Goal: Transaction & Acquisition: Purchase product/service

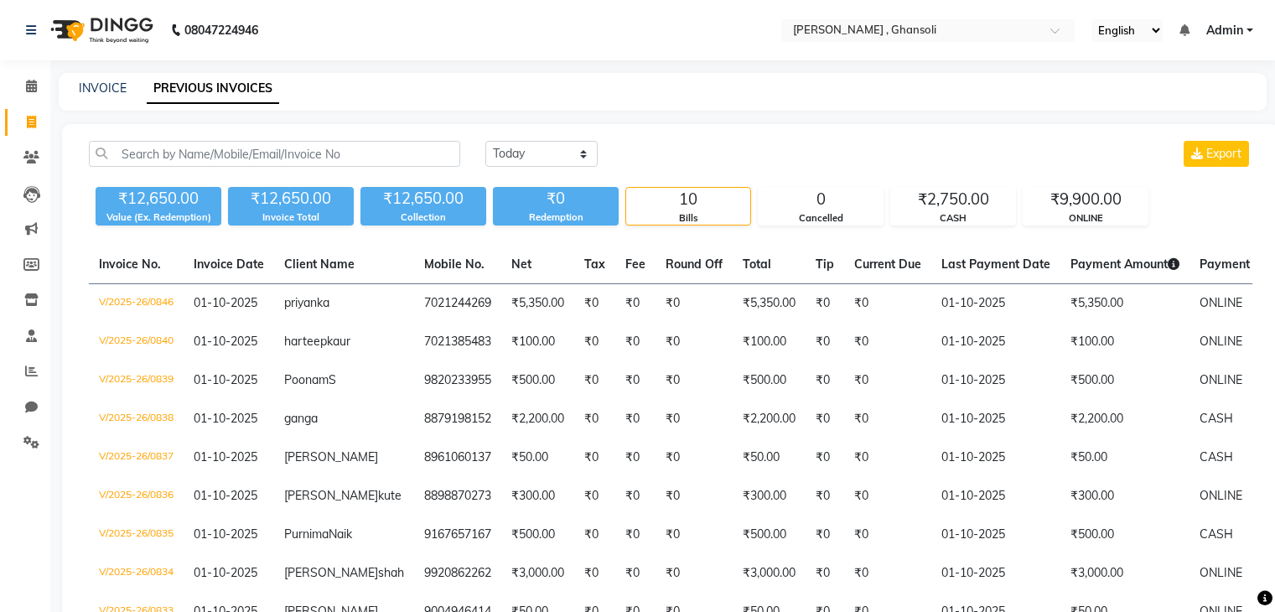
select select "[DATE]"
click at [111, 91] on link "INVOICE" at bounding box center [103, 87] width 48 height 15
select select "service"
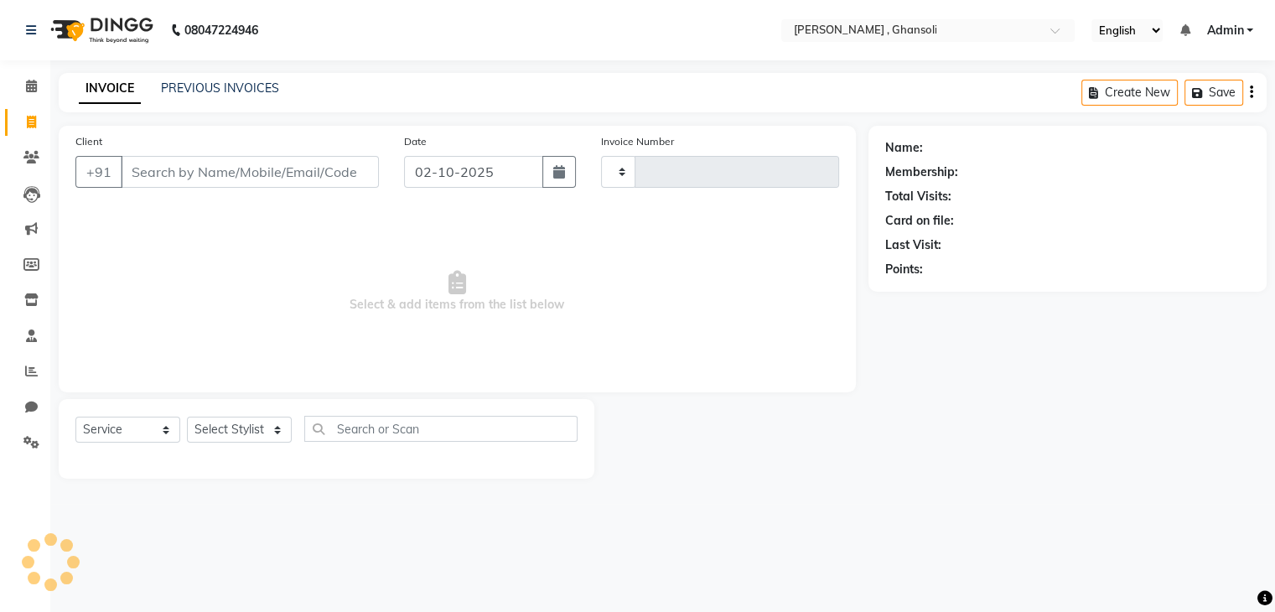
type input "0849"
select select "8446"
click at [189, 172] on input "Client" at bounding box center [252, 172] width 262 height 32
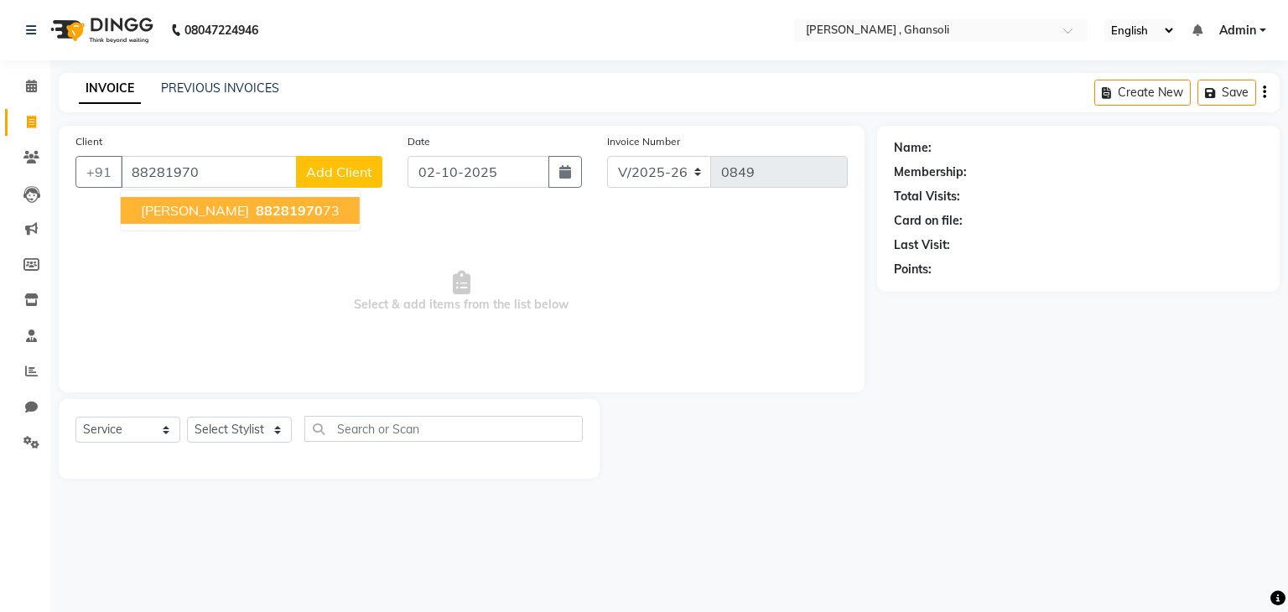
click at [265, 208] on span "88281970" at bounding box center [289, 210] width 67 height 17
type input "8828197073"
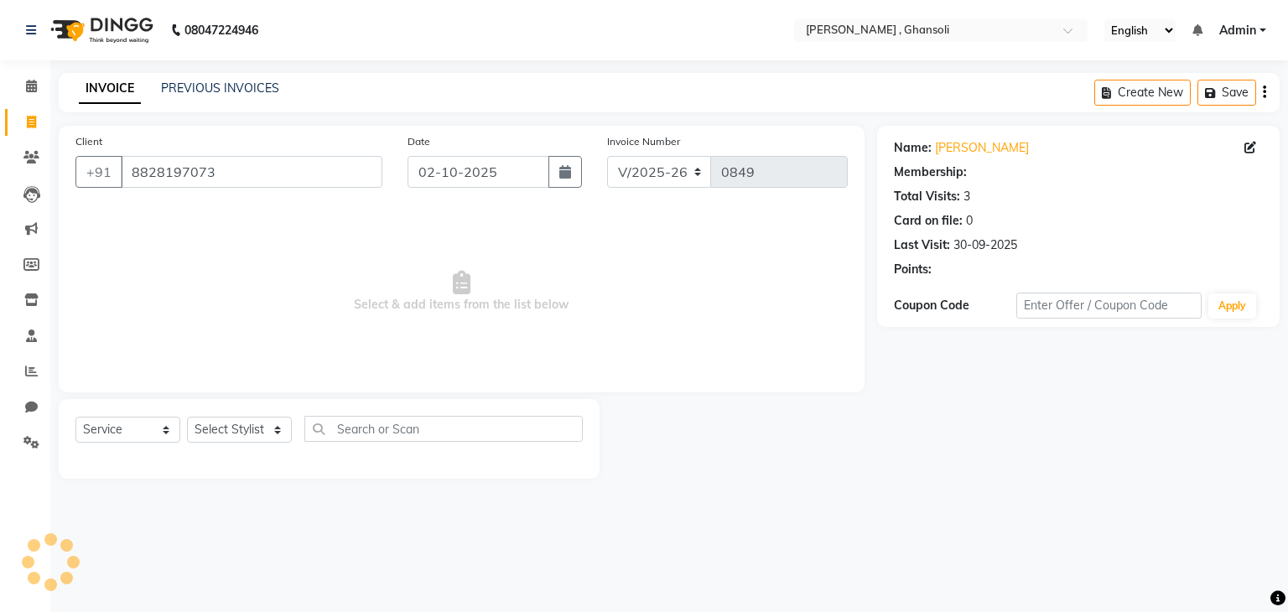
select select "1: Object"
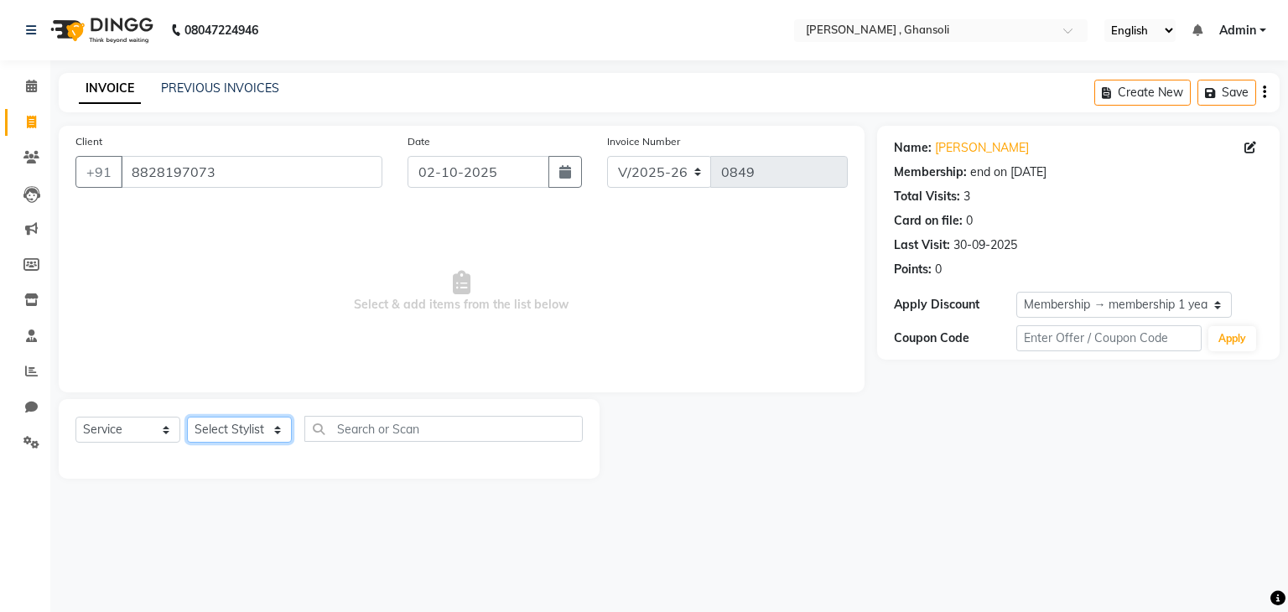
click at [258, 432] on select "Select Stylist deepa Lucky [PERSON_NAME] [PERSON_NAME] [PERSON_NAME] [PERSON_NA…" at bounding box center [239, 430] width 105 height 26
select select "86841"
click at [187, 418] on select "Select Stylist deepa Lucky [PERSON_NAME] [PERSON_NAME] [PERSON_NAME] [PERSON_NA…" at bounding box center [239, 430] width 105 height 26
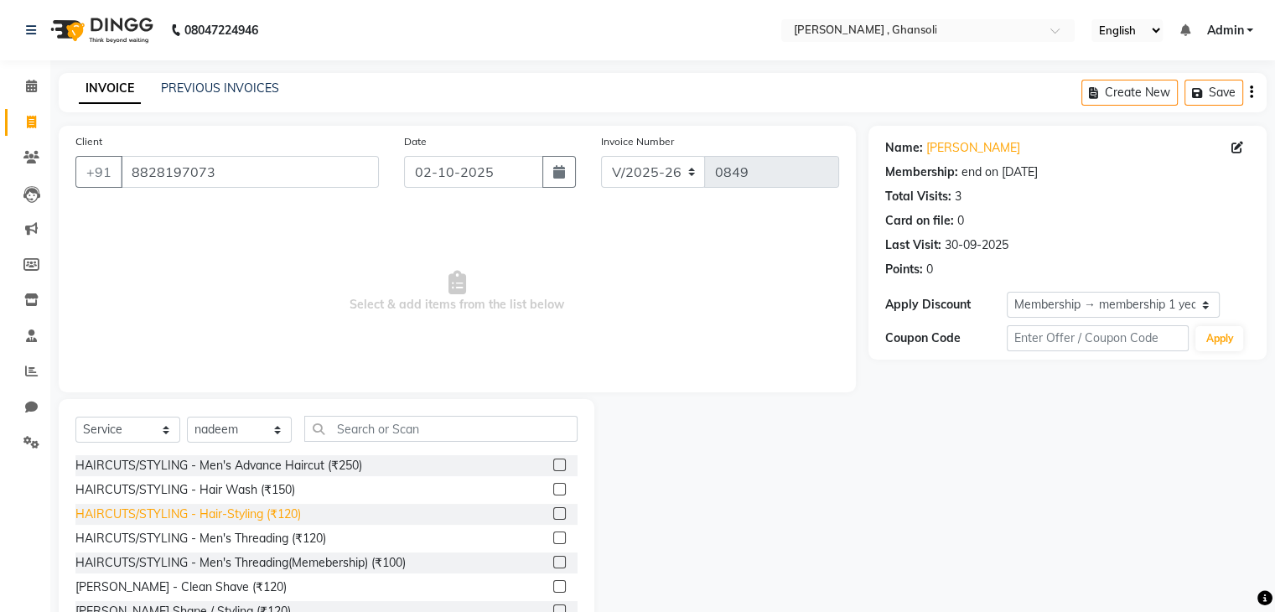
click at [220, 513] on div "HAIRCUTS/STYLING - Hair-Styling (₹120)" at bounding box center [188, 515] width 226 height 18
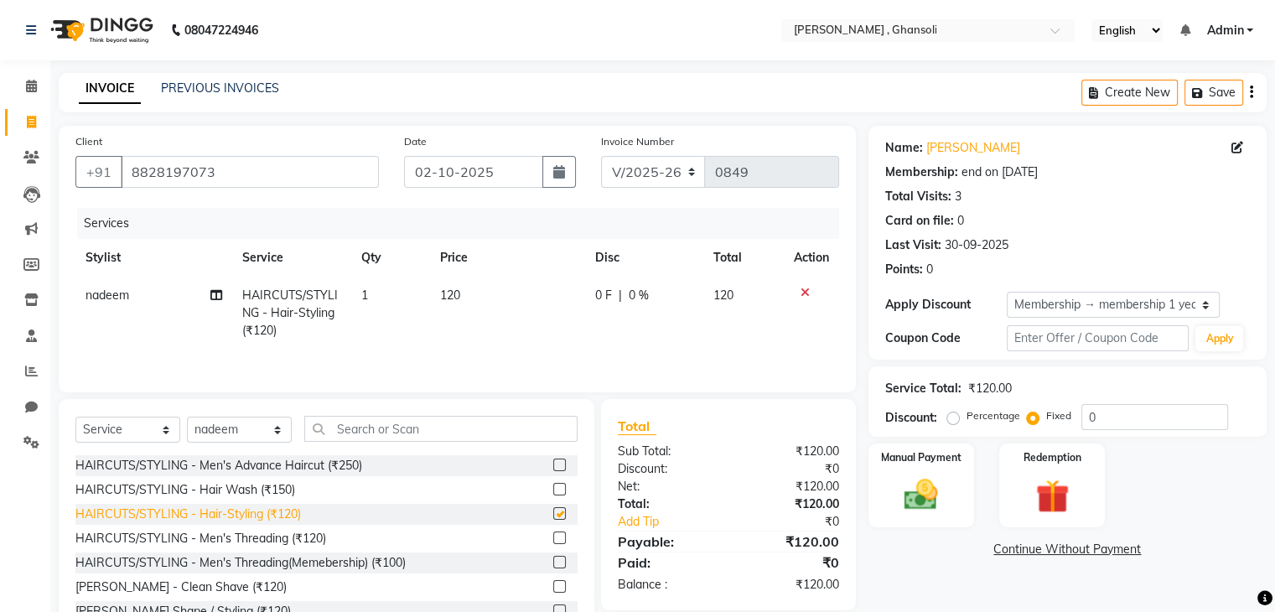
checkbox input "false"
click at [1204, 306] on select "Select Membership → membership 1 year" at bounding box center [1113, 305] width 213 height 26
click at [1097, 234] on div "Name: [PERSON_NAME] Membership: end on [DATE] Total Visits: 3 Card on file: 0 L…" at bounding box center [1067, 205] width 365 height 146
click at [607, 295] on span "0 F" at bounding box center [603, 296] width 17 height 18
select select "86841"
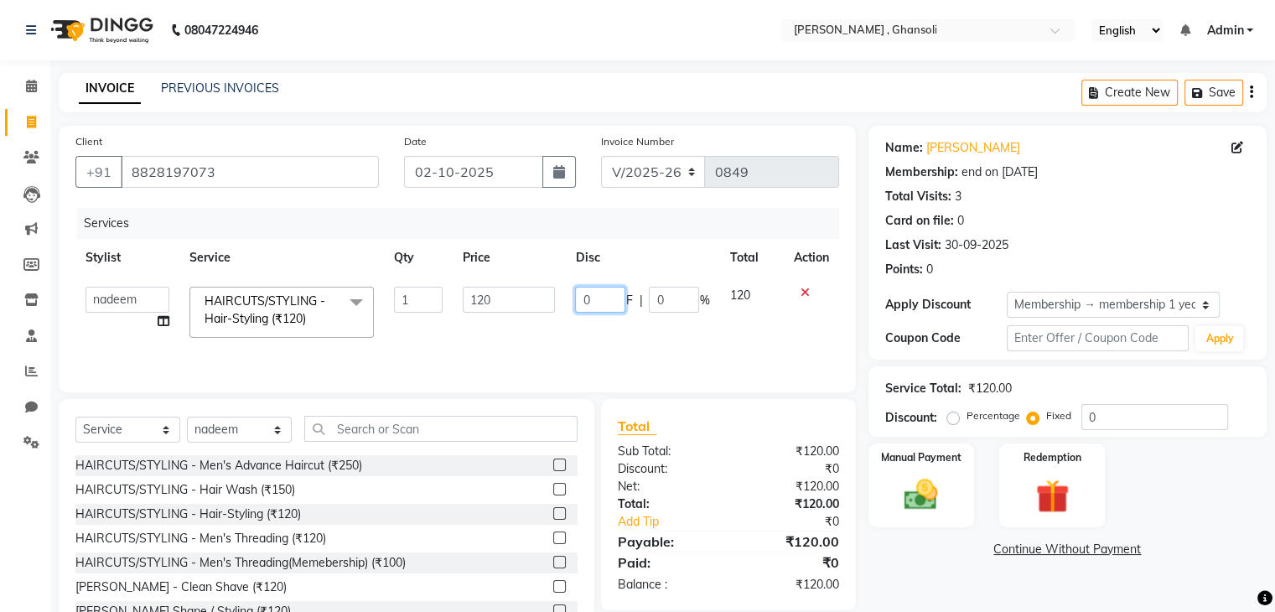
click at [607, 295] on input "0" at bounding box center [600, 300] width 50 height 26
type input "60"
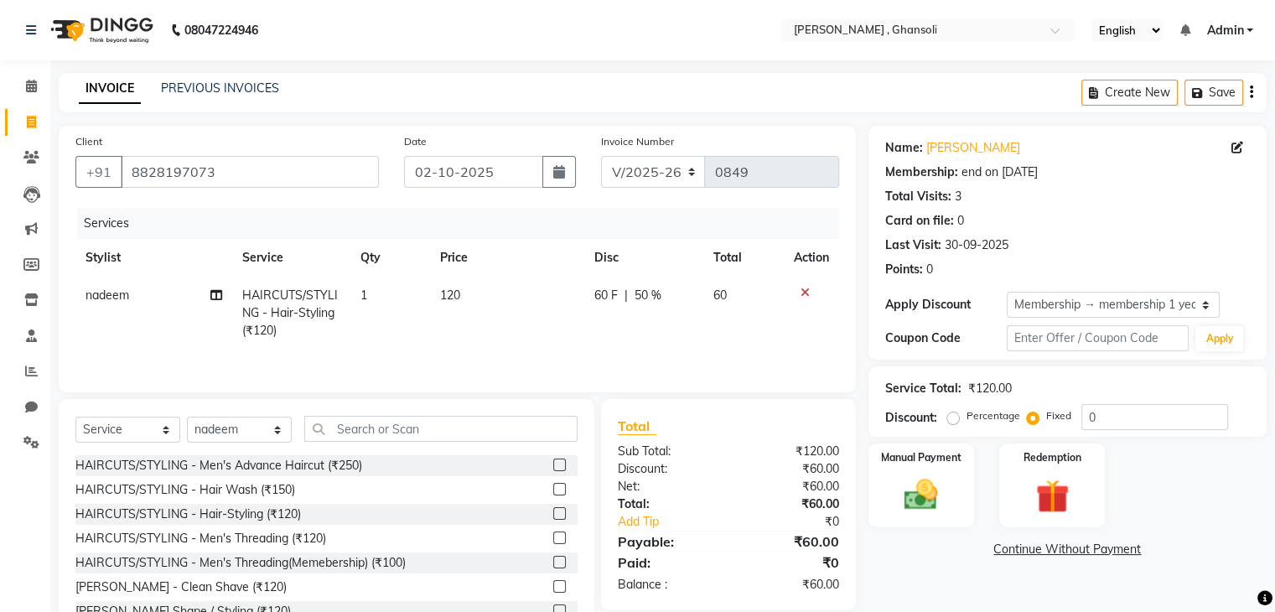
click at [1011, 548] on link "Continue Without Payment" at bounding box center [1068, 550] width 392 height 18
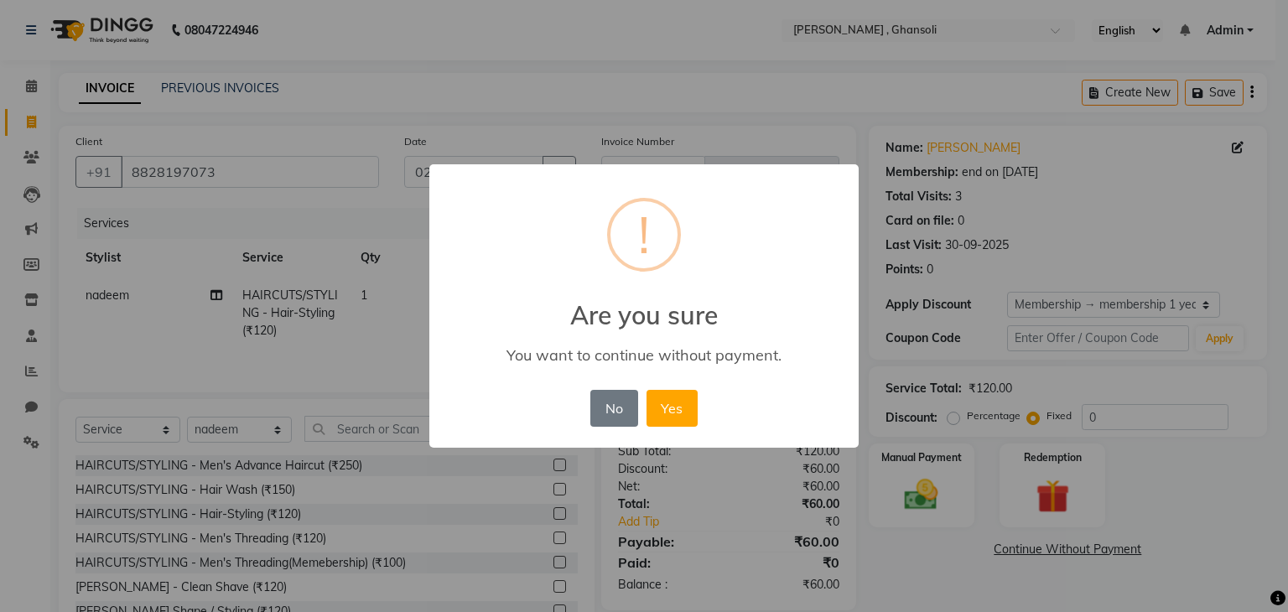
click at [932, 576] on div "× ! Are you sure You want to continue without payment. No No Yes" at bounding box center [644, 306] width 1288 height 612
click at [610, 421] on button "No" at bounding box center [613, 408] width 47 height 37
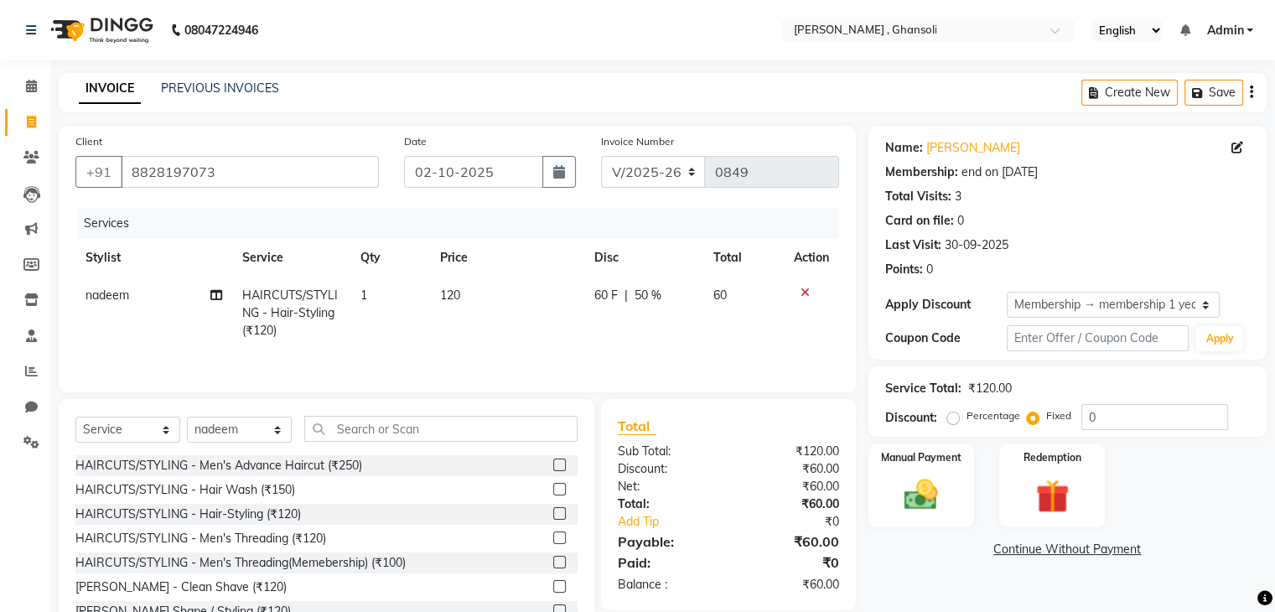
click at [598, 296] on span "60 F" at bounding box center [605, 296] width 23 height 18
select select "86841"
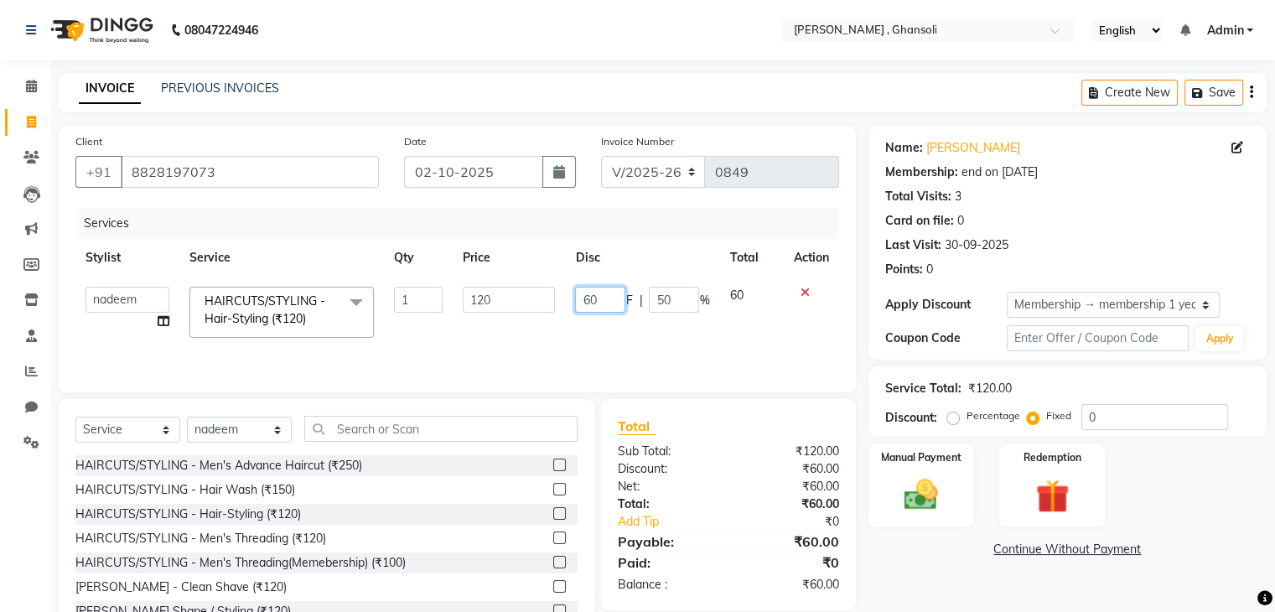
click at [603, 298] on input "60" at bounding box center [600, 300] width 50 height 26
type input "6"
type input "70"
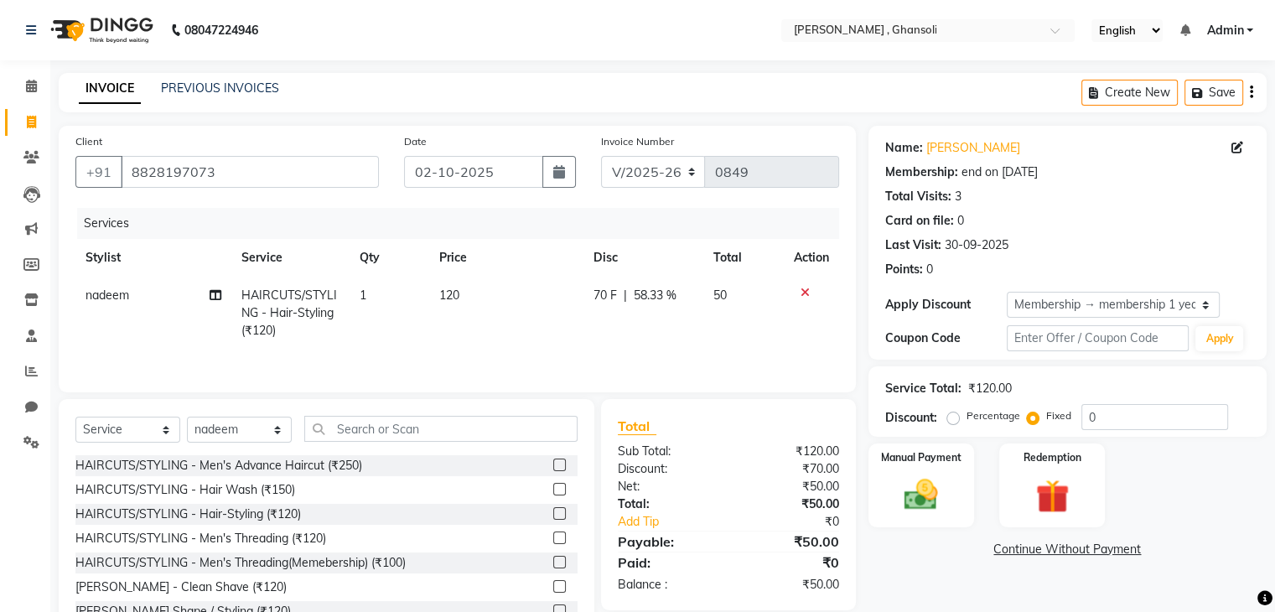
click at [930, 578] on div "Name: [PERSON_NAME] Membership: end on [DATE] Total Visits: 3 Card on file: 0 L…" at bounding box center [1074, 386] width 411 height 521
click at [302, 187] on input "8828197073" at bounding box center [250, 172] width 258 height 32
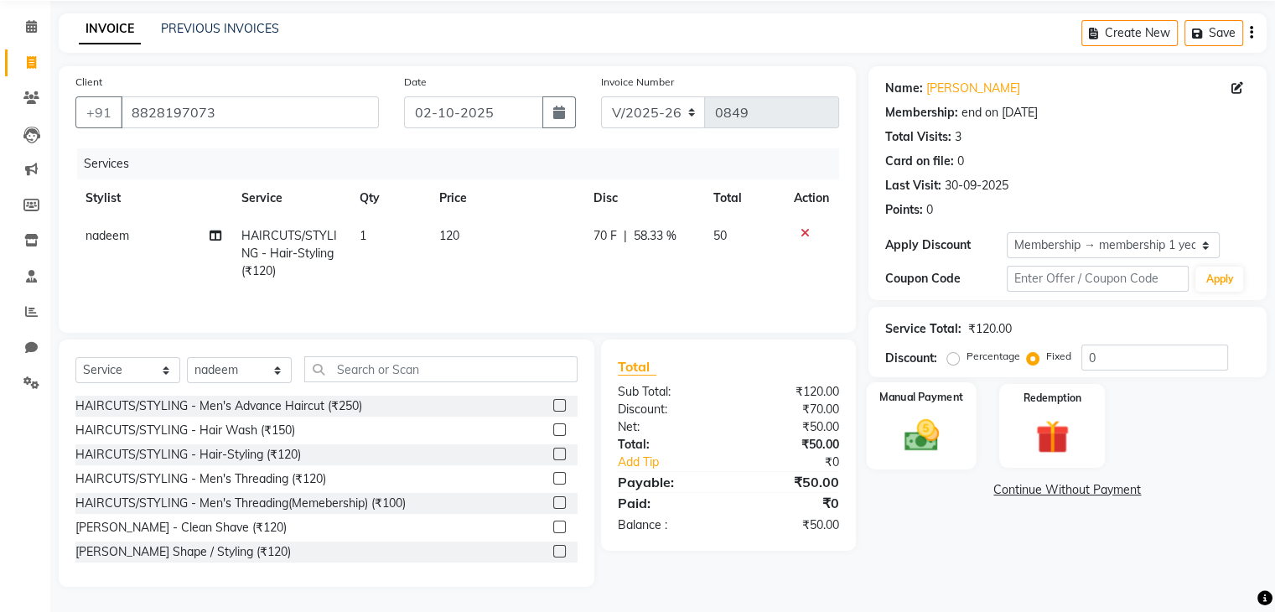
click at [942, 424] on img at bounding box center [921, 436] width 56 height 40
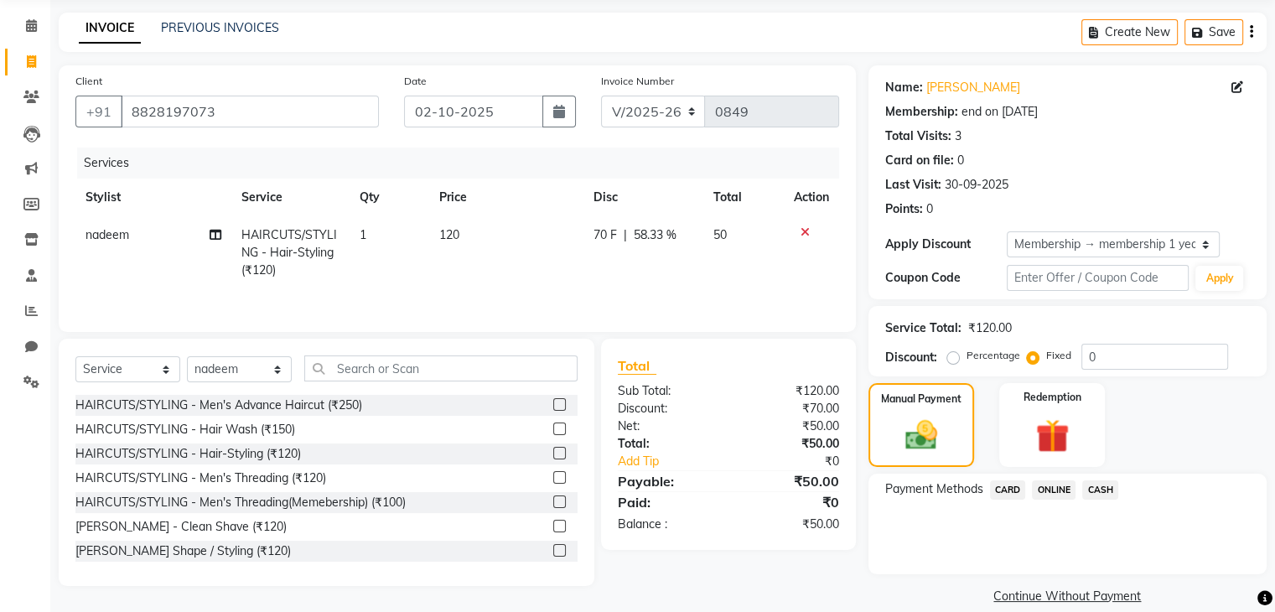
click at [1058, 488] on span "ONLINE" at bounding box center [1054, 489] width 44 height 19
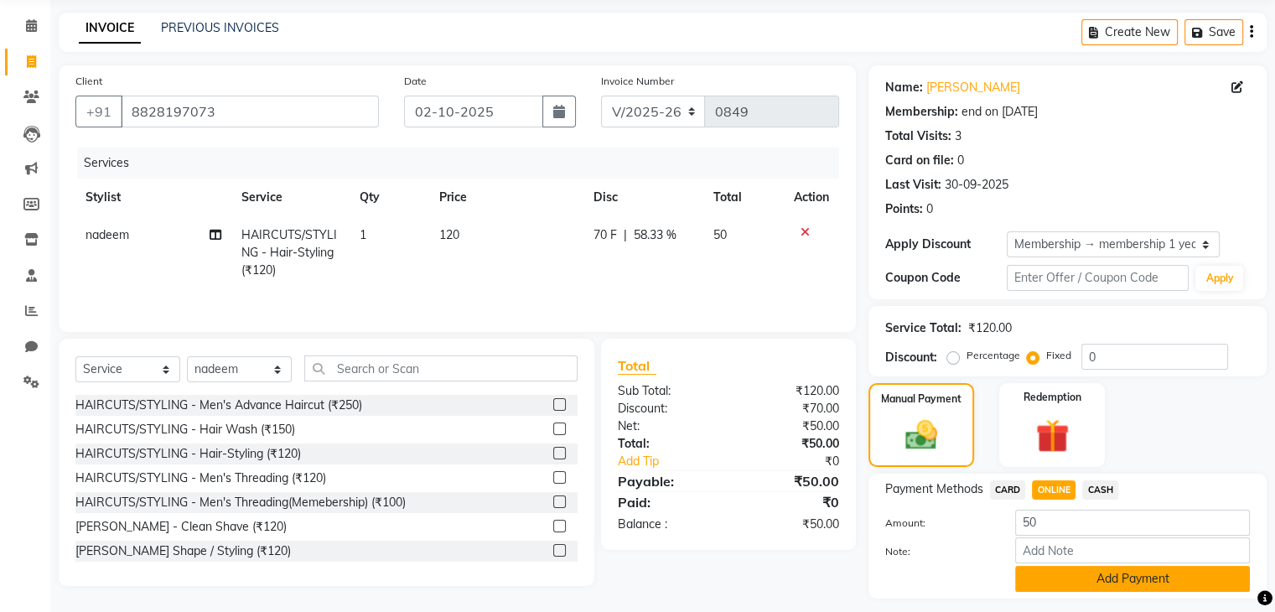
click at [1106, 576] on button "Add Payment" at bounding box center [1132, 579] width 235 height 26
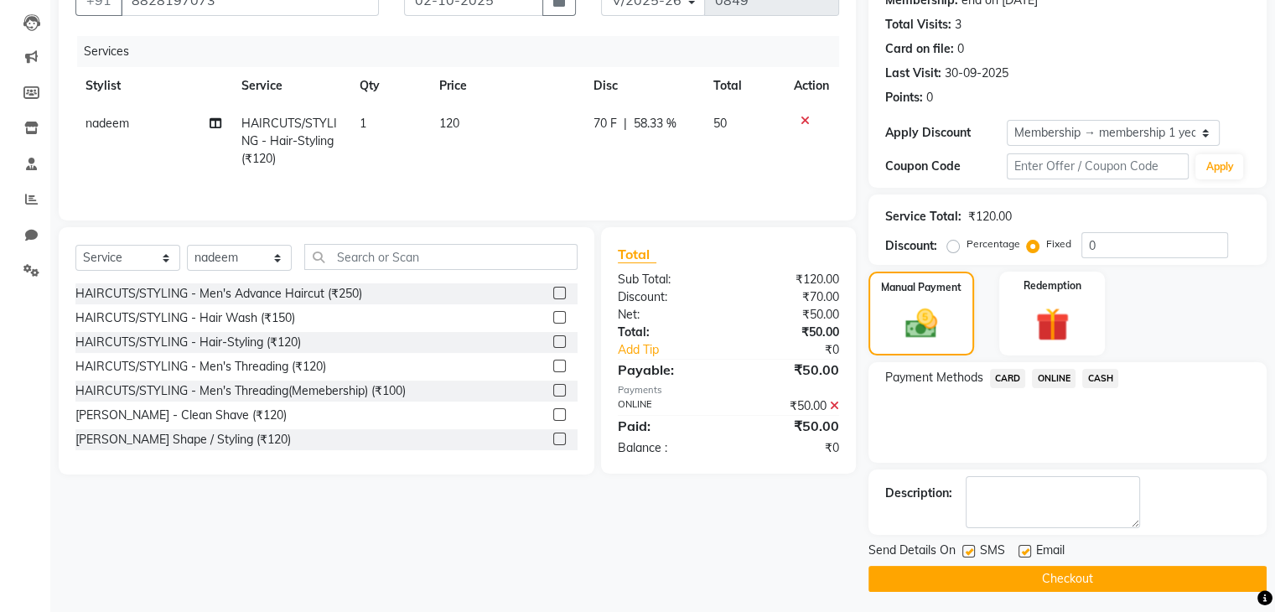
scroll to position [175, 0]
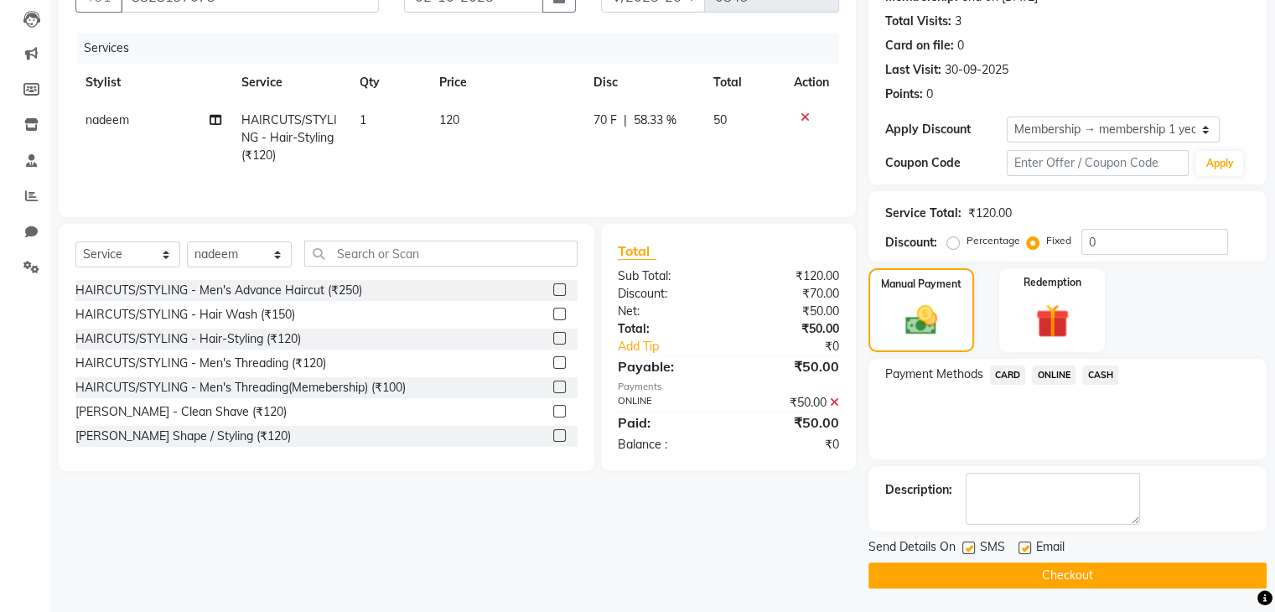
click at [1089, 578] on button "Checkout" at bounding box center [1068, 576] width 398 height 26
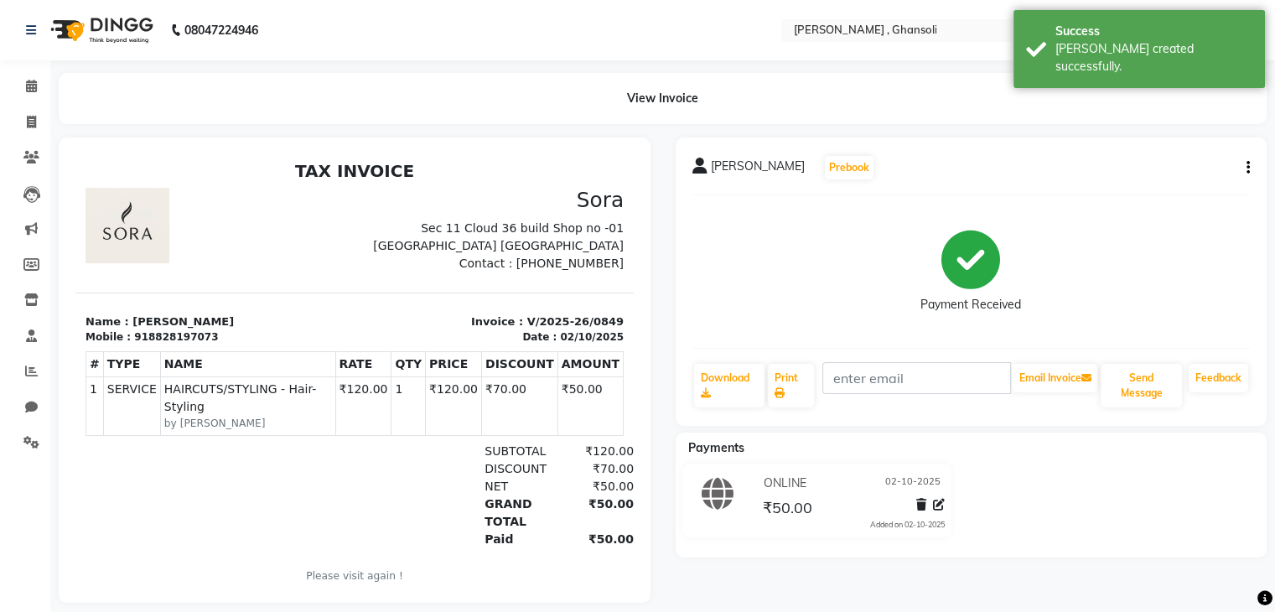
select select "service"
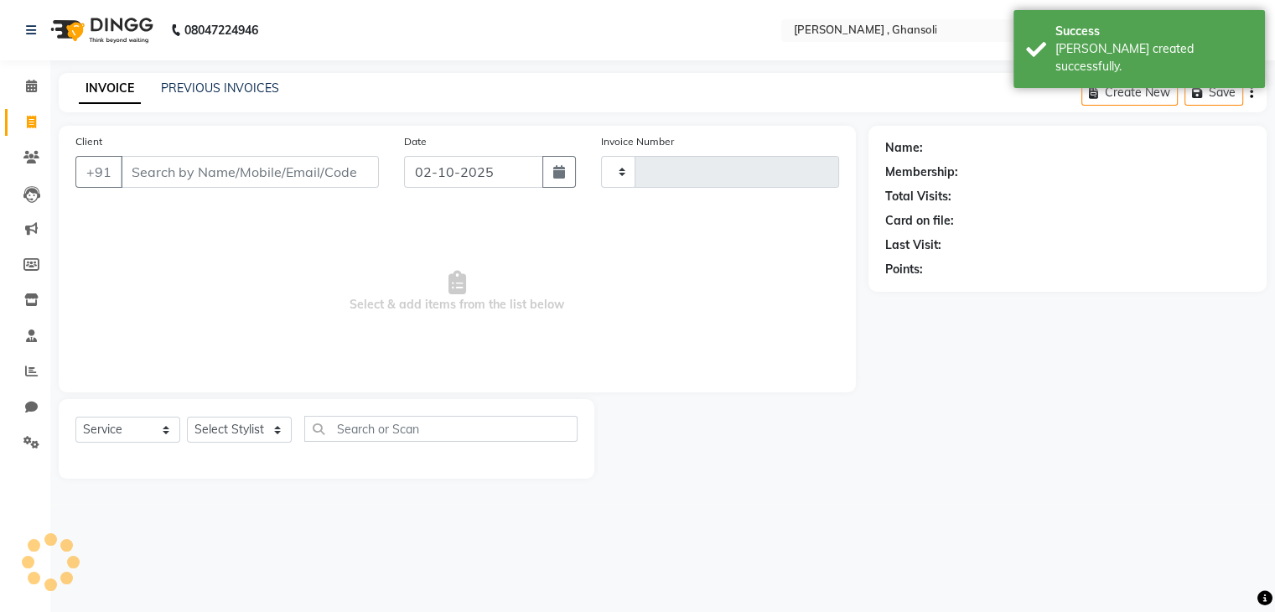
type input "0850"
select select "8446"
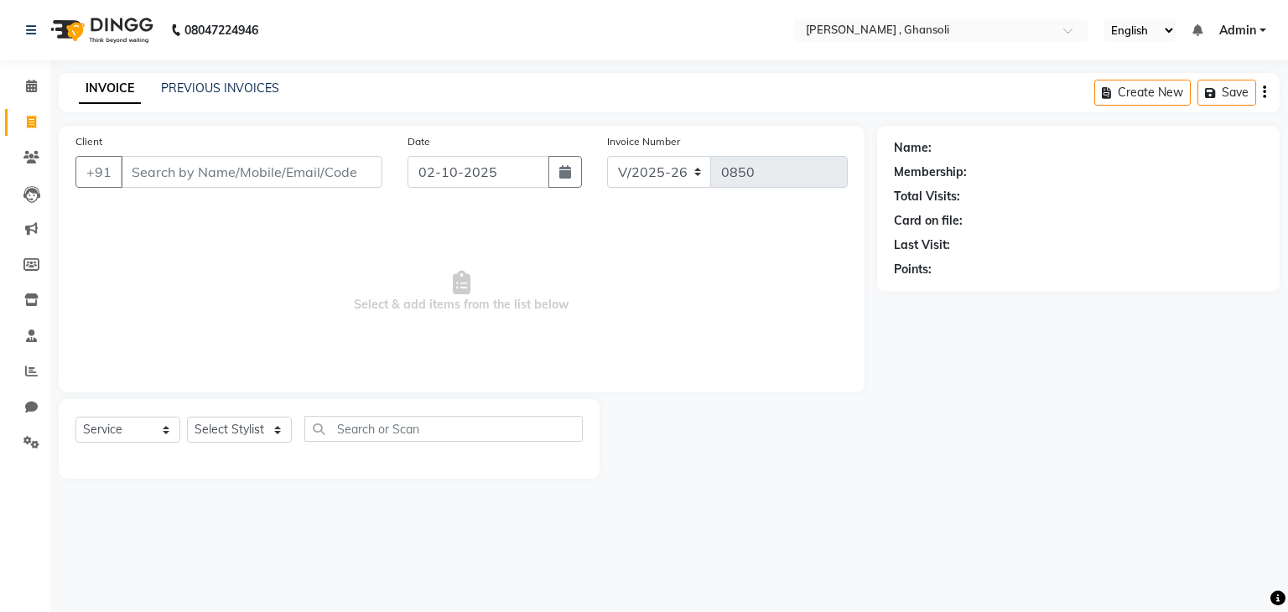
click at [228, 96] on div "PREVIOUS INVOICES" at bounding box center [220, 89] width 118 height 18
click at [227, 91] on link "PREVIOUS INVOICES" at bounding box center [220, 87] width 118 height 15
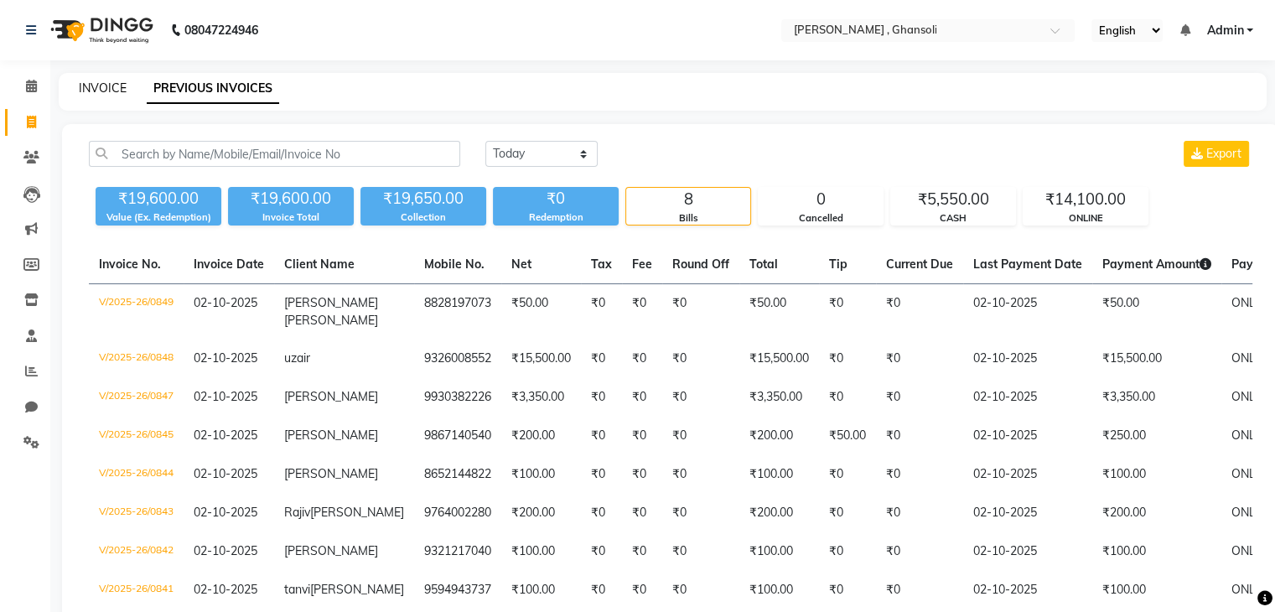
click at [107, 87] on link "INVOICE" at bounding box center [103, 87] width 48 height 15
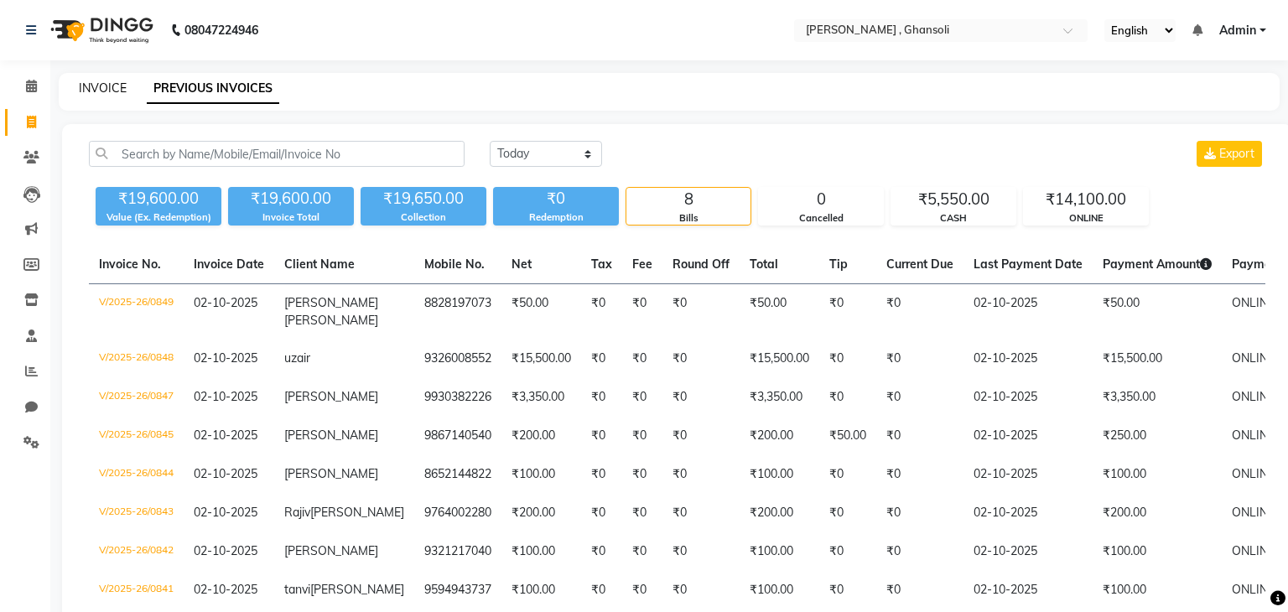
select select "8446"
select select "service"
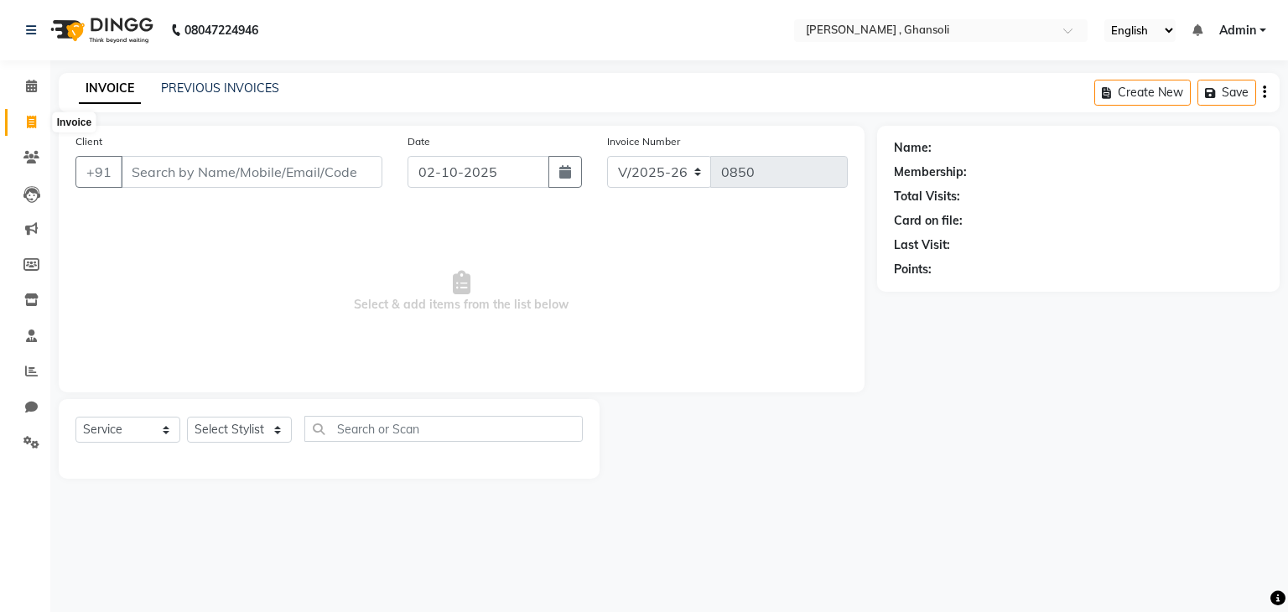
click at [27, 122] on icon at bounding box center [31, 122] width 9 height 13
select select "8446"
select select "service"
click at [169, 184] on input "Client" at bounding box center [252, 172] width 262 height 32
type input "8"
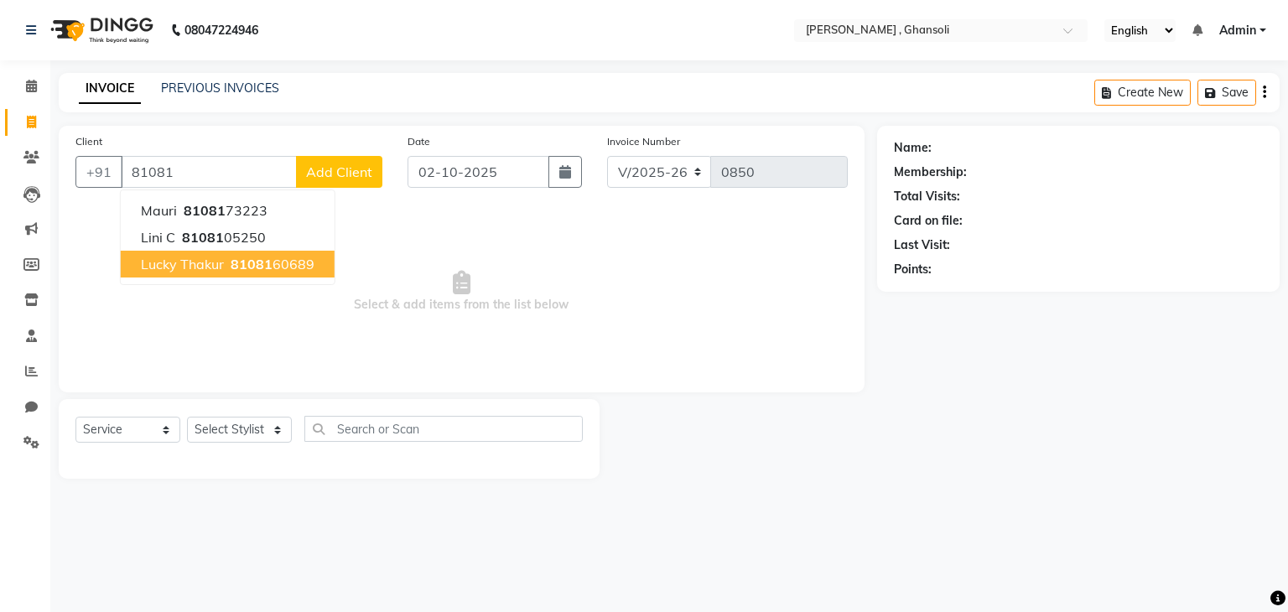
click at [294, 265] on ngb-highlight "81081 60689" at bounding box center [270, 264] width 87 height 17
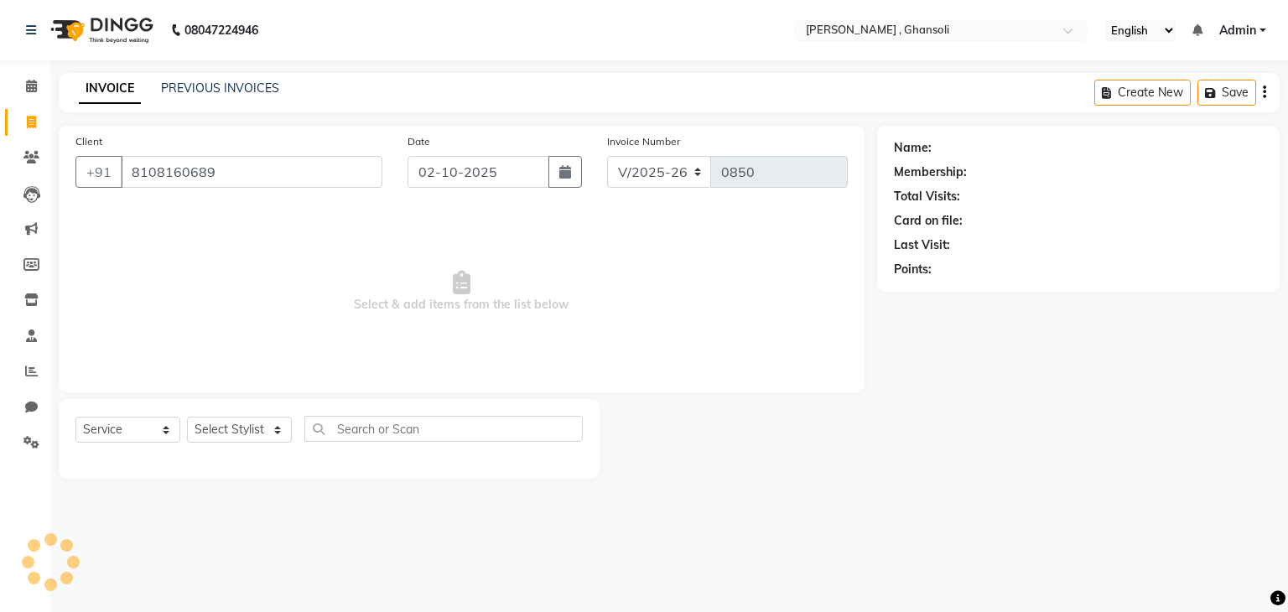
click at [311, 179] on input "8108160689" at bounding box center [252, 172] width 262 height 32
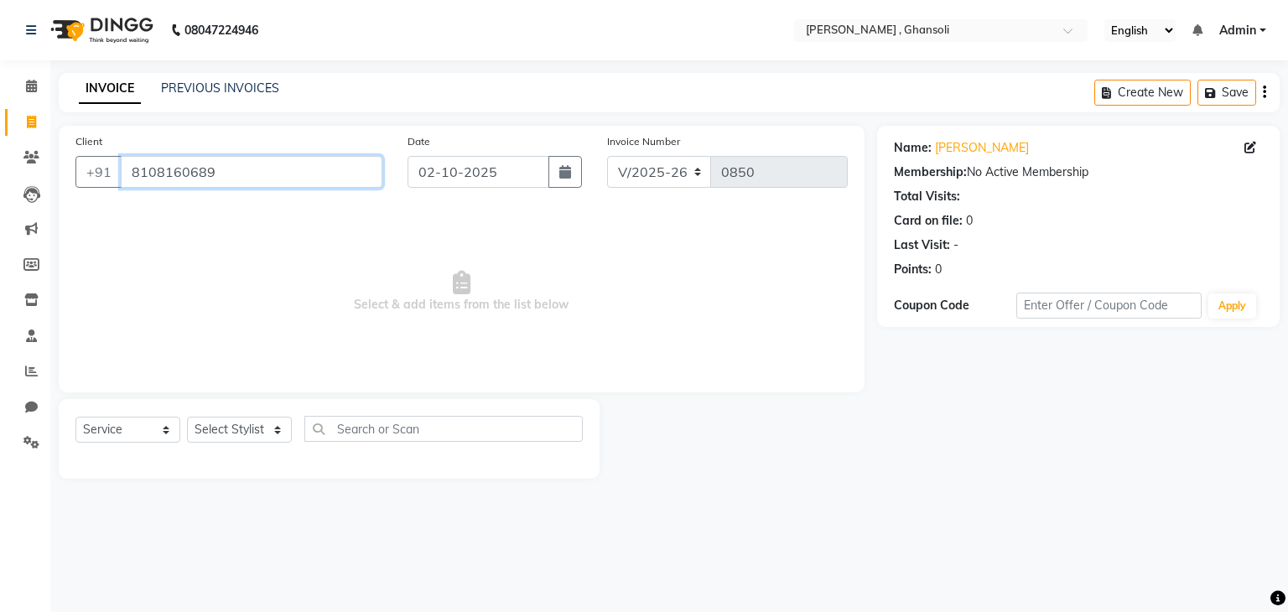
click at [296, 166] on input "8108160689" at bounding box center [252, 172] width 262 height 32
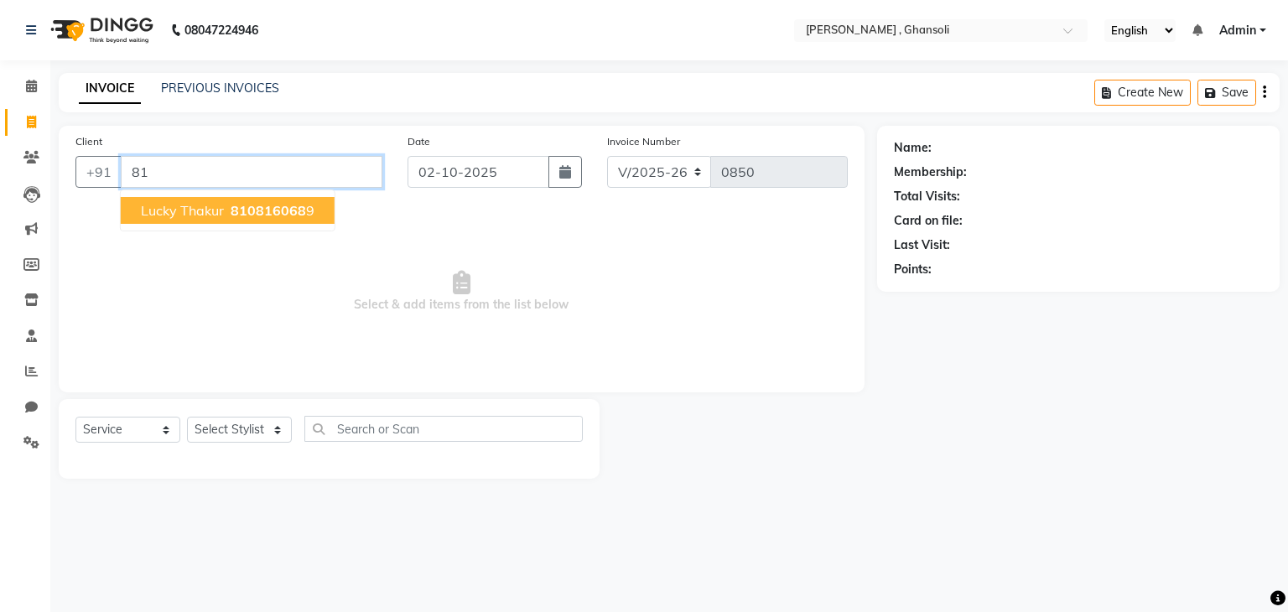
type input "8"
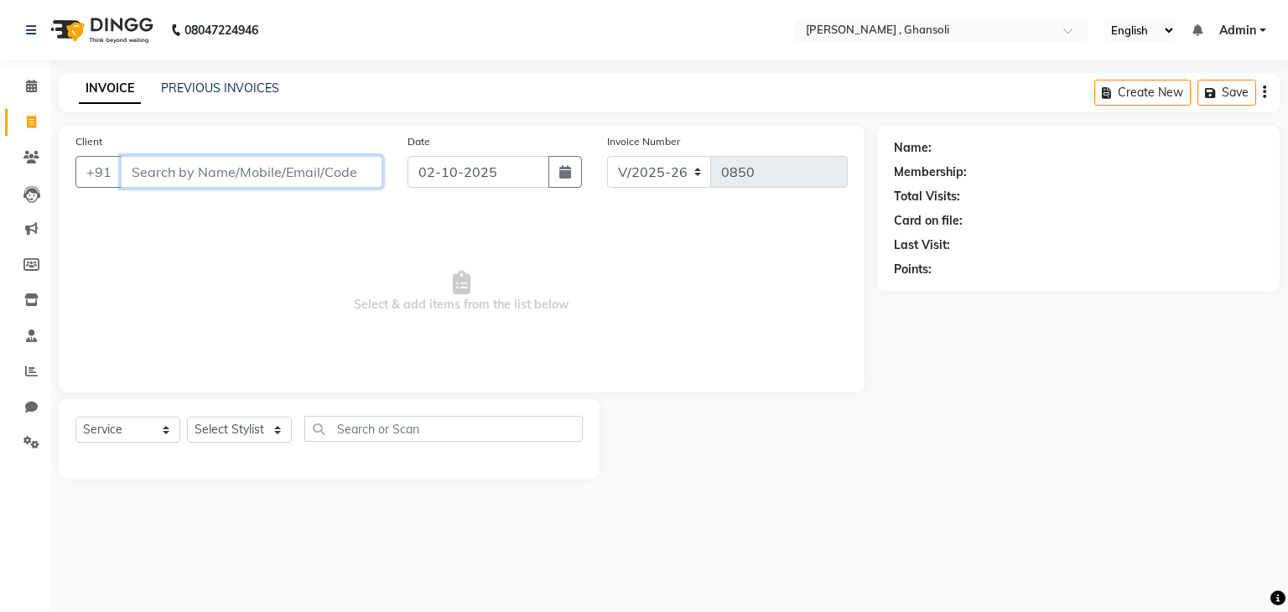
click at [143, 161] on input "Client" at bounding box center [252, 172] width 262 height 32
click at [143, 180] on input "Client" at bounding box center [252, 172] width 262 height 32
type input "+"
type input "9075569632"
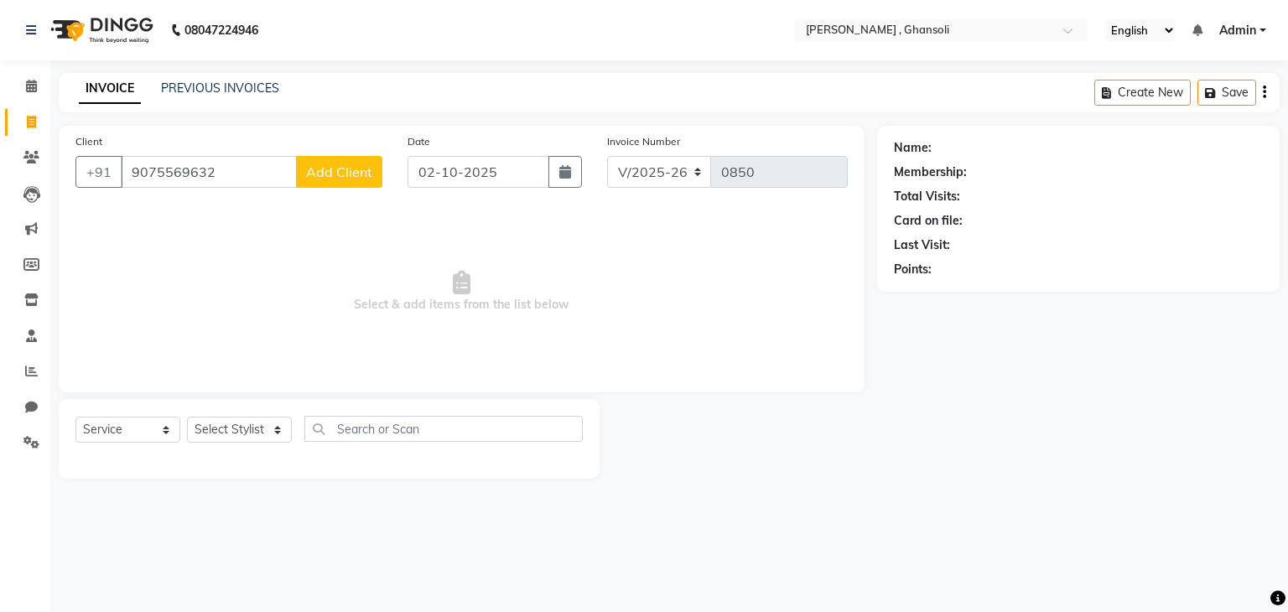
click at [339, 159] on button "Add Client" at bounding box center [339, 172] width 86 height 32
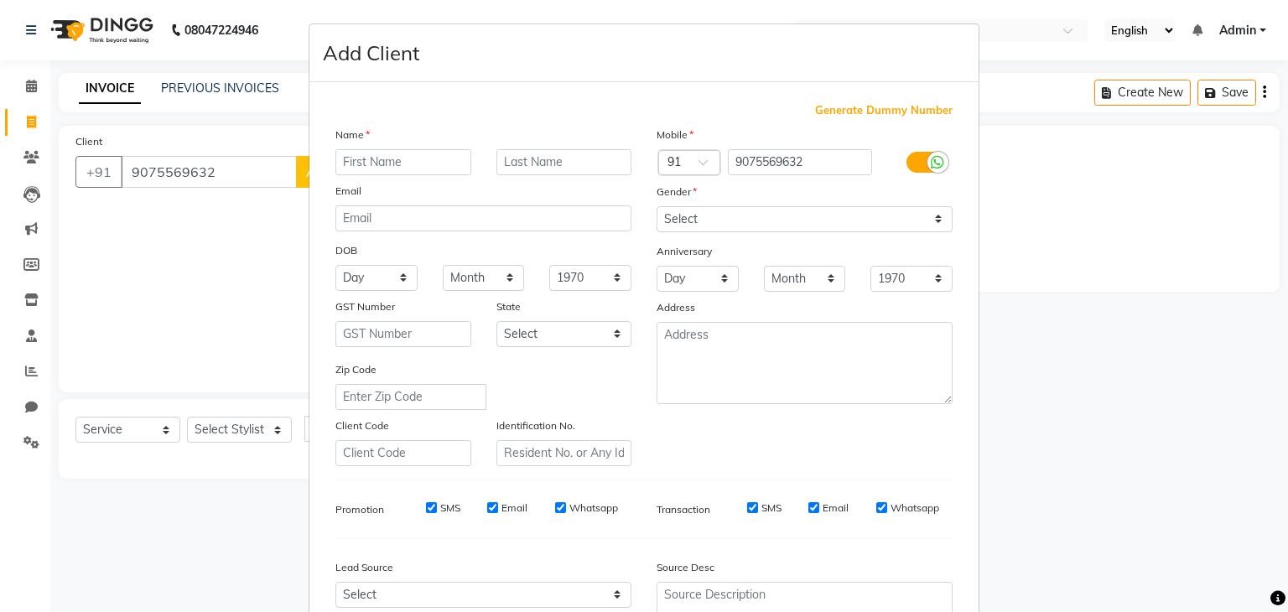
click at [361, 162] on input "text" at bounding box center [403, 162] width 136 height 26
type input "kalyani"
click at [931, 221] on select "Select [DEMOGRAPHIC_DATA] [DEMOGRAPHIC_DATA] Other Prefer Not To Say" at bounding box center [805, 219] width 296 height 26
select select "[DEMOGRAPHIC_DATA]"
click at [657, 207] on select "Select [DEMOGRAPHIC_DATA] [DEMOGRAPHIC_DATA] Other Prefer Not To Say" at bounding box center [805, 219] width 296 height 26
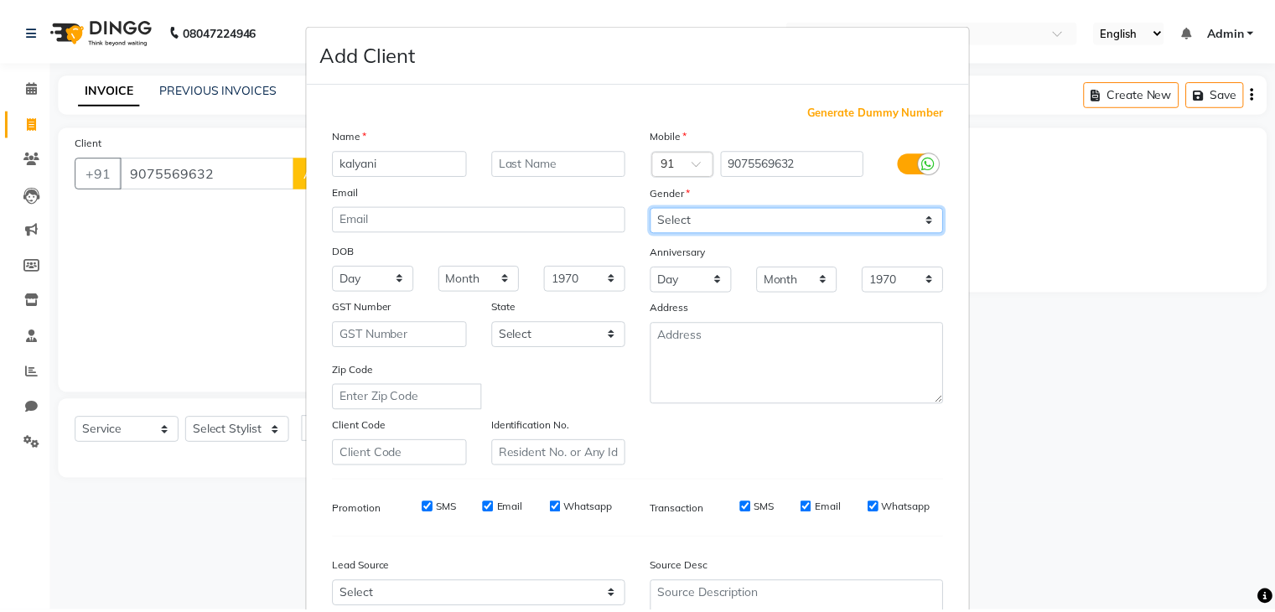
scroll to position [170, 0]
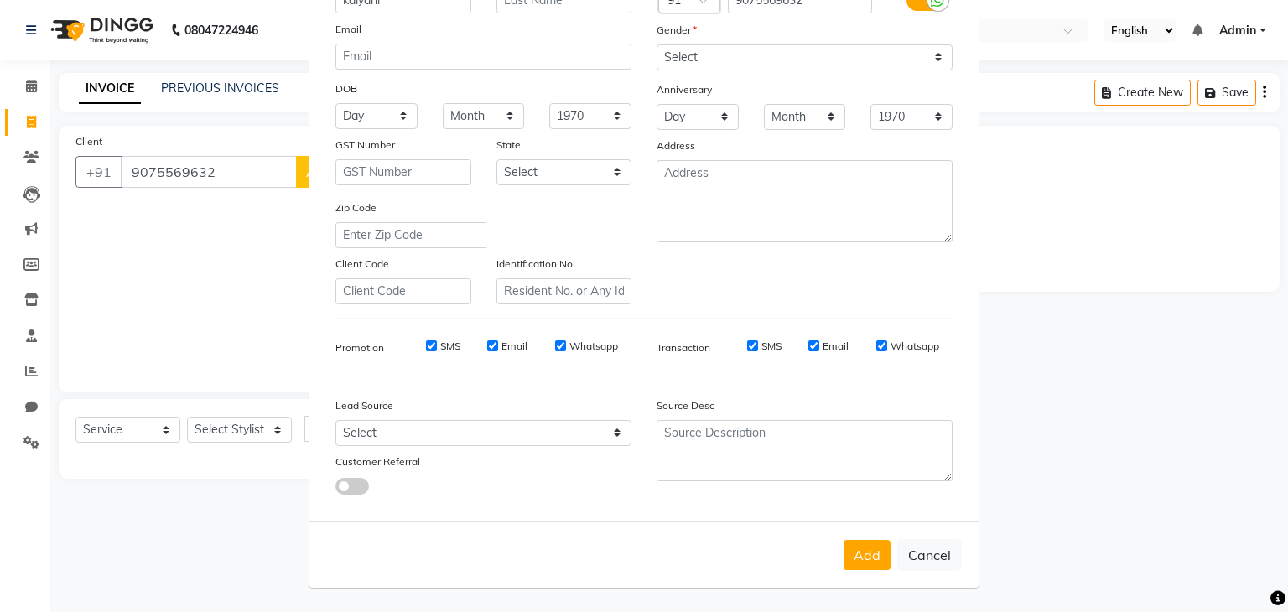
click at [865, 573] on div "Add Cancel" at bounding box center [643, 555] width 669 height 66
click at [862, 563] on button "Add" at bounding box center [866, 555] width 47 height 30
select select
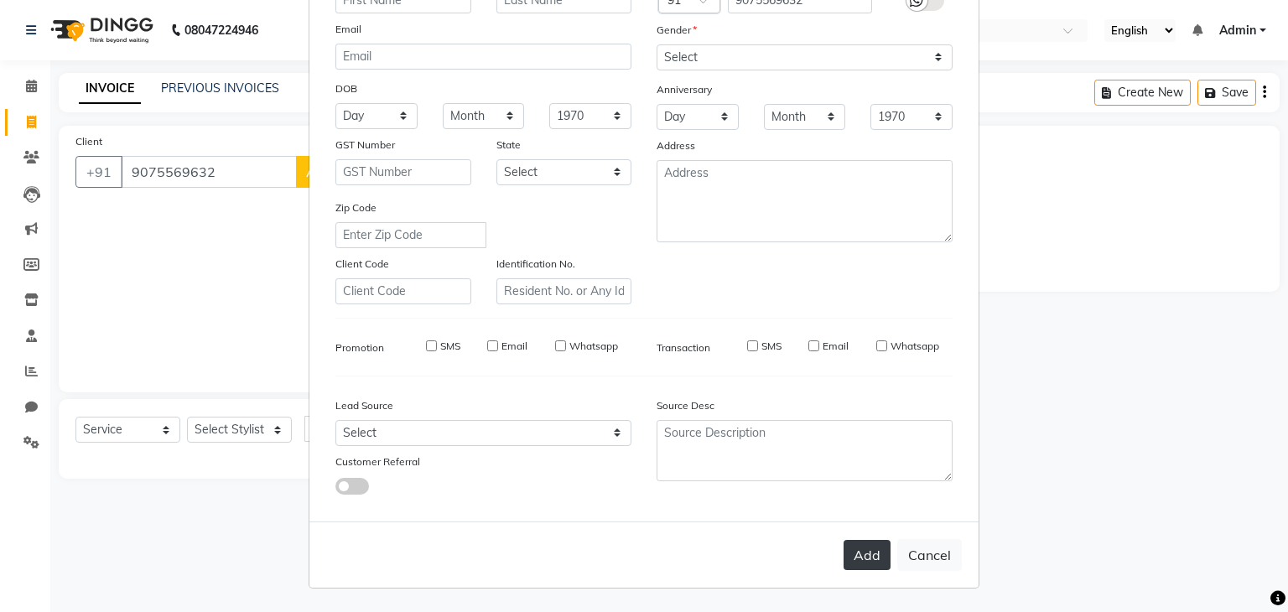
select select
checkbox input "false"
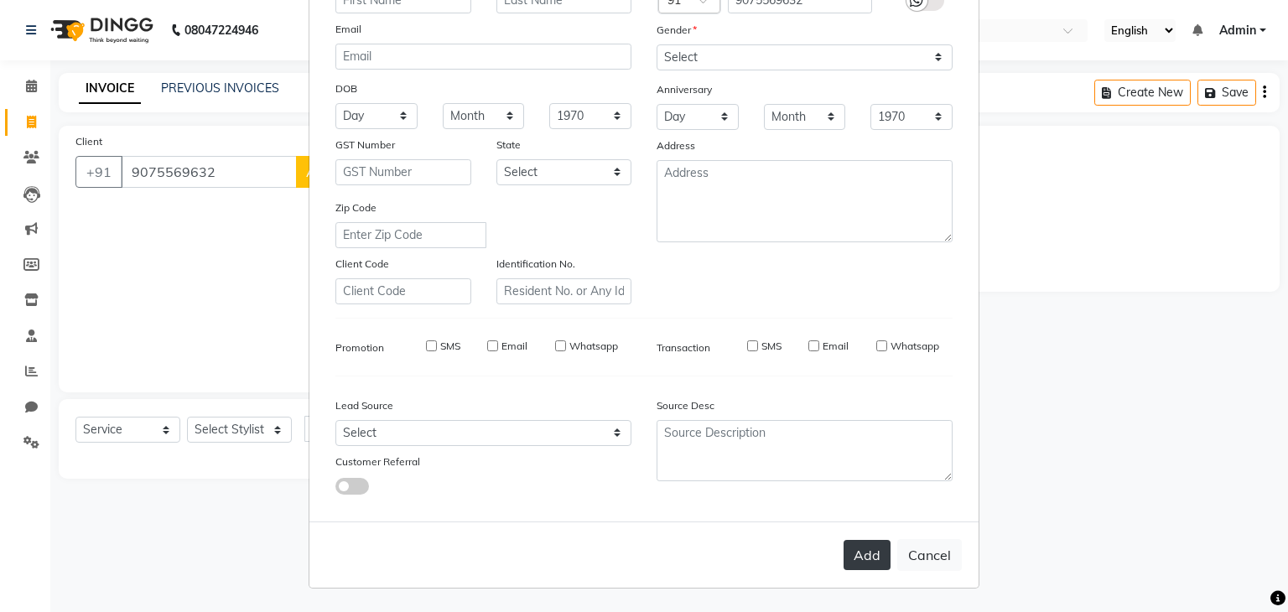
checkbox input "false"
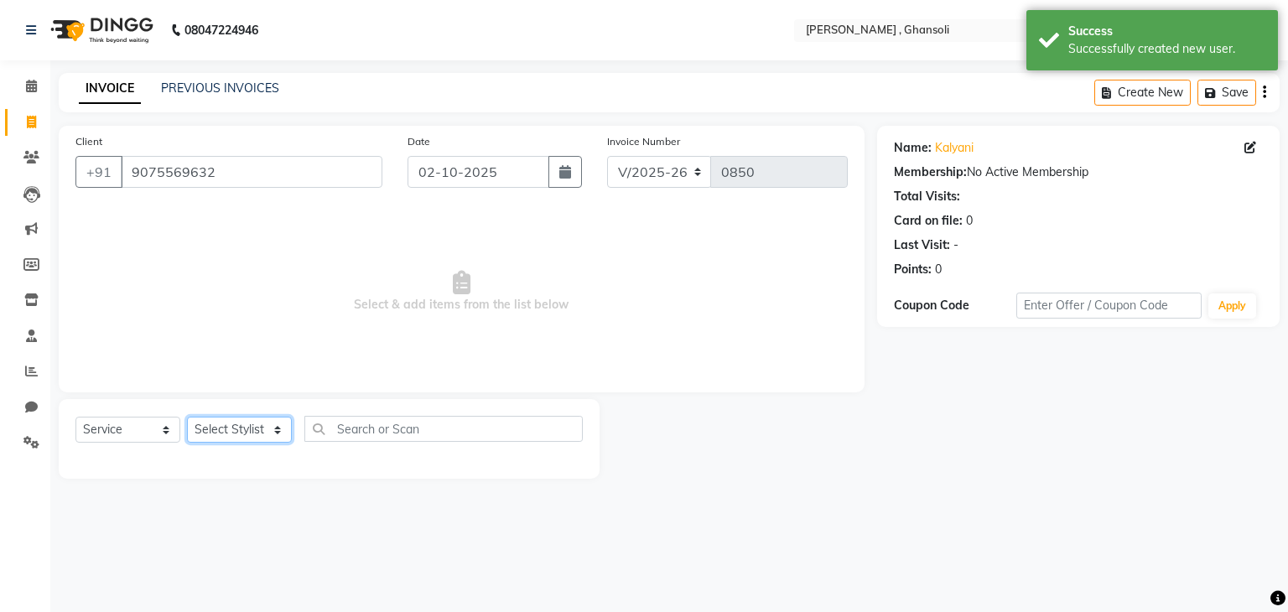
click at [277, 439] on select "Select Stylist deepa Lucky [PERSON_NAME] [PERSON_NAME] [PERSON_NAME] [PERSON_NA…" at bounding box center [239, 430] width 105 height 26
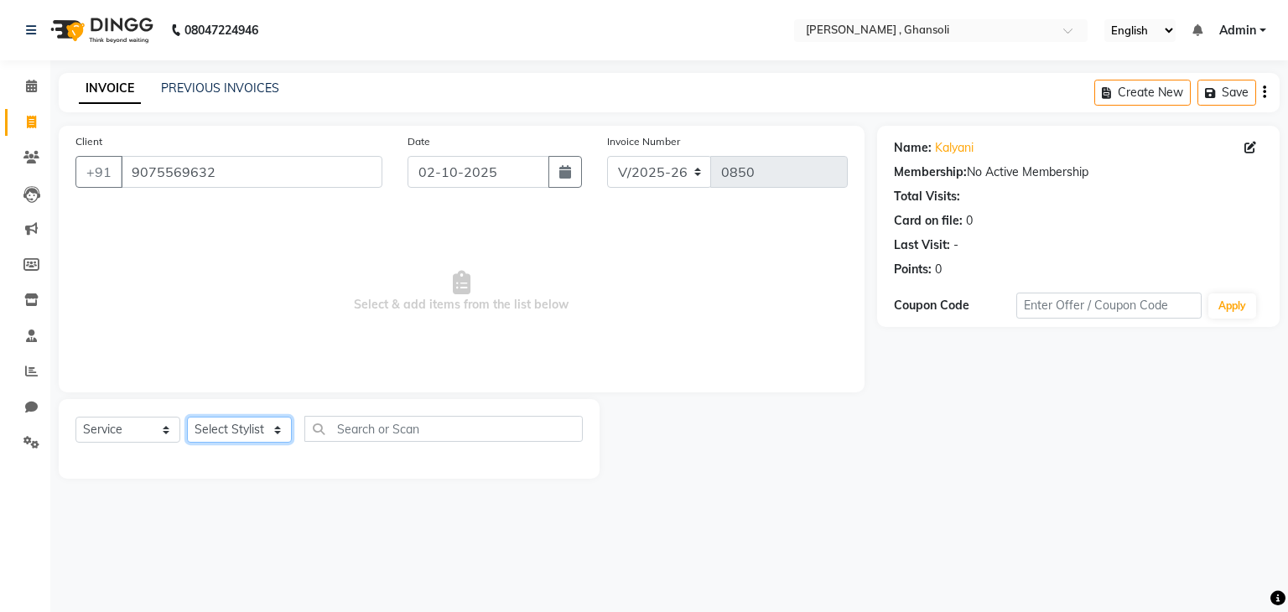
select select "81971"
click at [187, 418] on select "Select Stylist deepa Lucky [PERSON_NAME] [PERSON_NAME] [PERSON_NAME] [PERSON_NA…" at bounding box center [239, 430] width 105 height 26
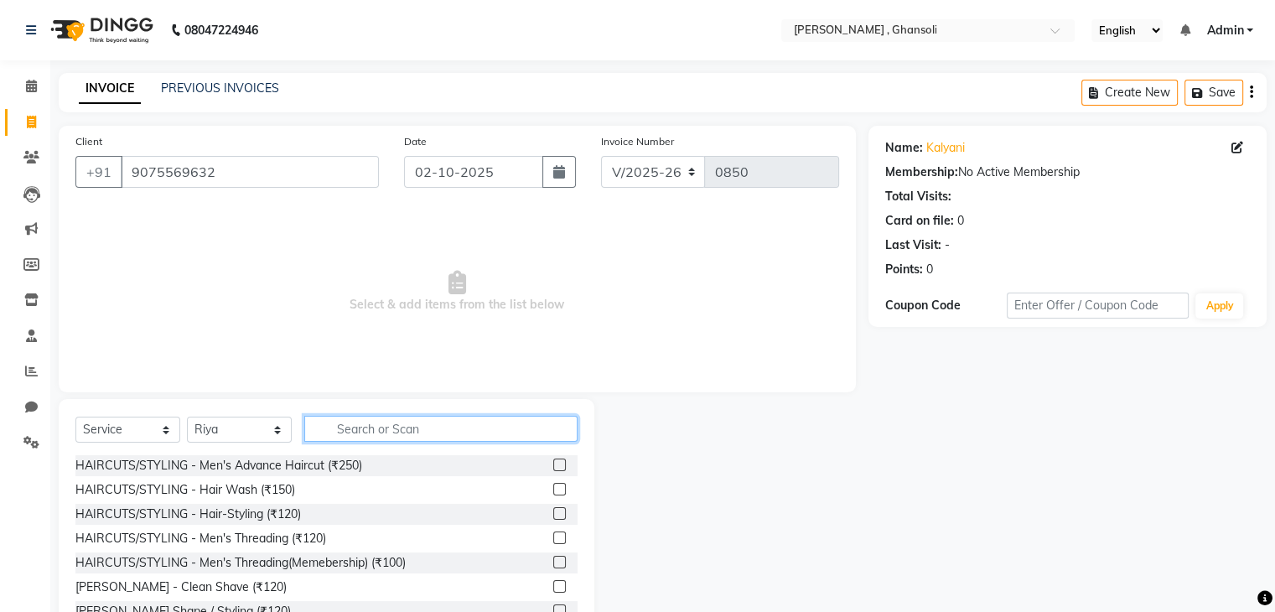
click at [428, 430] on input "text" at bounding box center [440, 429] width 273 height 26
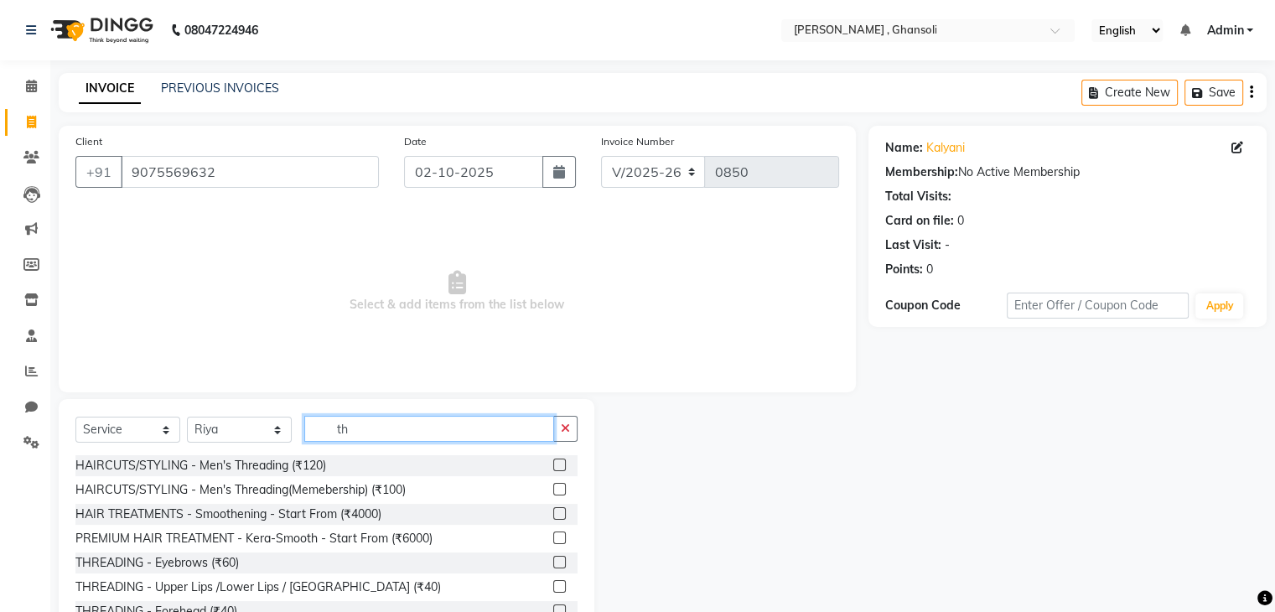
type input "th"
click at [553, 558] on label at bounding box center [559, 562] width 13 height 13
click at [553, 558] on input "checkbox" at bounding box center [558, 563] width 11 height 11
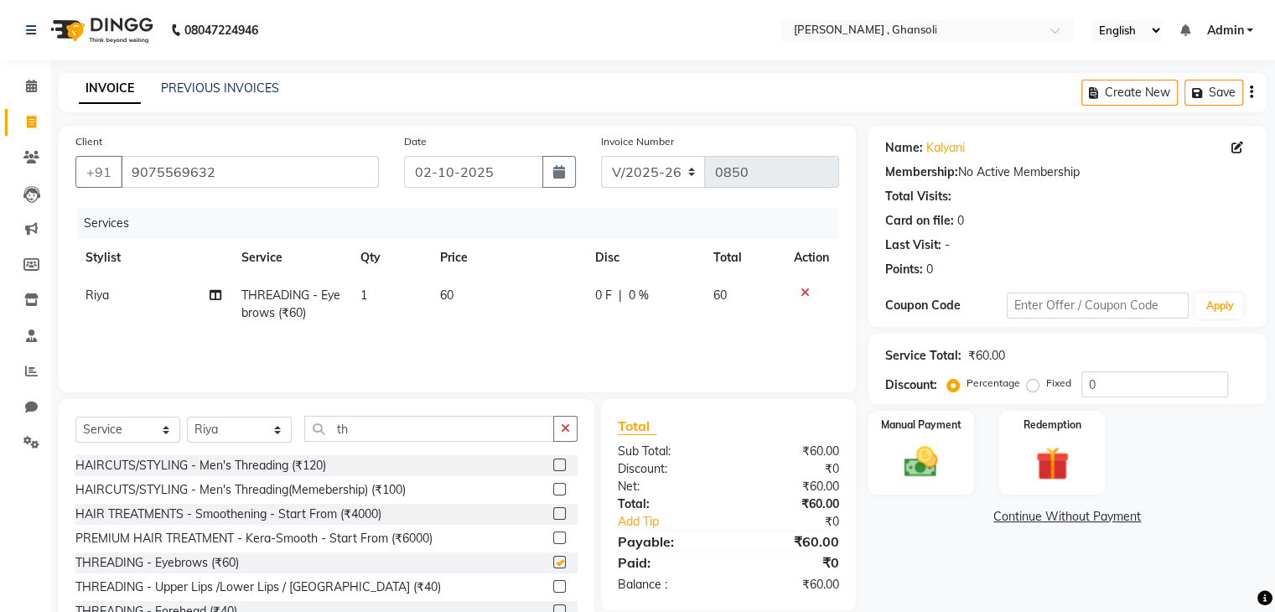
checkbox input "false"
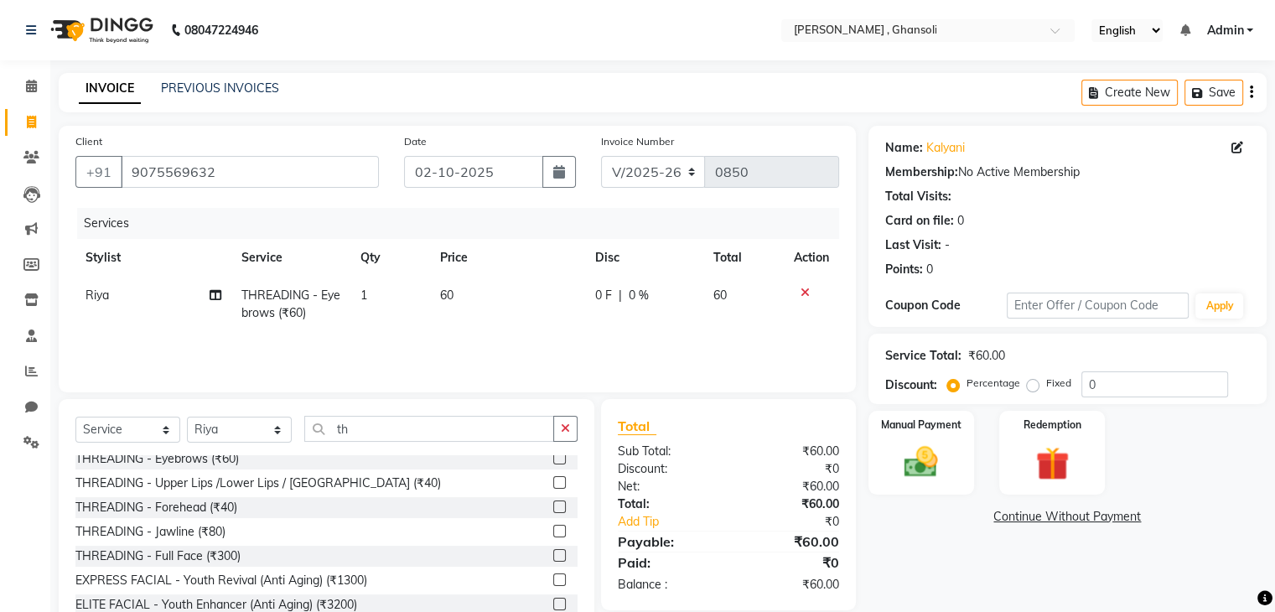
scroll to position [103, 0]
click at [553, 485] on label at bounding box center [559, 483] width 13 height 13
click at [553, 485] on input "checkbox" at bounding box center [558, 484] width 11 height 11
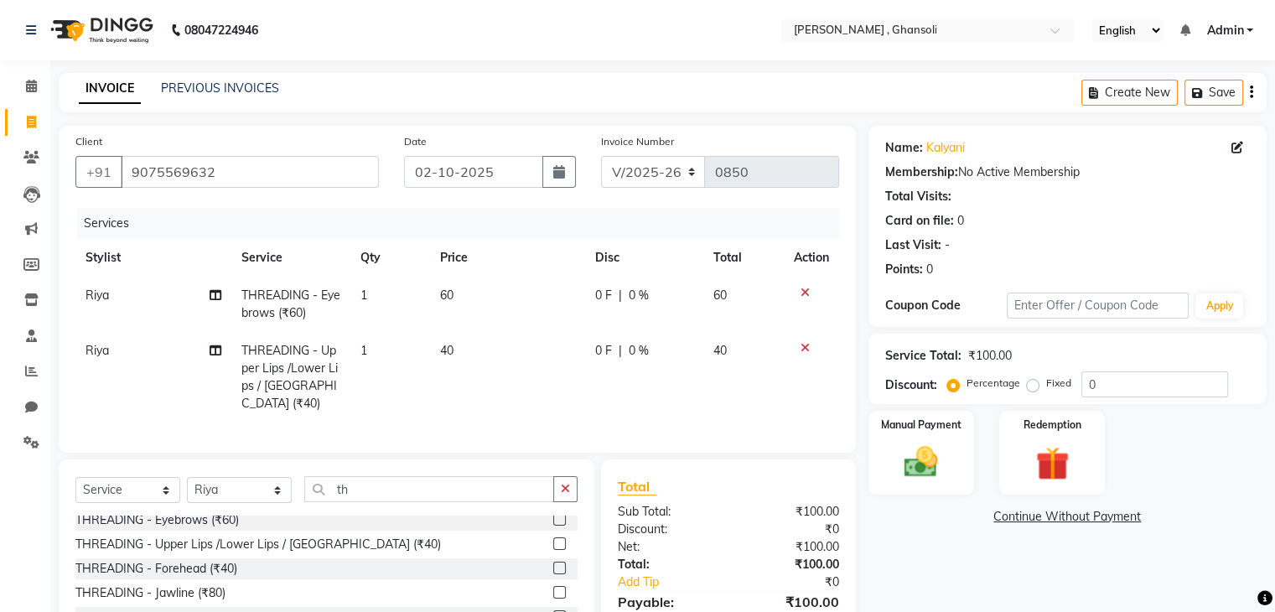
click at [553, 542] on label at bounding box center [559, 543] width 13 height 13
click at [553, 542] on input "checkbox" at bounding box center [558, 544] width 11 height 11
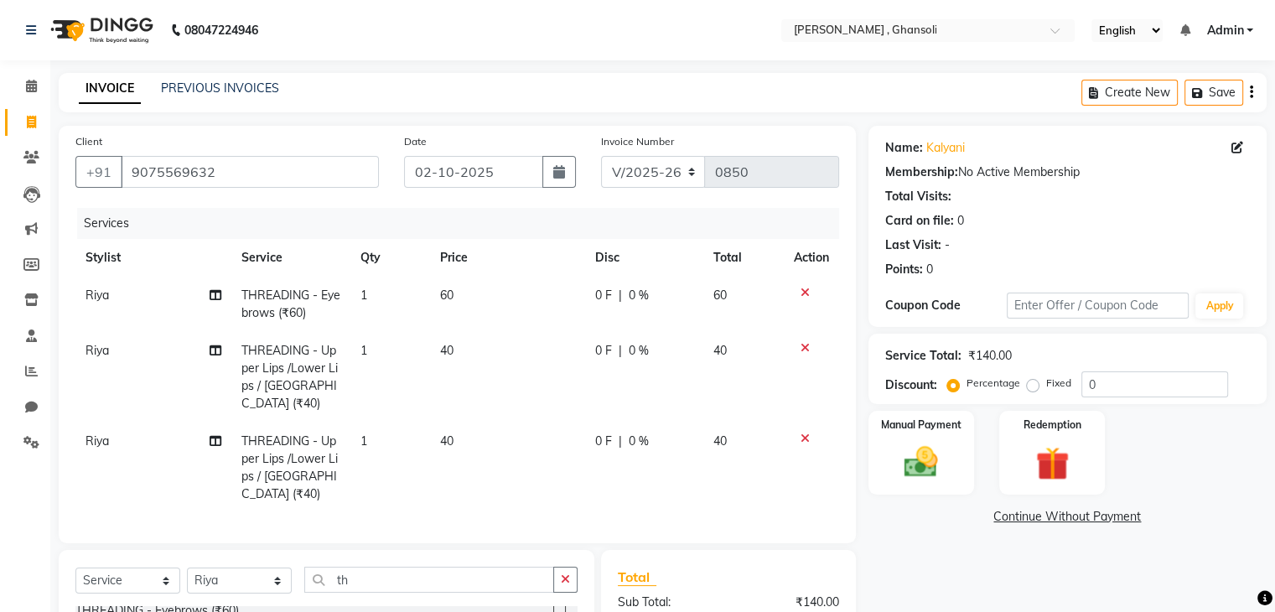
checkbox input "false"
click at [602, 300] on span "0 F" at bounding box center [603, 296] width 17 height 18
select select "81971"
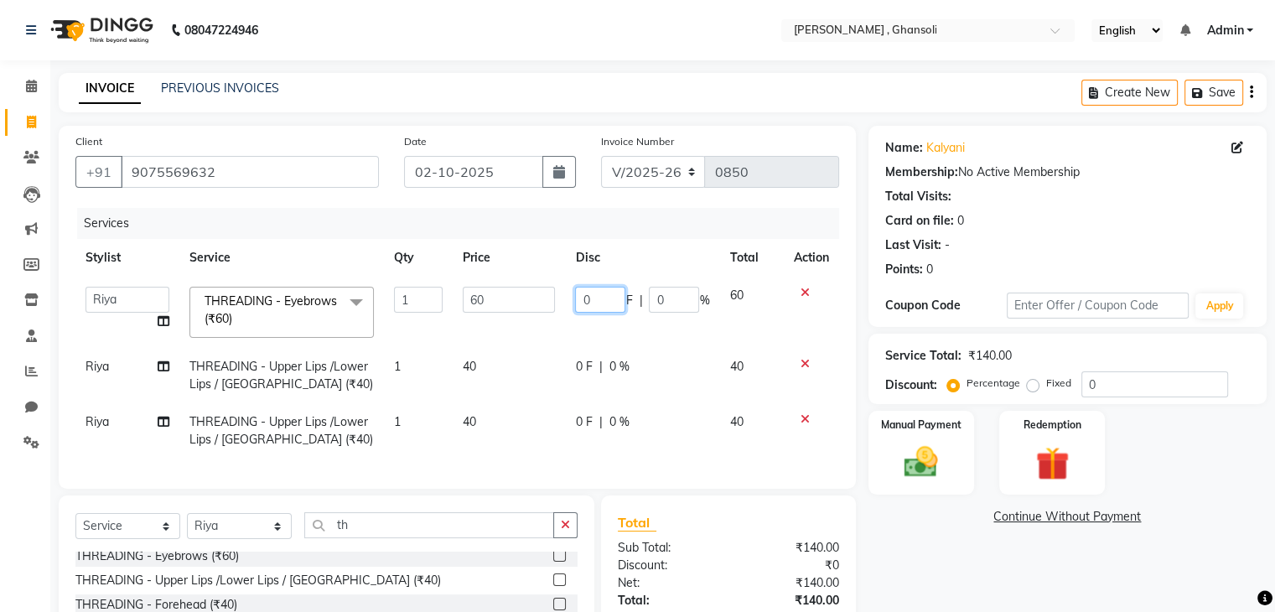
click at [602, 300] on input "0" at bounding box center [600, 300] width 50 height 26
type input "10"
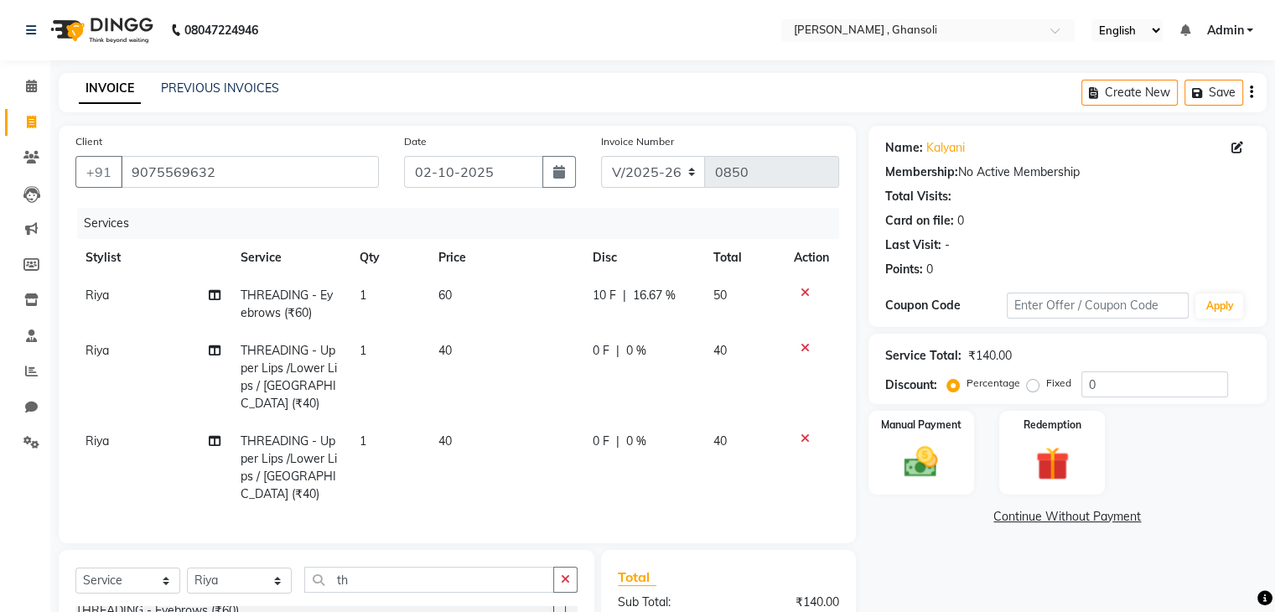
click at [592, 364] on td "0 F | 0 %" at bounding box center [643, 377] width 121 height 91
select select "81971"
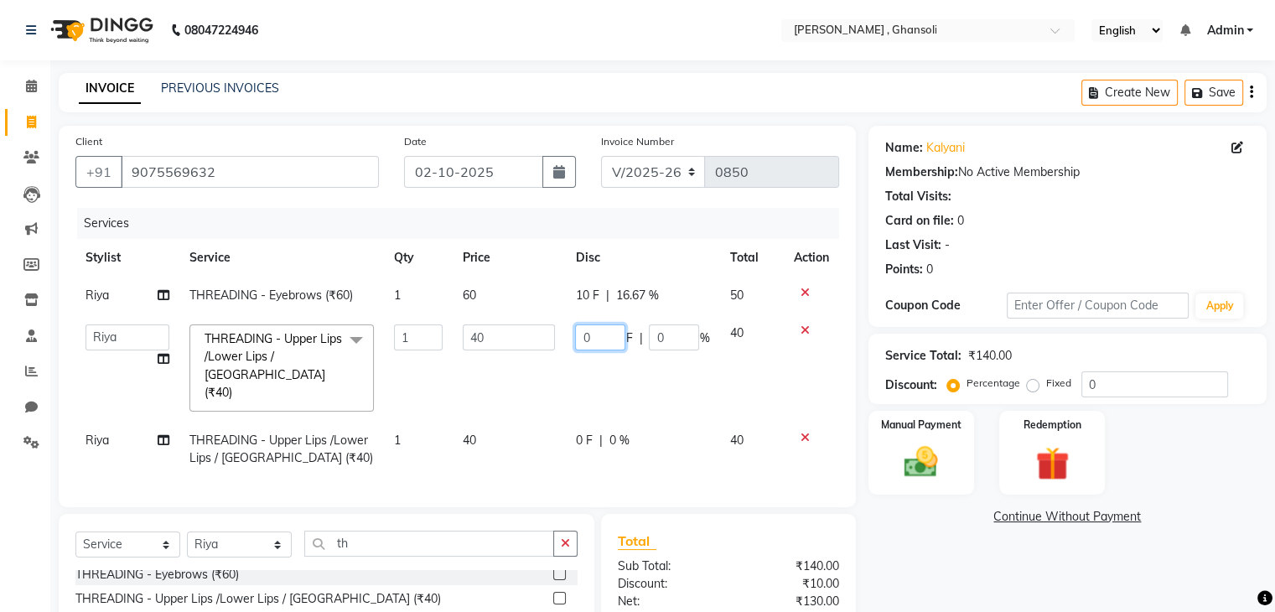
click at [592, 339] on input "0" at bounding box center [600, 337] width 50 height 26
type input "20"
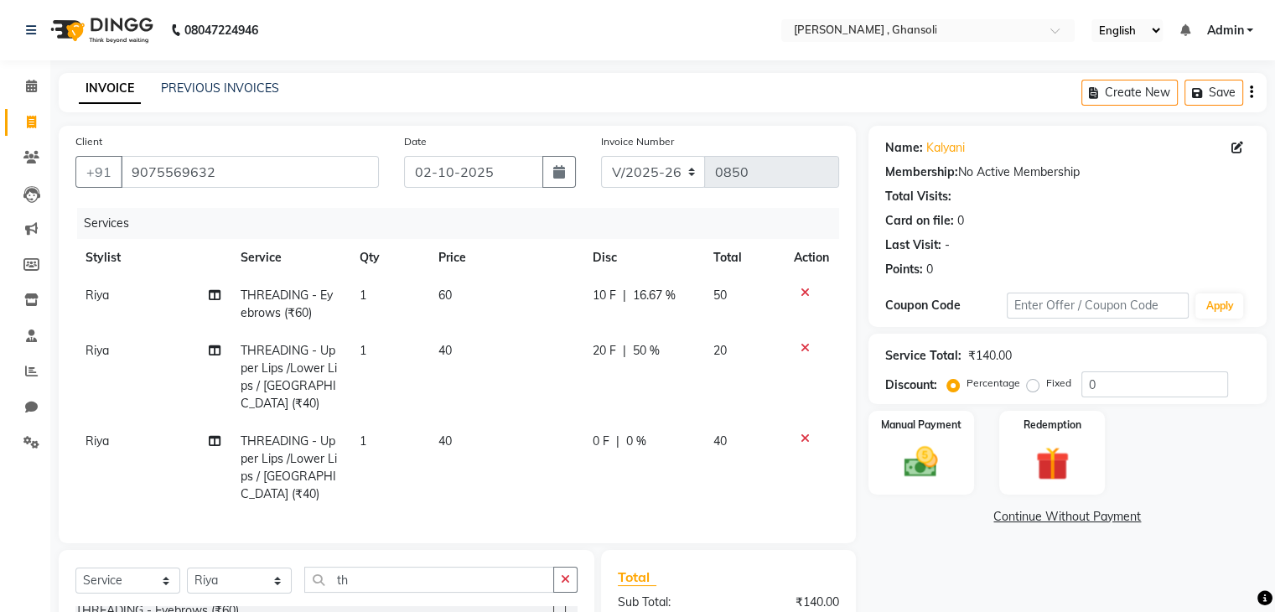
click at [591, 423] on td "0 F | 0 %" at bounding box center [643, 468] width 121 height 91
select select "81971"
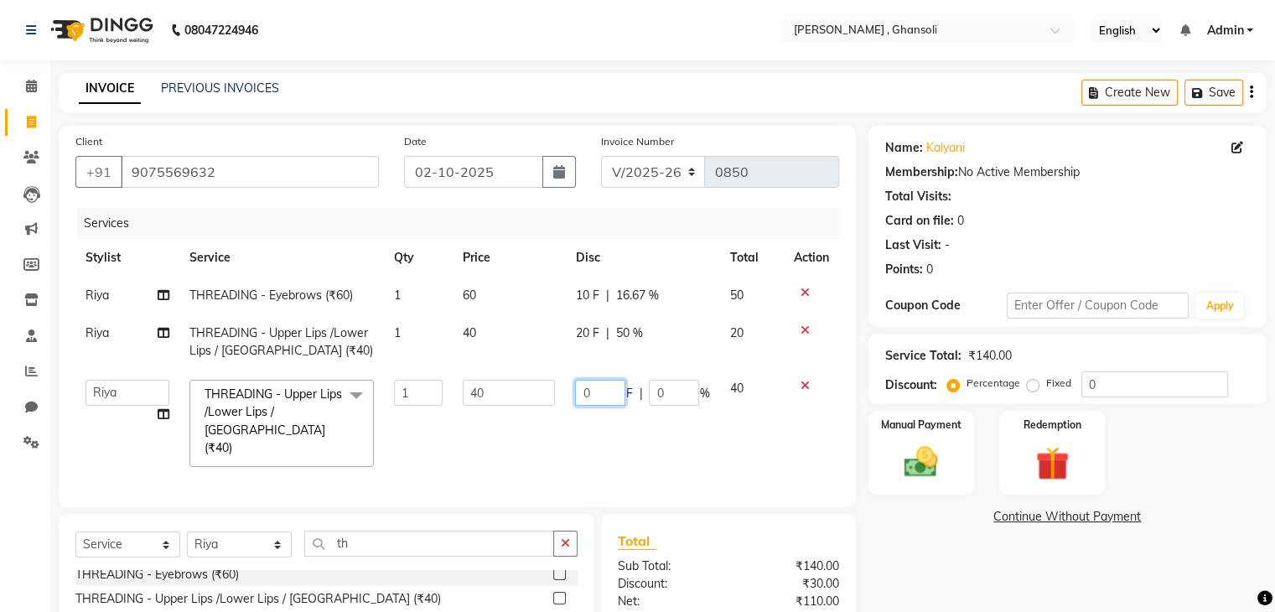
click at [600, 385] on input "0" at bounding box center [600, 393] width 50 height 26
type input "10"
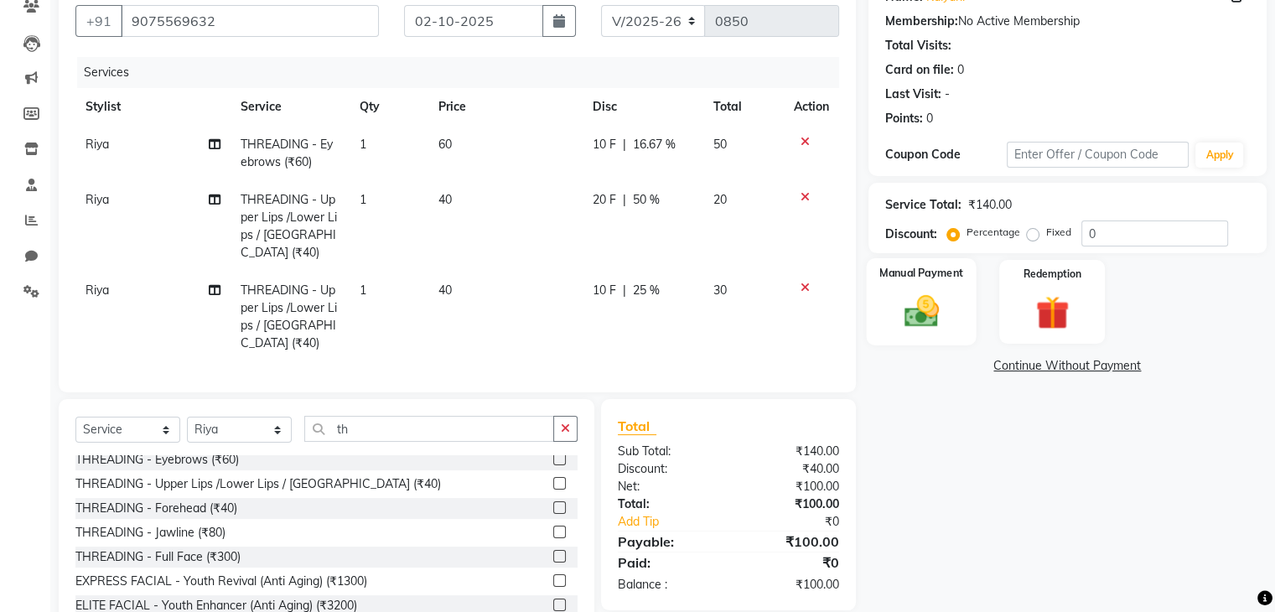
click at [894, 283] on div "Manual Payment" at bounding box center [921, 301] width 110 height 86
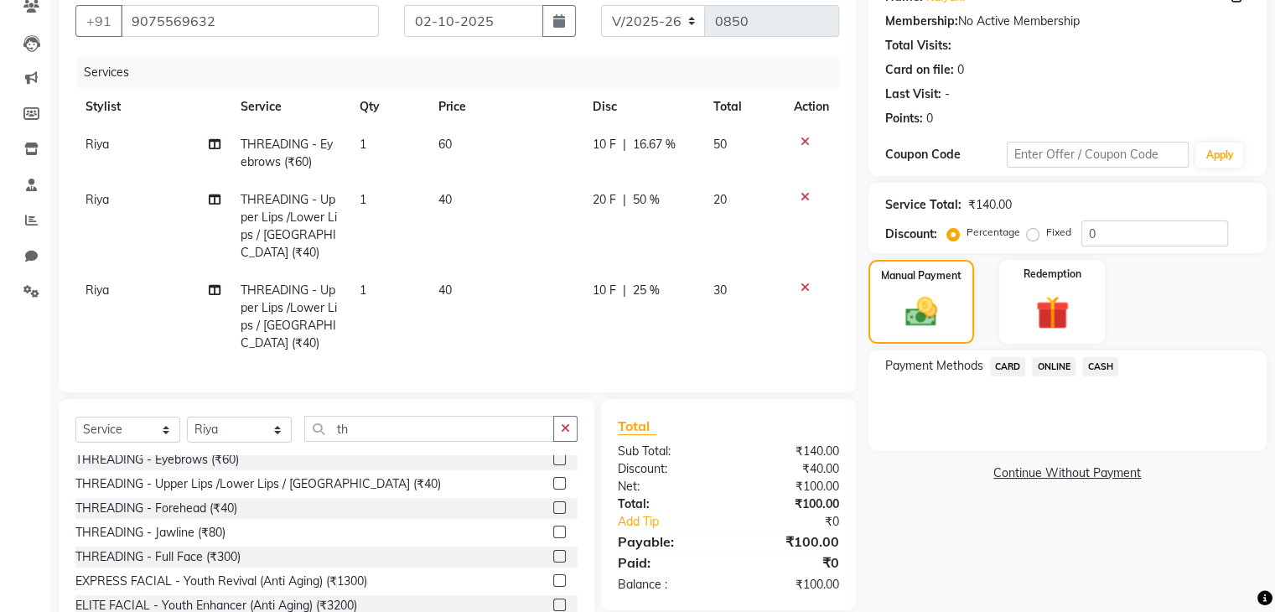
click at [1061, 366] on span "ONLINE" at bounding box center [1054, 366] width 44 height 19
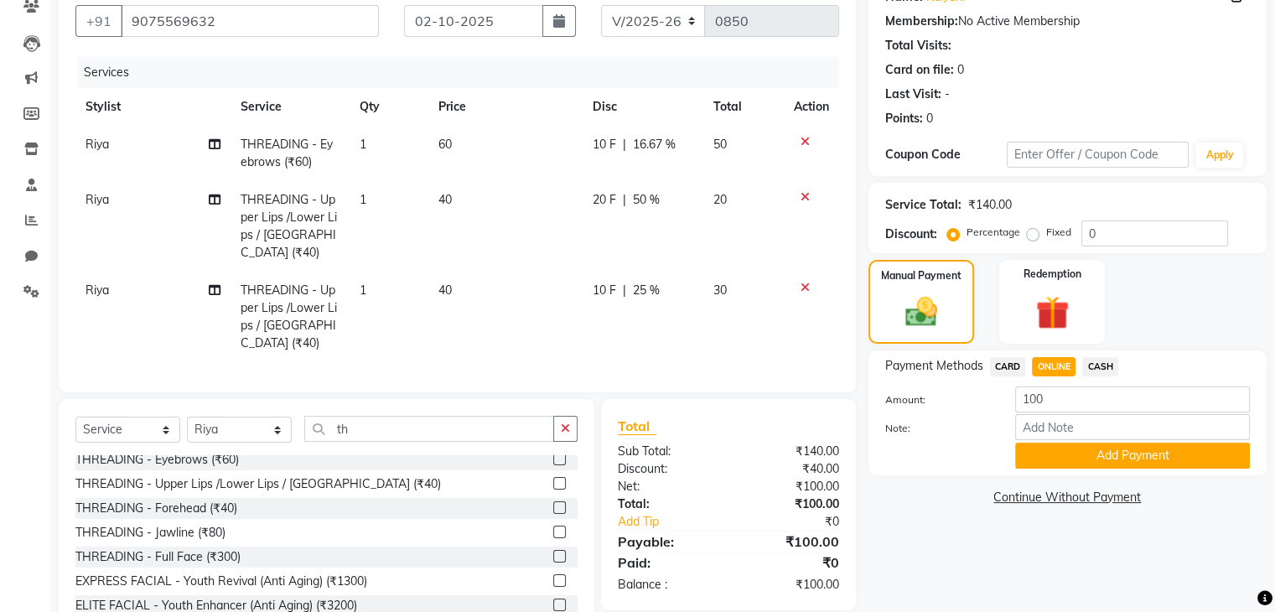
scroll to position [189, 0]
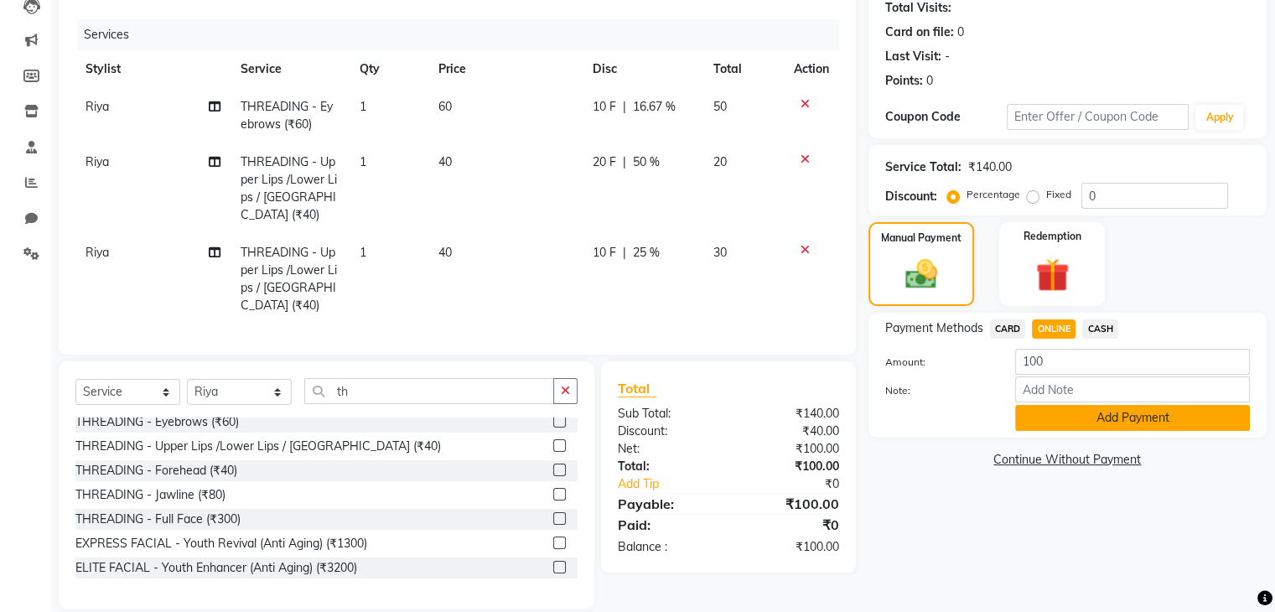
click at [1130, 427] on button "Add Payment" at bounding box center [1132, 418] width 235 height 26
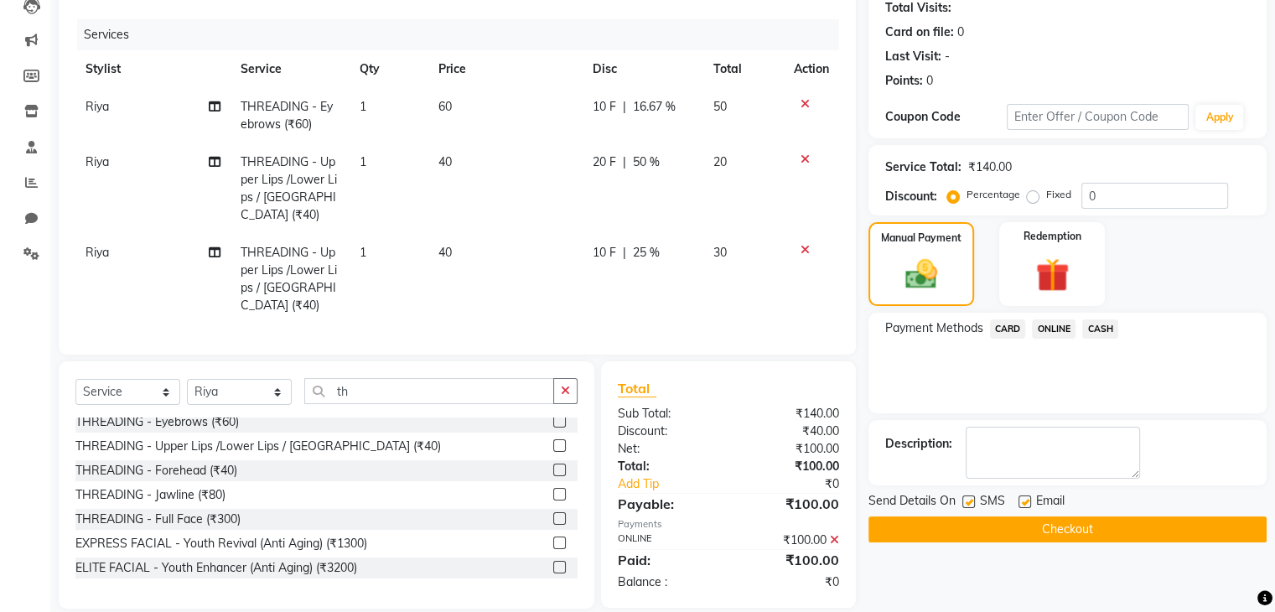
click at [1093, 532] on button "Checkout" at bounding box center [1068, 529] width 398 height 26
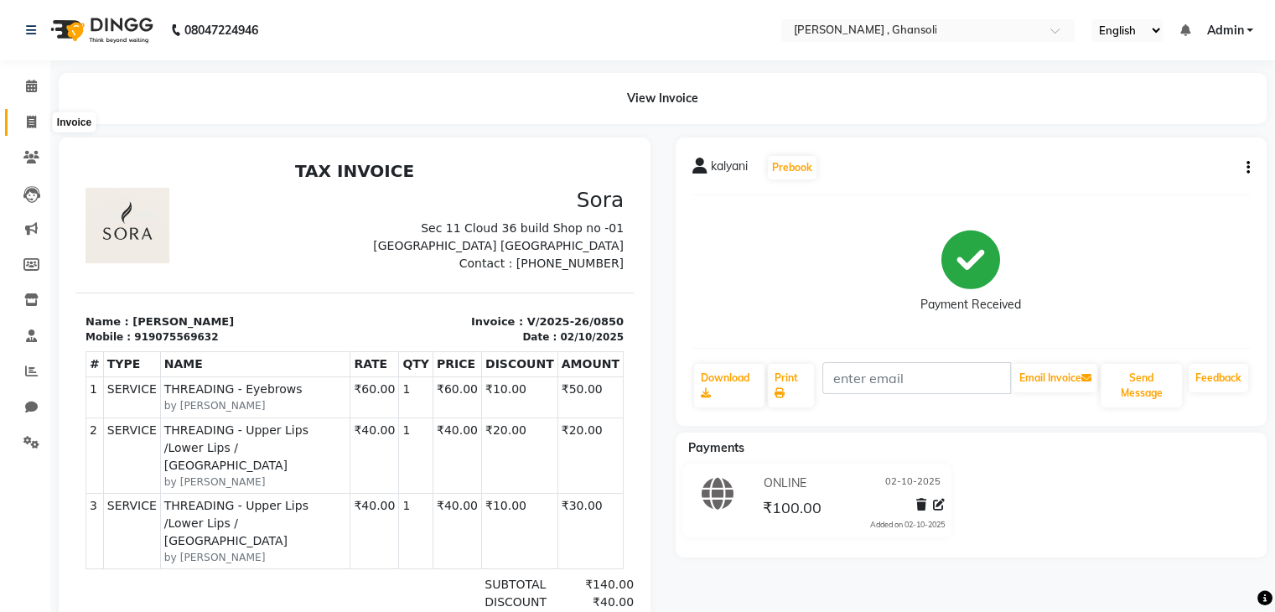
click at [29, 118] on icon at bounding box center [31, 122] width 9 height 13
select select "service"
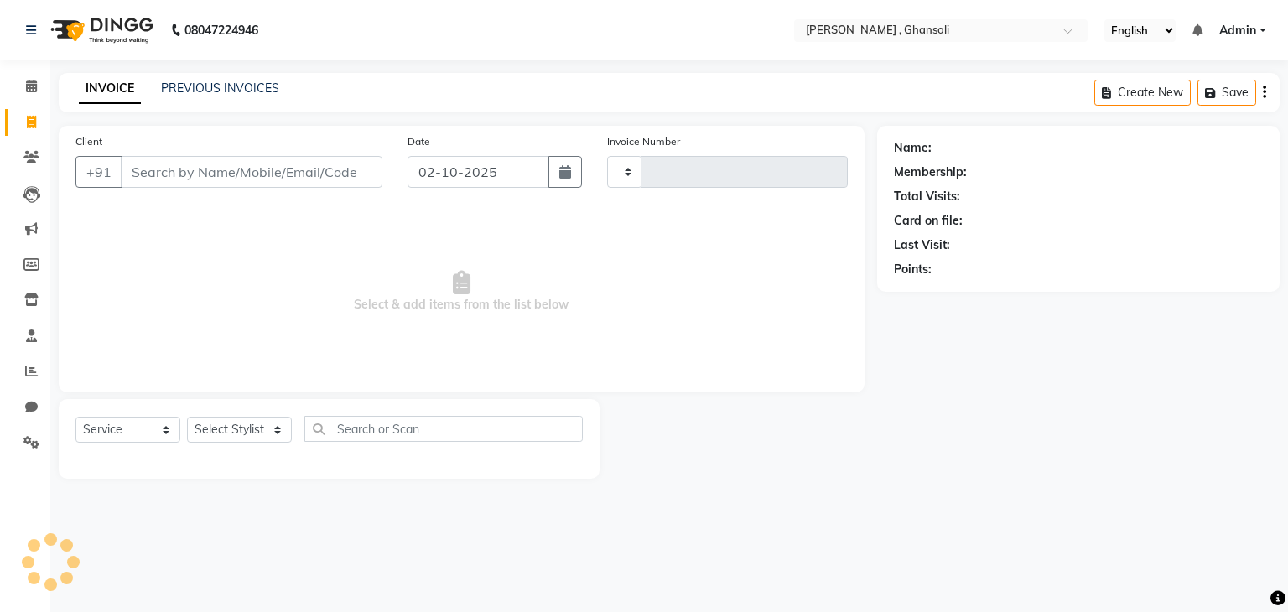
type input "0851"
select select "8446"
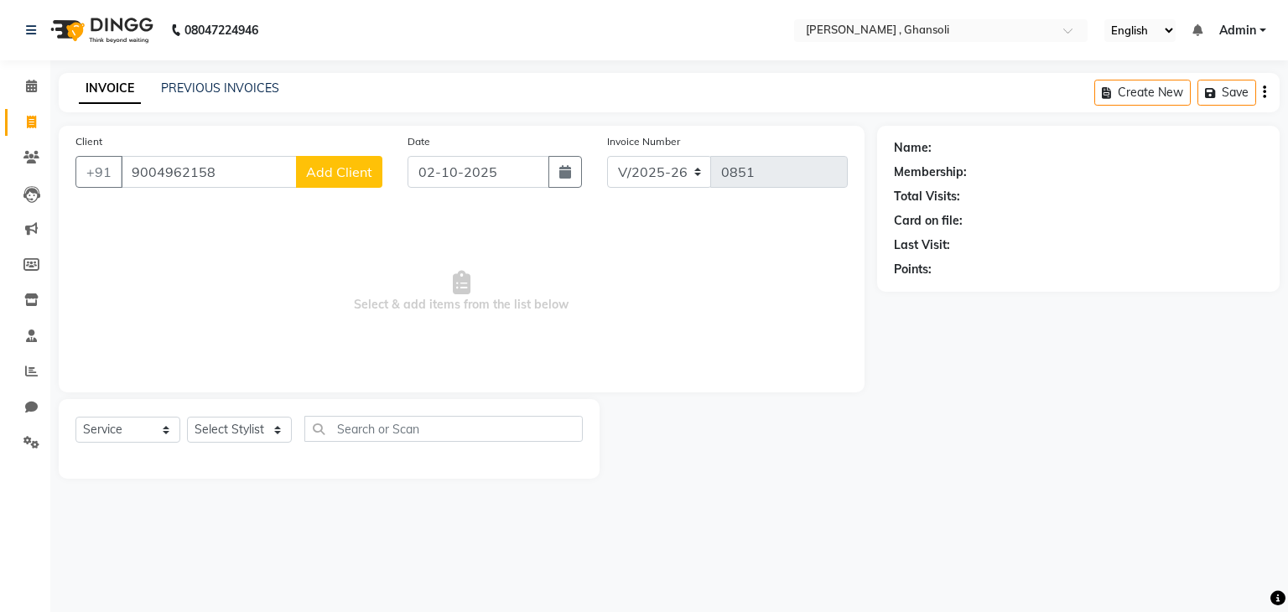
type input "9004962158"
click at [338, 172] on span "Add Client" at bounding box center [339, 171] width 66 height 17
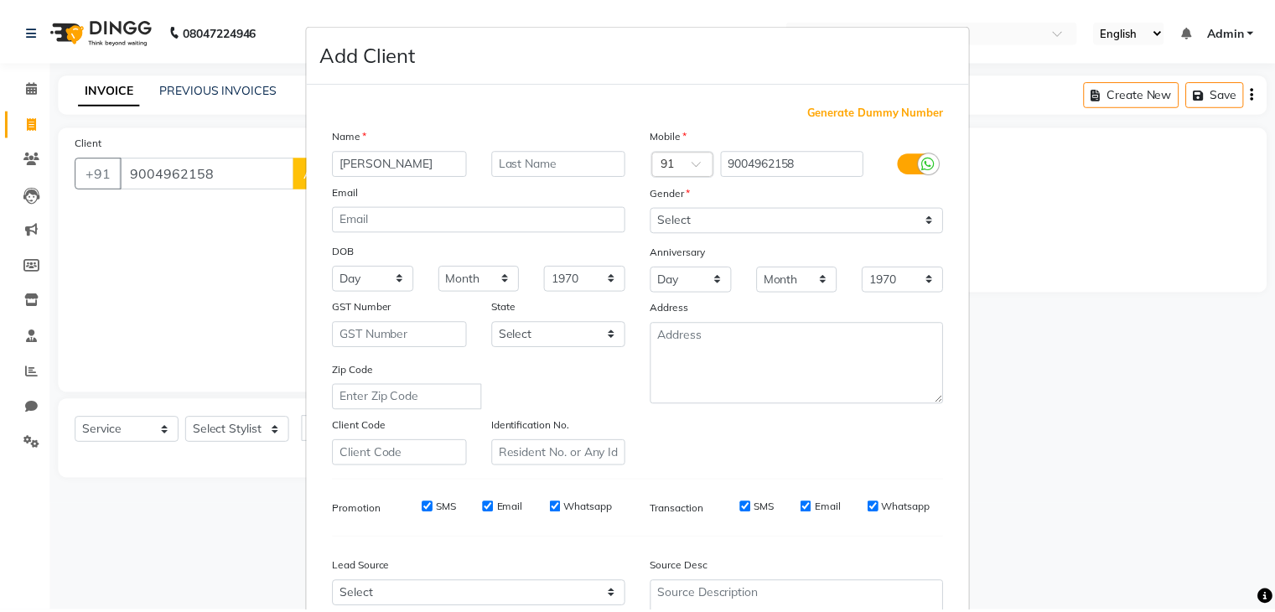
scroll to position [170, 0]
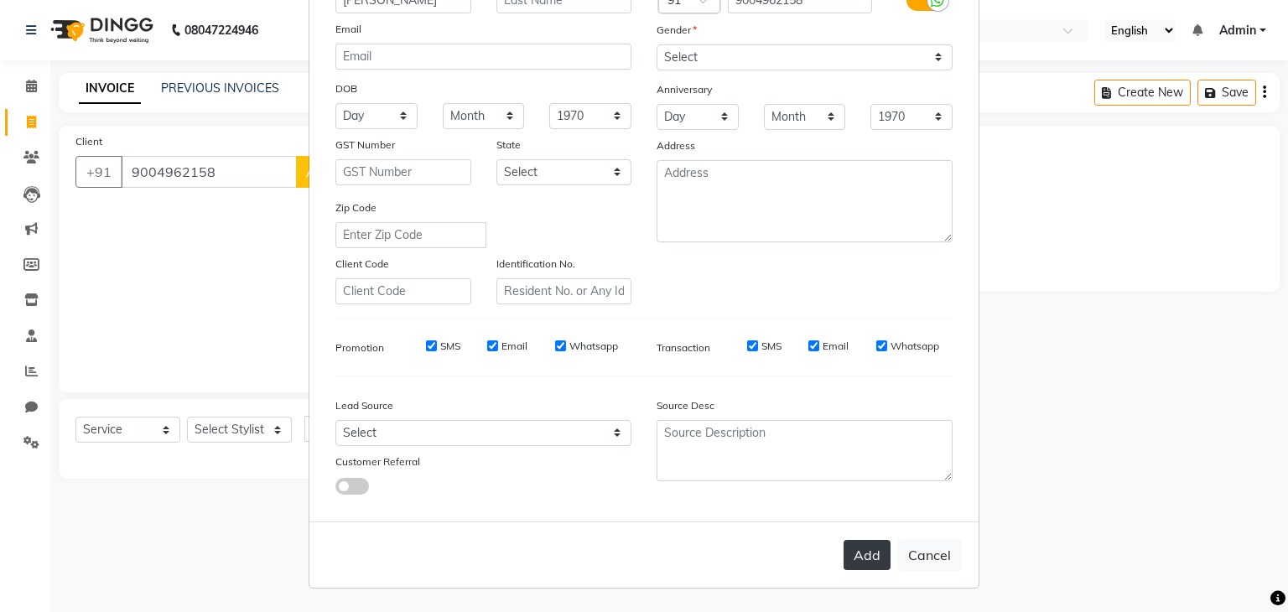
type input "[PERSON_NAME]"
click at [858, 558] on button "Add" at bounding box center [866, 555] width 47 height 30
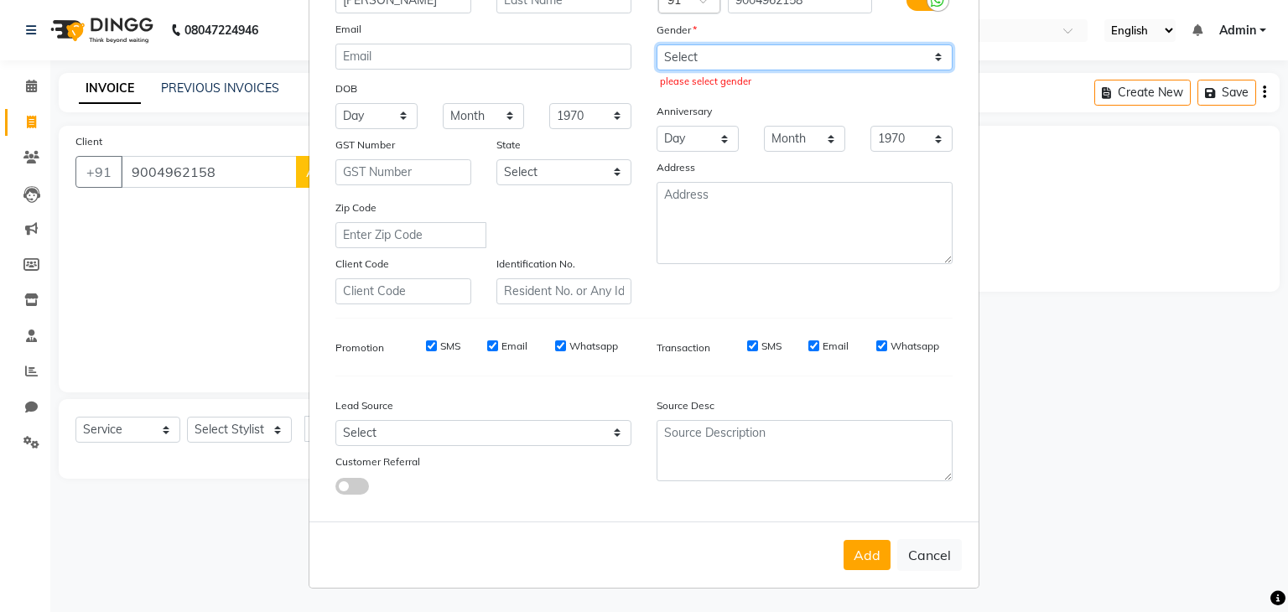
click at [928, 50] on select "Select [DEMOGRAPHIC_DATA] [DEMOGRAPHIC_DATA] Other Prefer Not To Say" at bounding box center [805, 57] width 296 height 26
select select "[DEMOGRAPHIC_DATA]"
click at [657, 44] on select "Select [DEMOGRAPHIC_DATA] [DEMOGRAPHIC_DATA] Other Prefer Not To Say" at bounding box center [805, 57] width 296 height 26
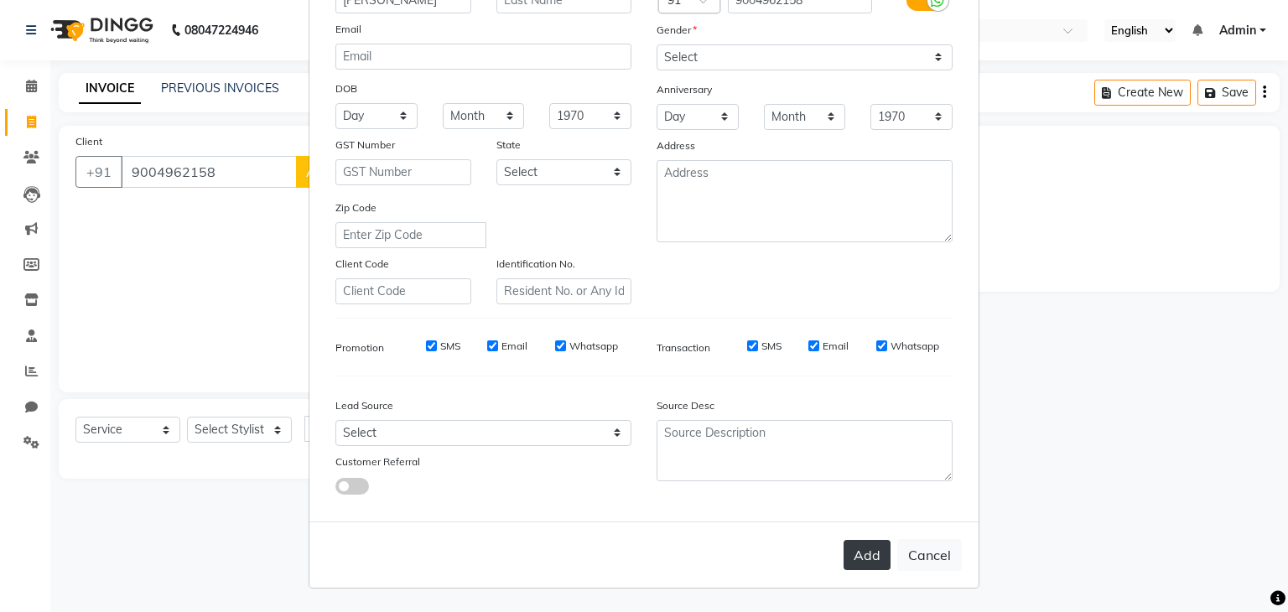
click at [862, 557] on button "Add" at bounding box center [866, 555] width 47 height 30
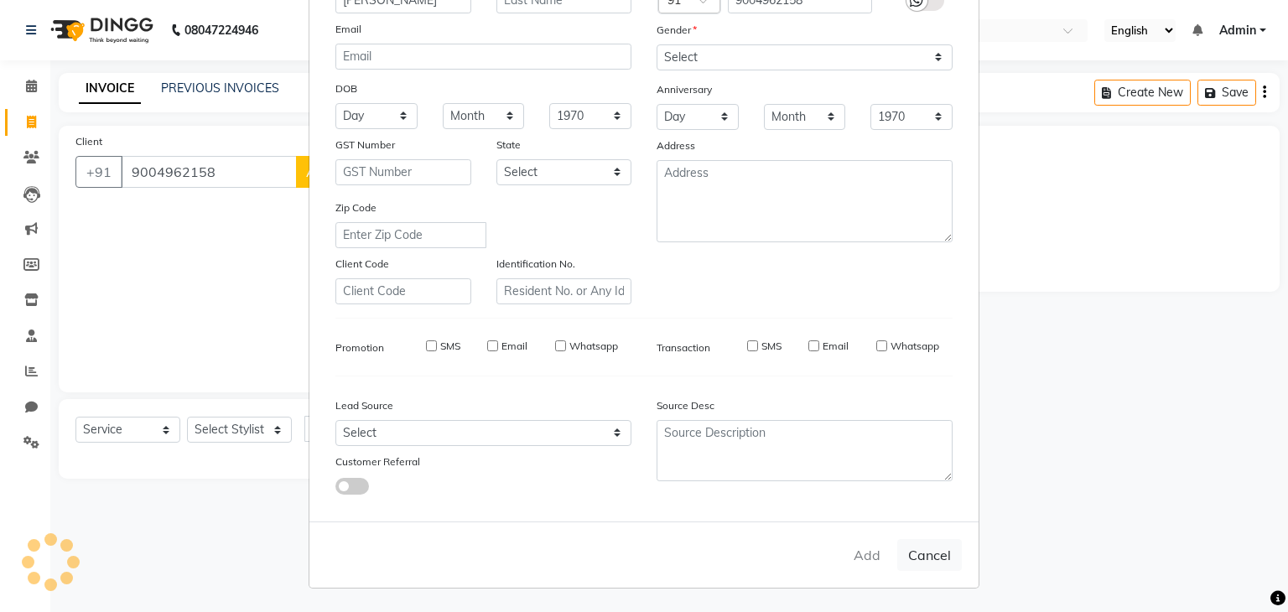
select select
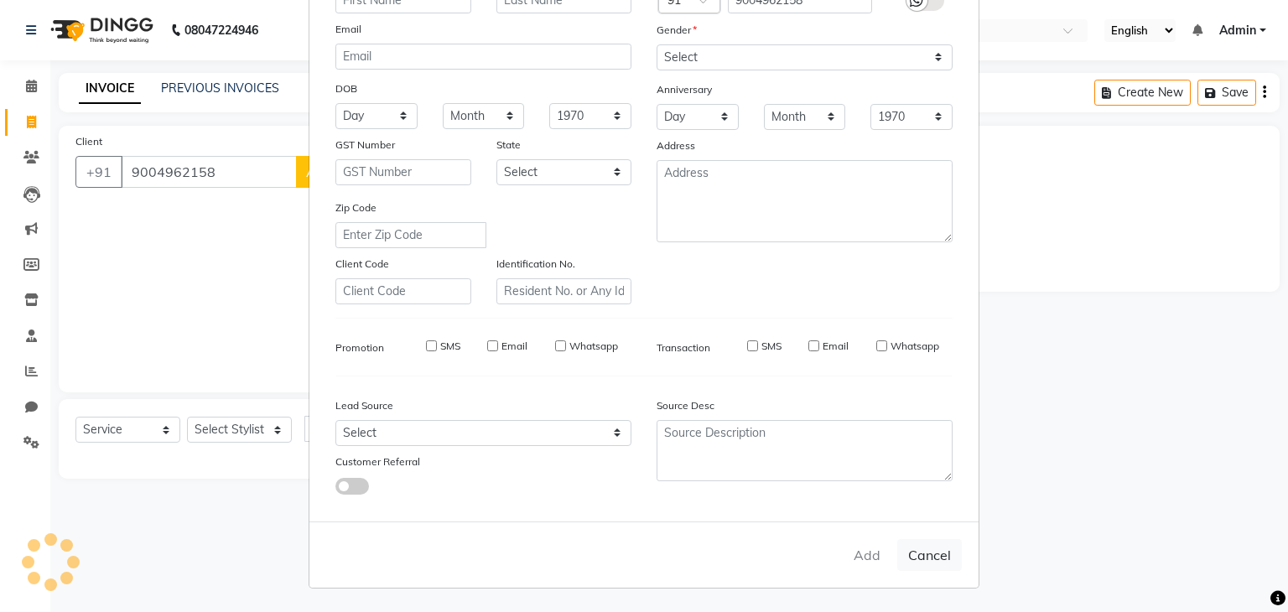
select select
checkbox input "false"
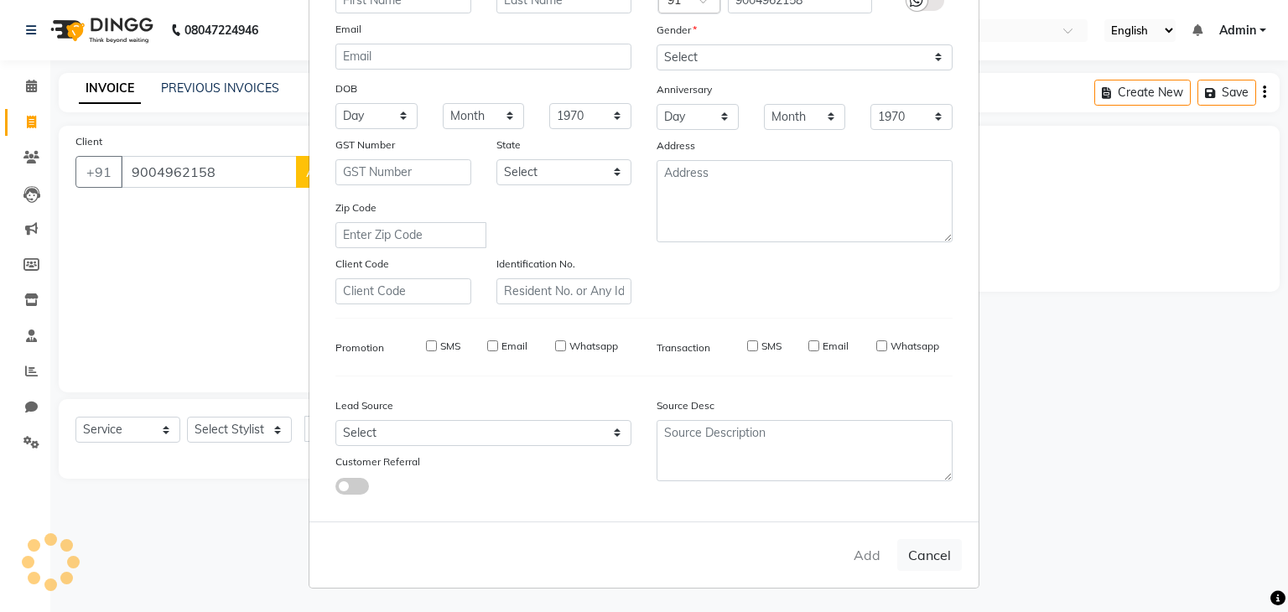
checkbox input "false"
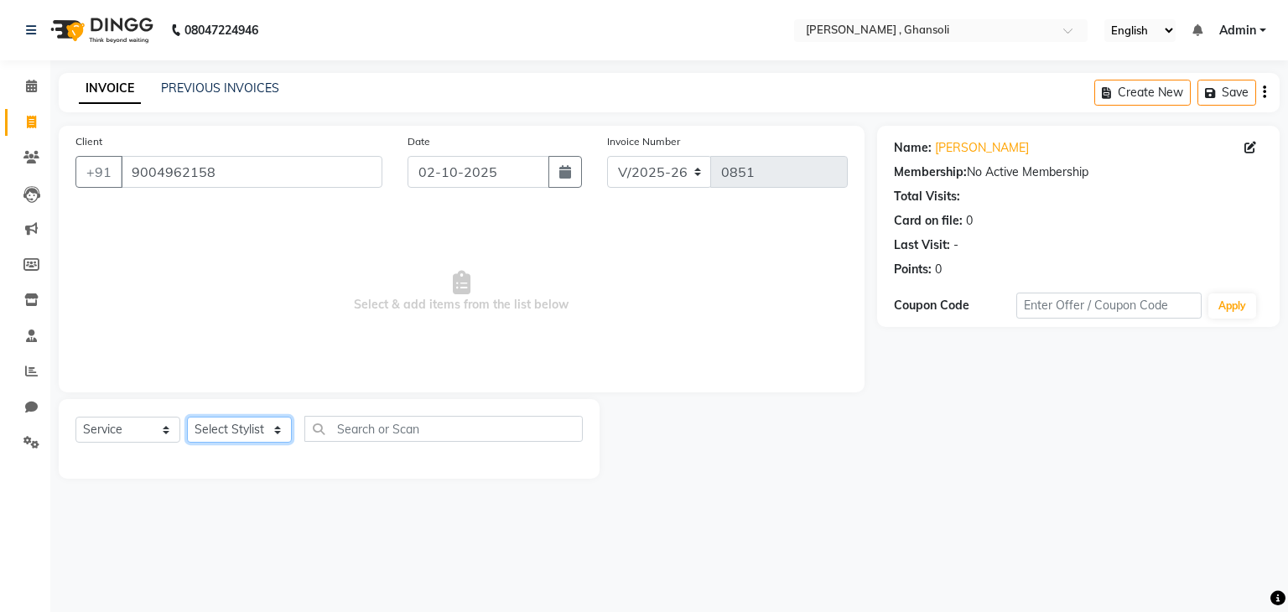
click at [274, 428] on select "Select Stylist deepa Lucky [PERSON_NAME] [PERSON_NAME] [PERSON_NAME] [PERSON_NA…" at bounding box center [239, 430] width 105 height 26
select select "92630"
click at [187, 418] on select "Select Stylist deepa Lucky [PERSON_NAME] [PERSON_NAME] [PERSON_NAME] [PERSON_NA…" at bounding box center [239, 430] width 105 height 26
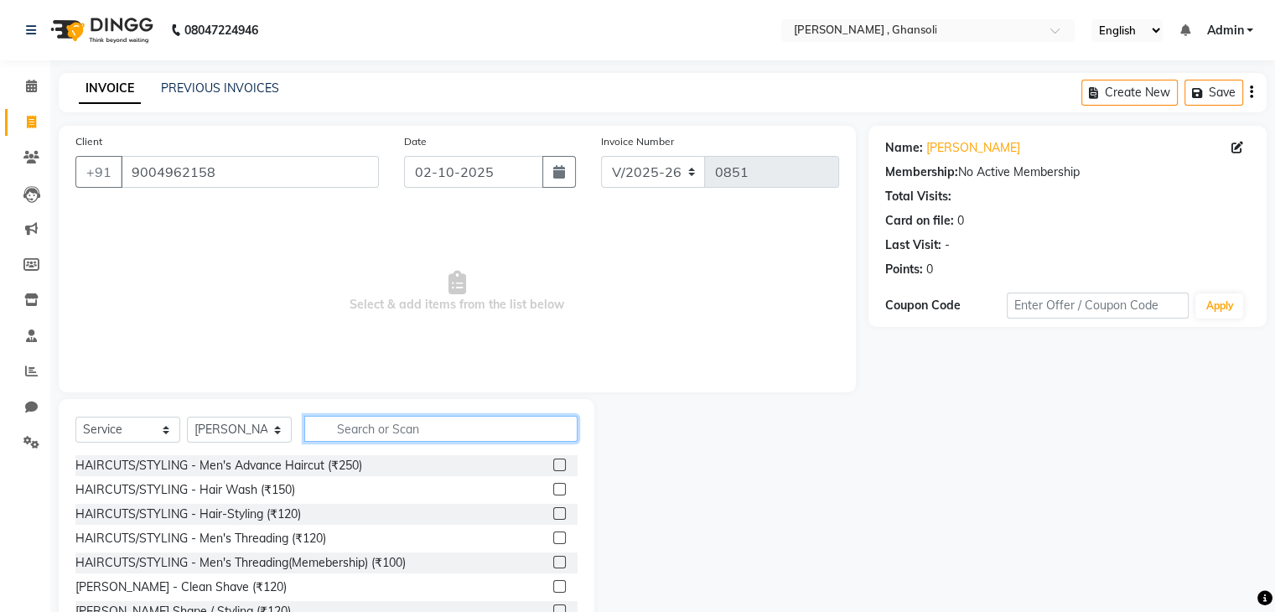
click at [391, 430] on input "text" at bounding box center [440, 429] width 273 height 26
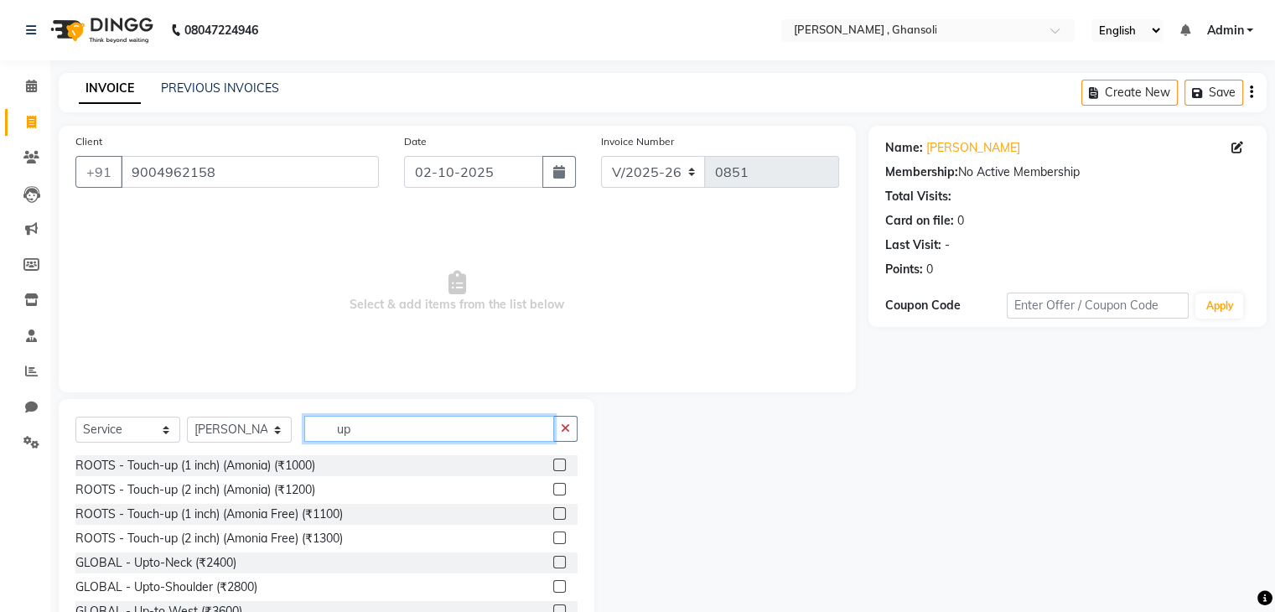
type input "u"
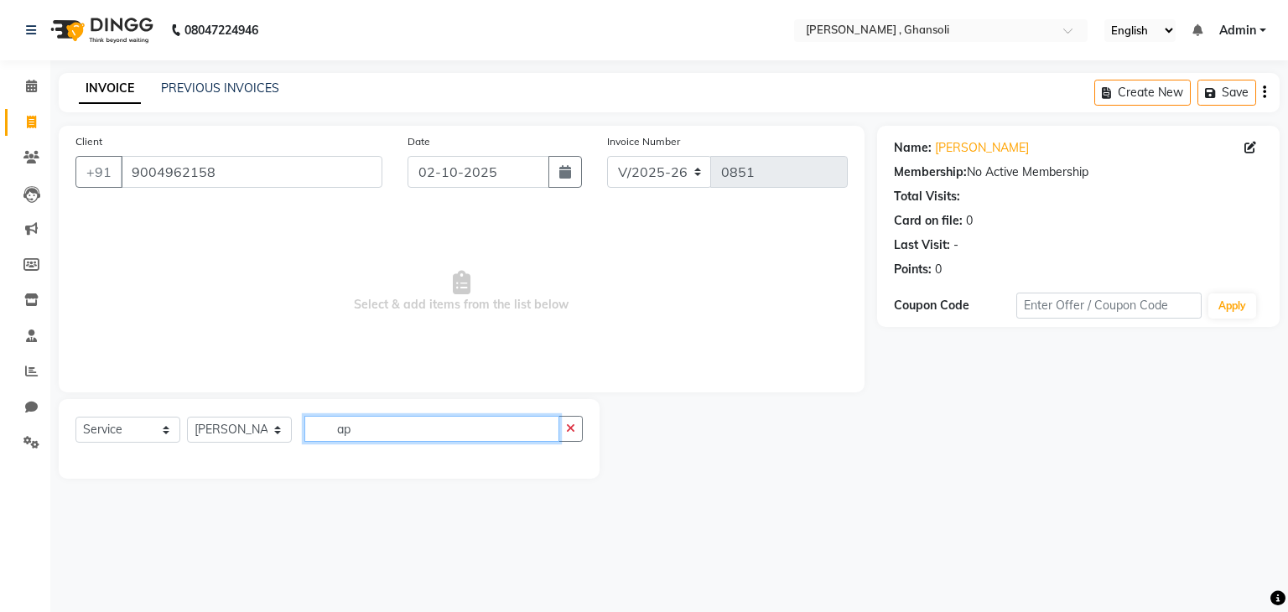
type input "a"
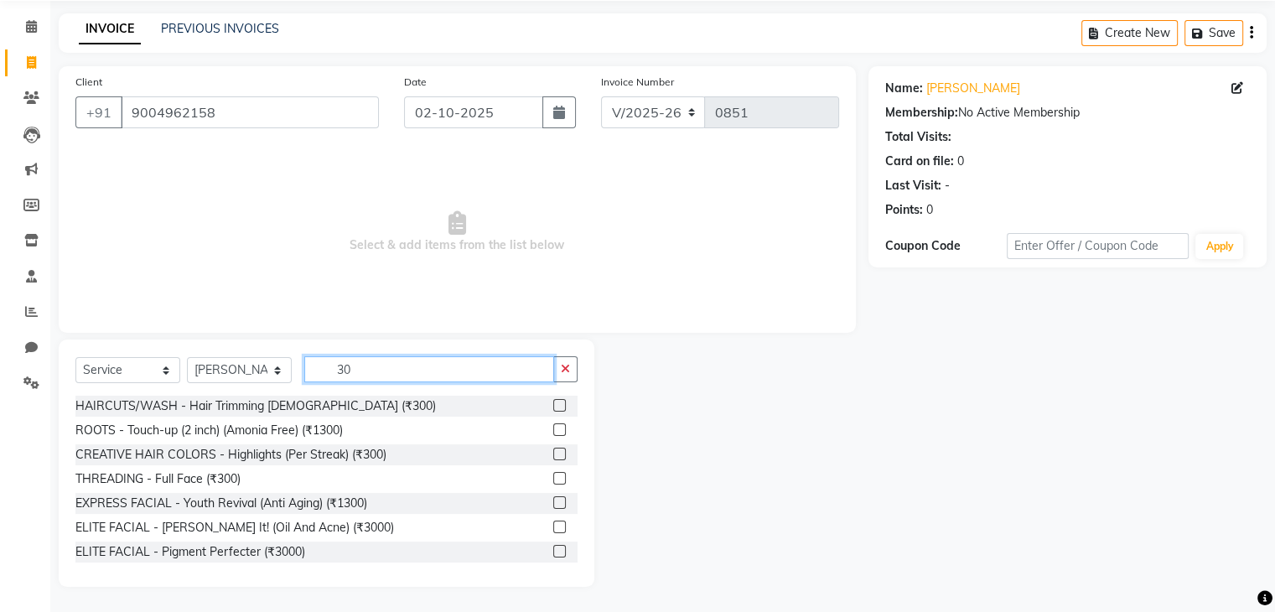
scroll to position [0, 0]
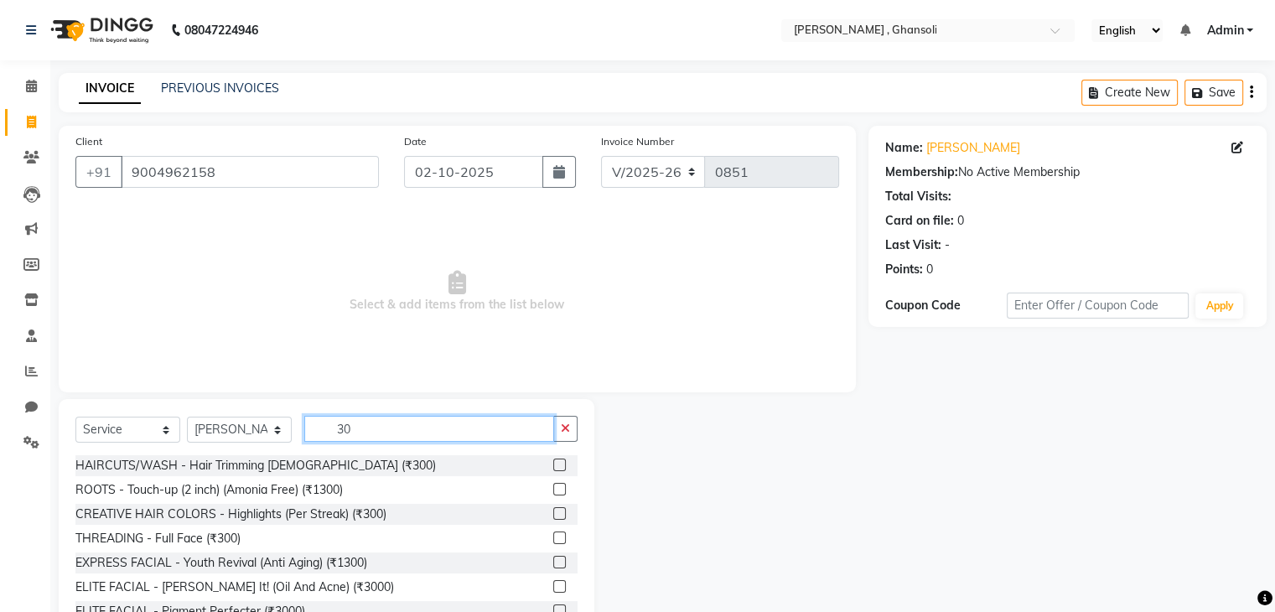
type input "3"
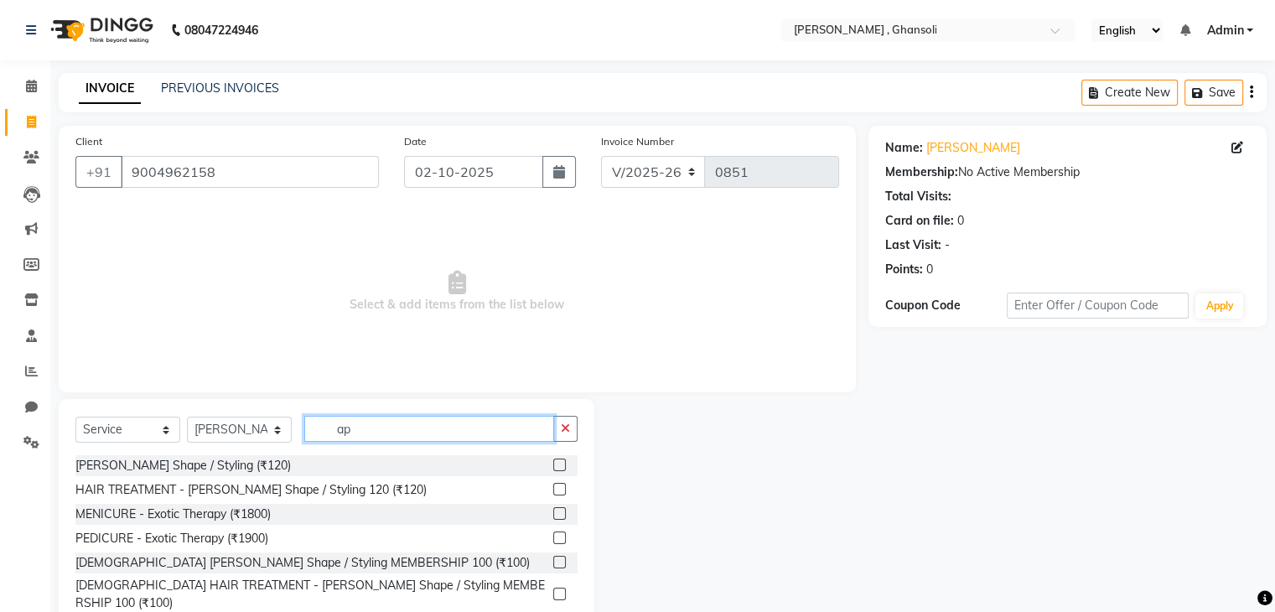
type input "a"
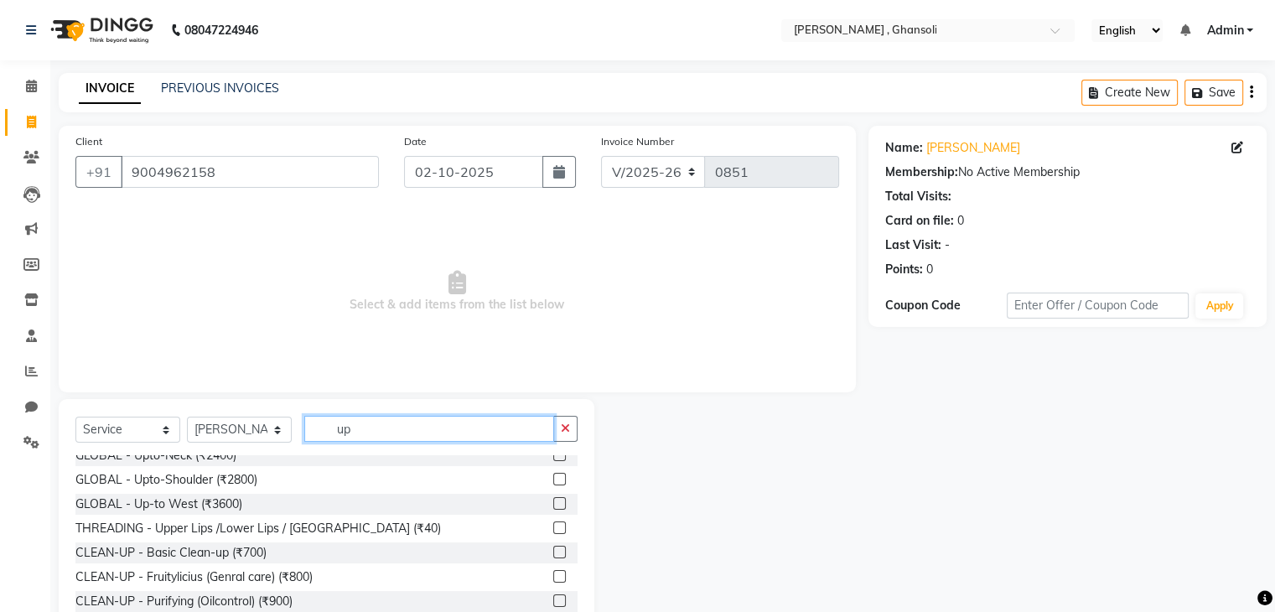
scroll to position [107, 0]
type input "up"
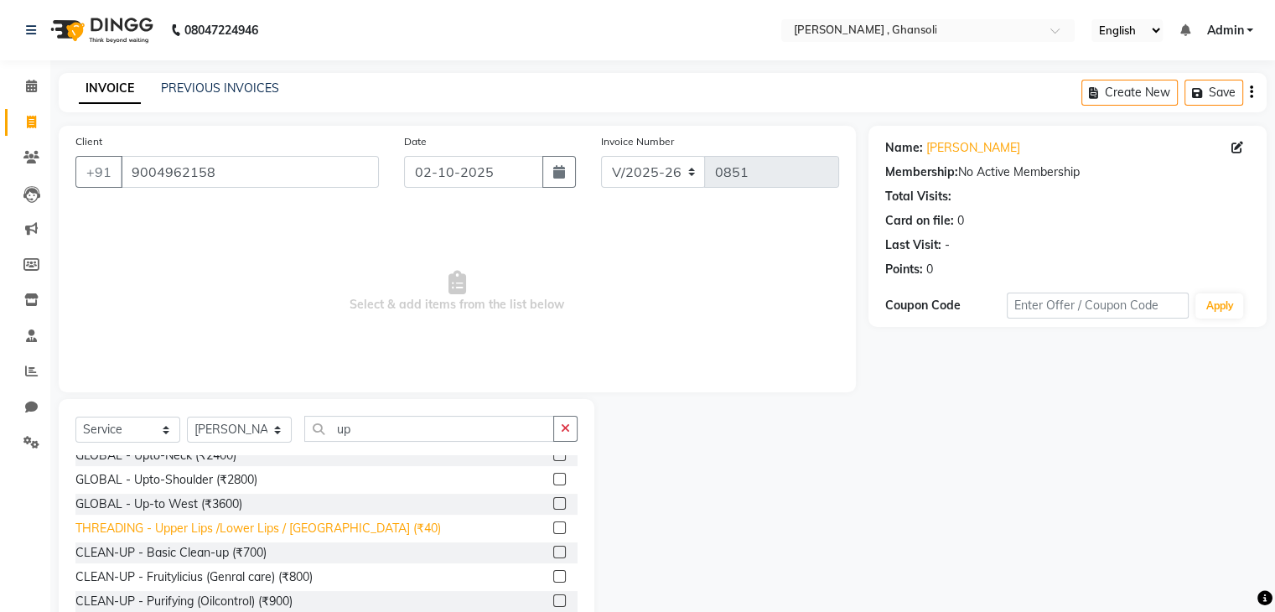
click at [292, 525] on div "THREADING - Upper Lips /Lower Lips / [GEOGRAPHIC_DATA] (₹40)" at bounding box center [258, 529] width 366 height 18
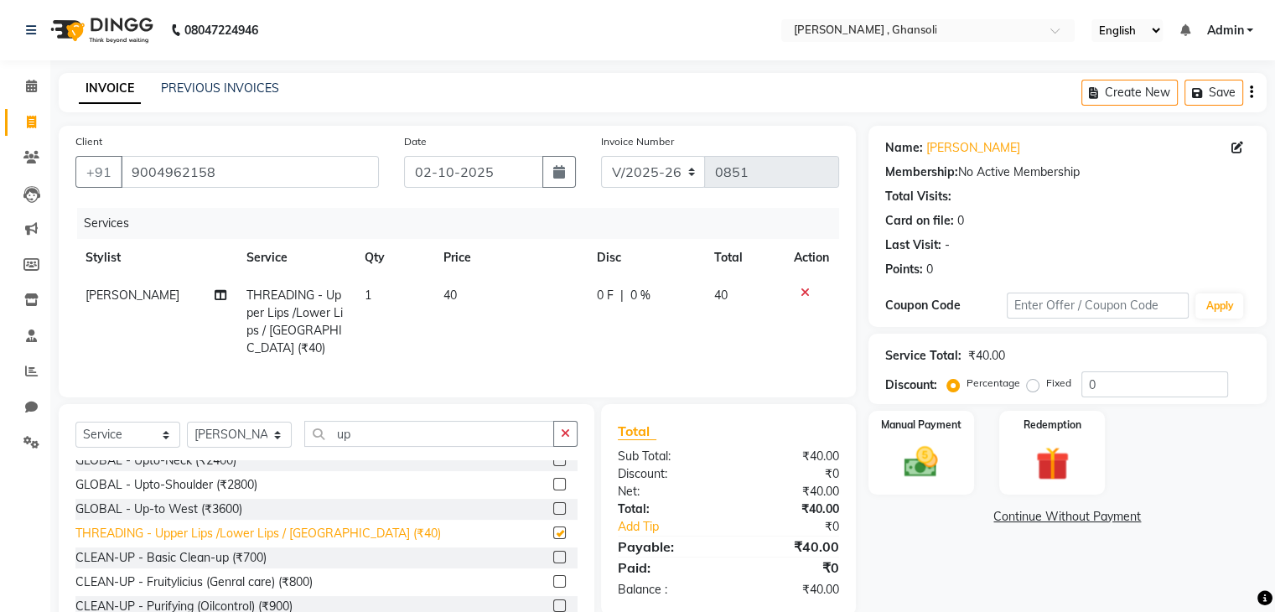
checkbox input "false"
click at [601, 299] on span "0 F" at bounding box center [605, 296] width 17 height 18
select select "92630"
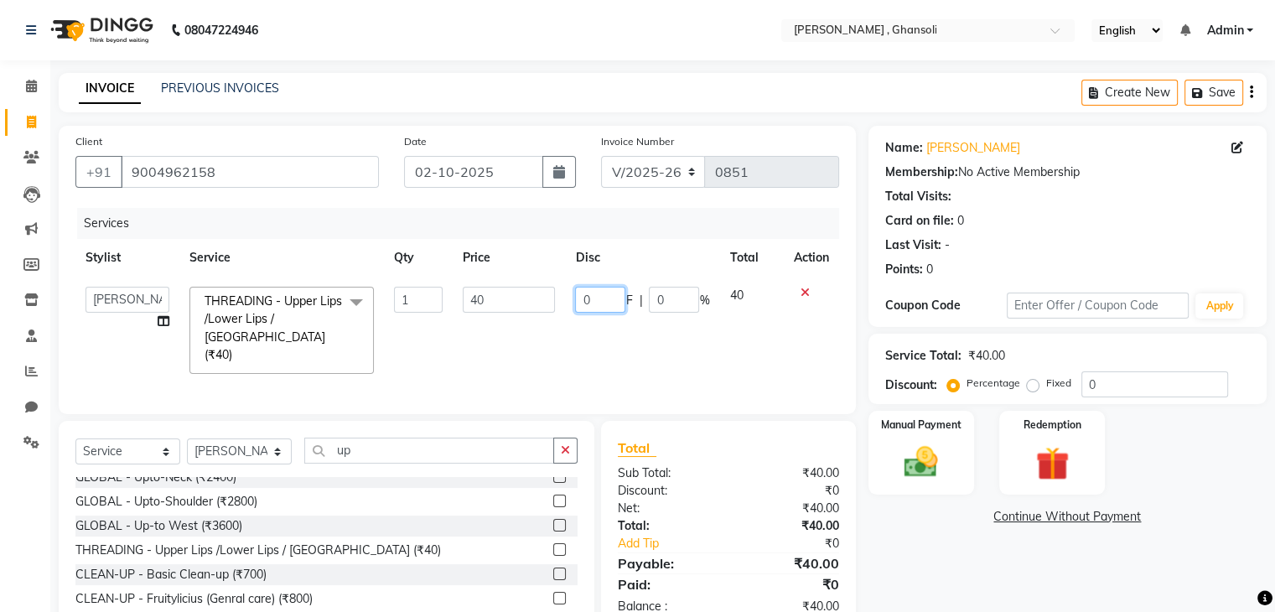
click at [601, 299] on input "0" at bounding box center [600, 300] width 50 height 26
type input "10"
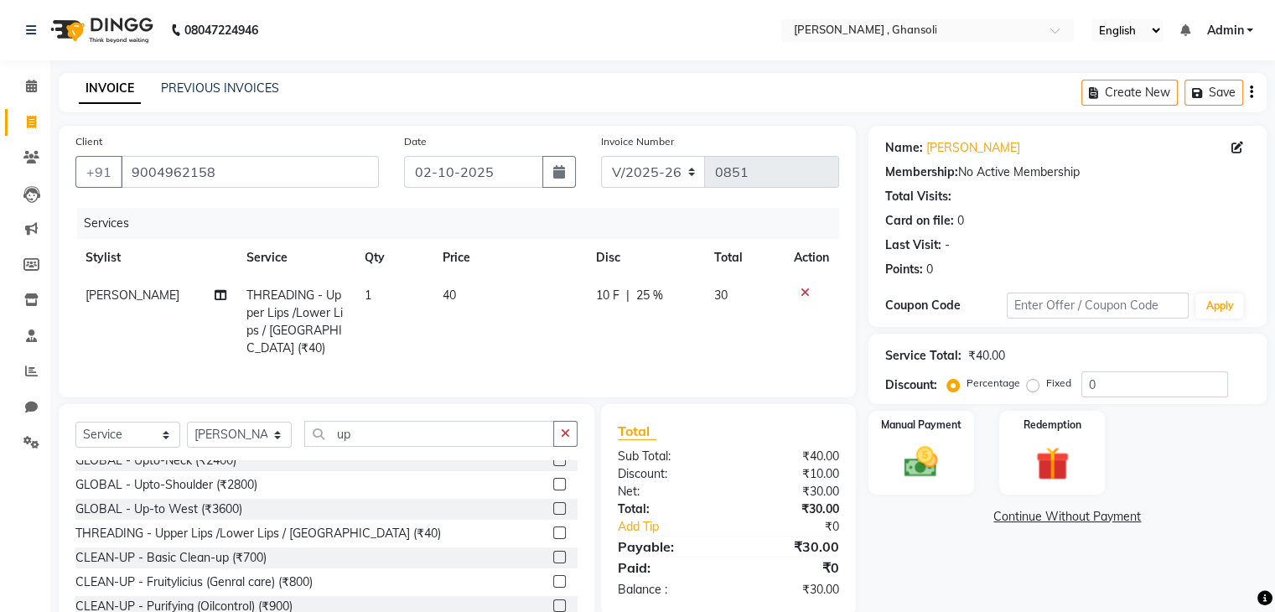
click at [1087, 584] on div "Name: [PERSON_NAME] Membership: No Active Membership Total Visits: Card on file…" at bounding box center [1074, 389] width 411 height 526
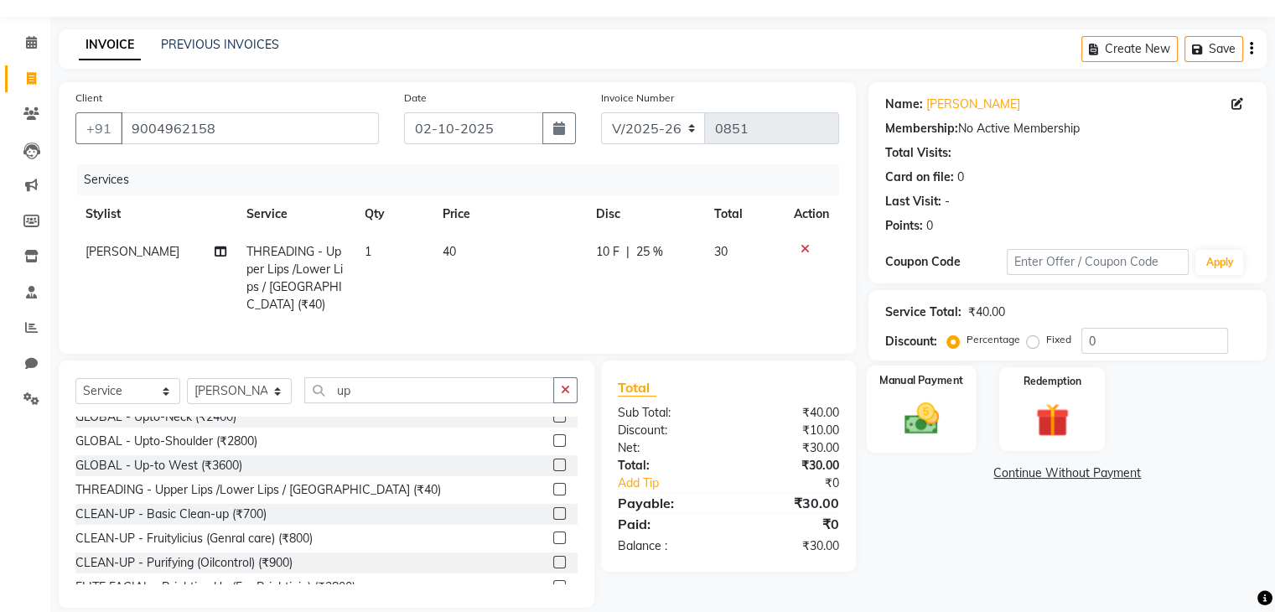
click at [932, 420] on img at bounding box center [921, 419] width 56 height 40
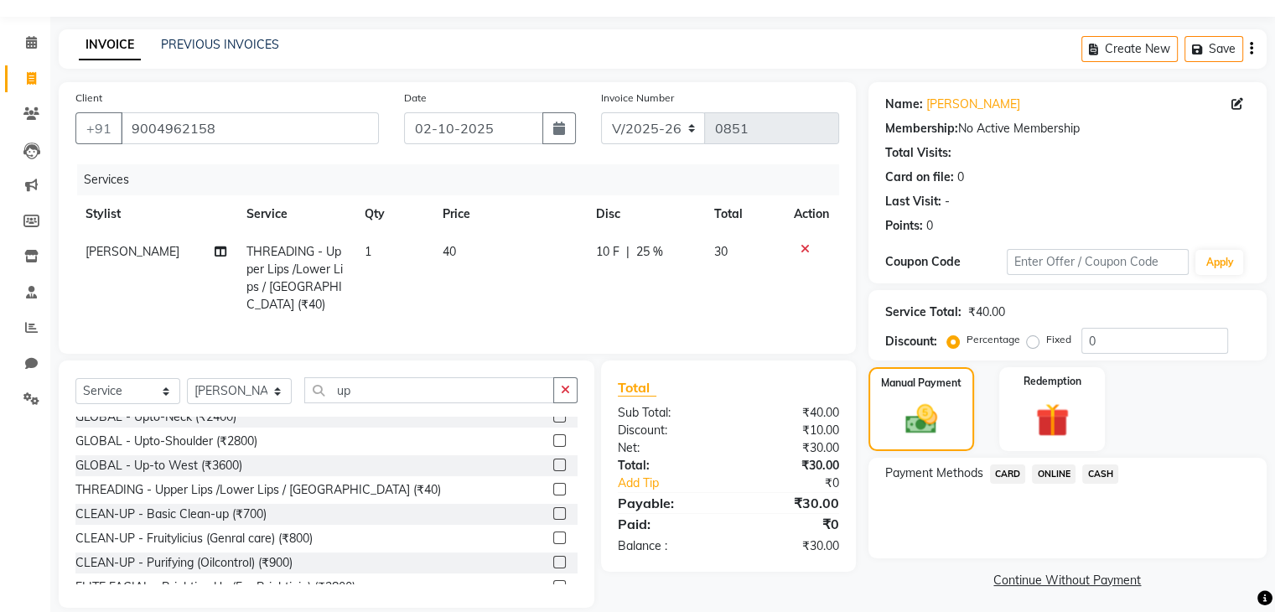
click at [1050, 475] on span "ONLINE" at bounding box center [1054, 474] width 44 height 19
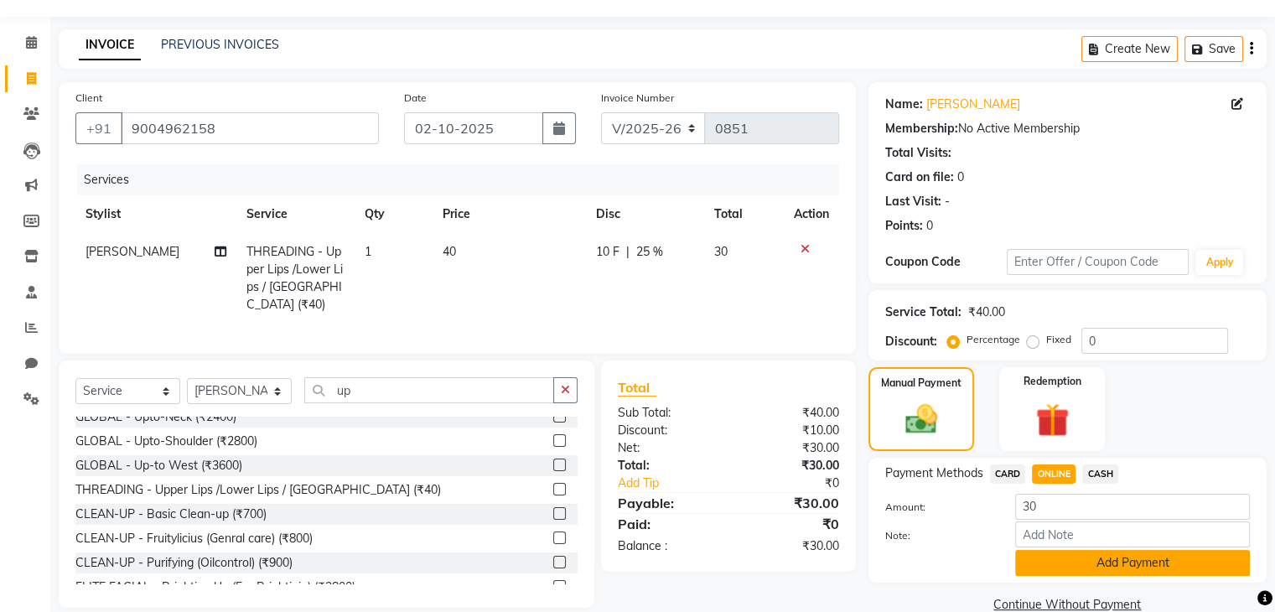
click at [1083, 561] on button "Add Payment" at bounding box center [1132, 563] width 235 height 26
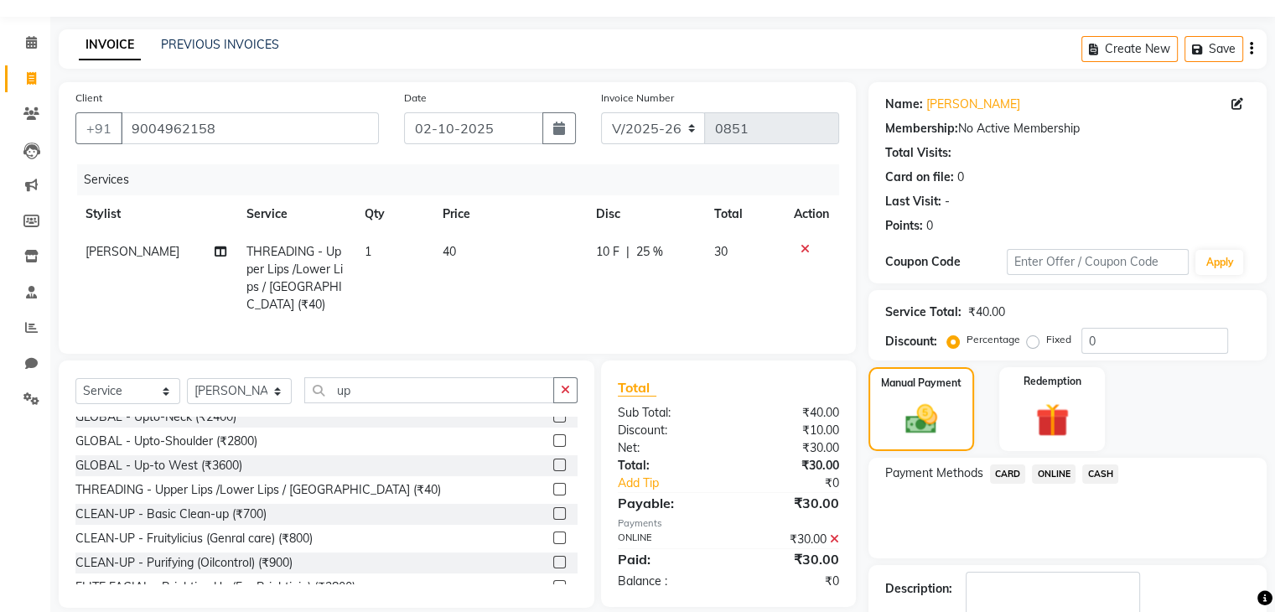
scroll to position [143, 0]
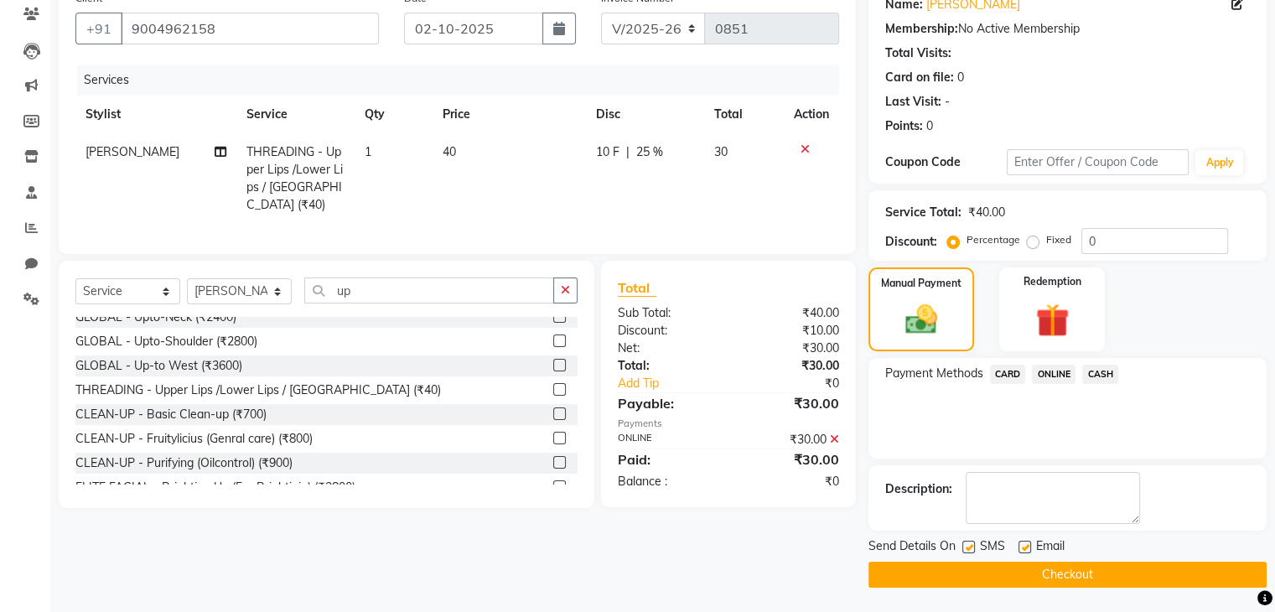
click at [1043, 563] on button "Checkout" at bounding box center [1068, 575] width 398 height 26
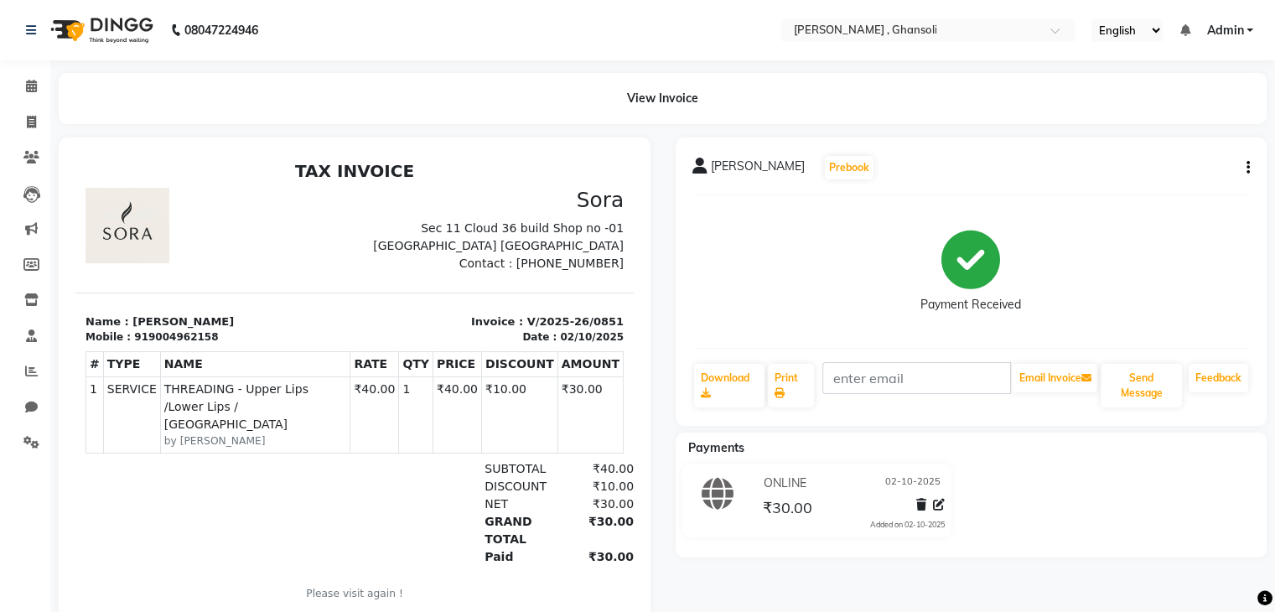
click at [23, 105] on li "Invoice" at bounding box center [25, 123] width 50 height 36
click at [29, 111] on link "Invoice" at bounding box center [25, 123] width 40 height 28
select select "service"
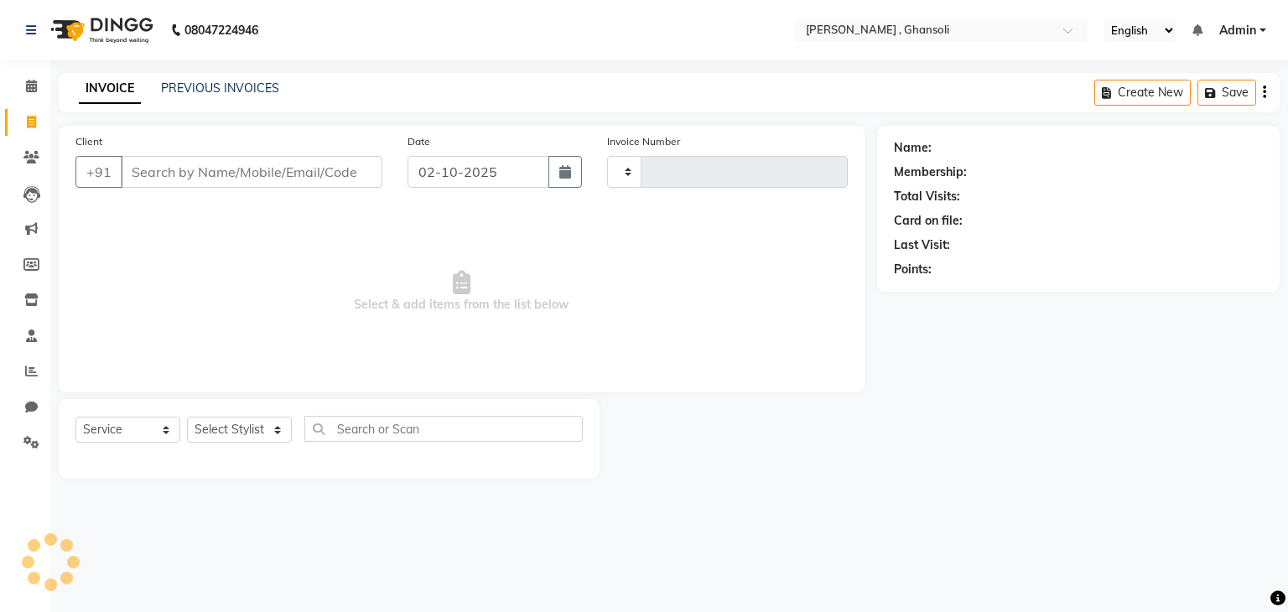
type input "0852"
select select "8446"
type input "9321844230"
click at [342, 177] on span "Add Client" at bounding box center [339, 171] width 66 height 17
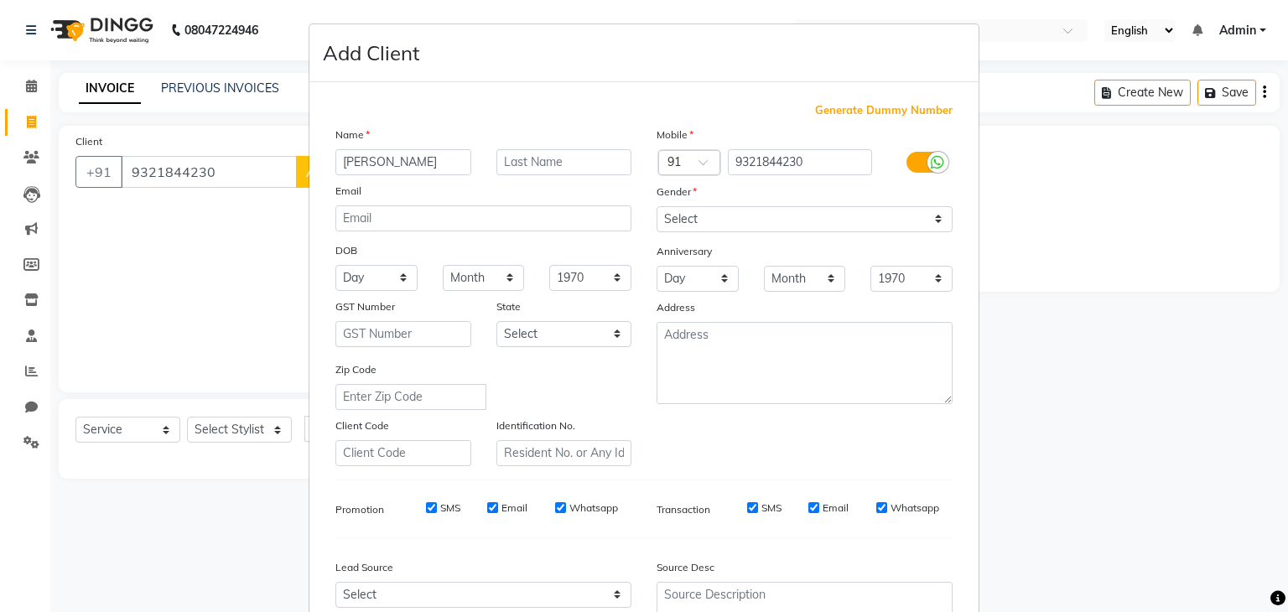
type input "[PERSON_NAME]"
click at [926, 224] on select "Select [DEMOGRAPHIC_DATA] [DEMOGRAPHIC_DATA] Other Prefer Not To Say" at bounding box center [805, 219] width 296 height 26
select select "[DEMOGRAPHIC_DATA]"
click at [657, 207] on select "Select [DEMOGRAPHIC_DATA] [DEMOGRAPHIC_DATA] Other Prefer Not To Say" at bounding box center [805, 219] width 296 height 26
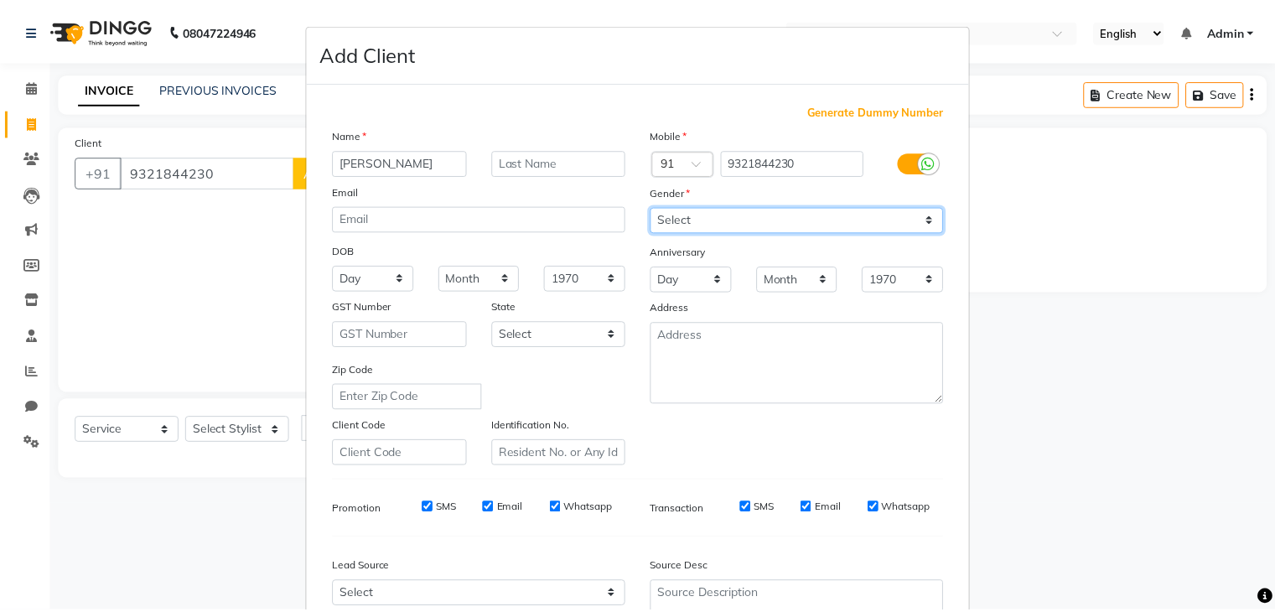
scroll to position [170, 0]
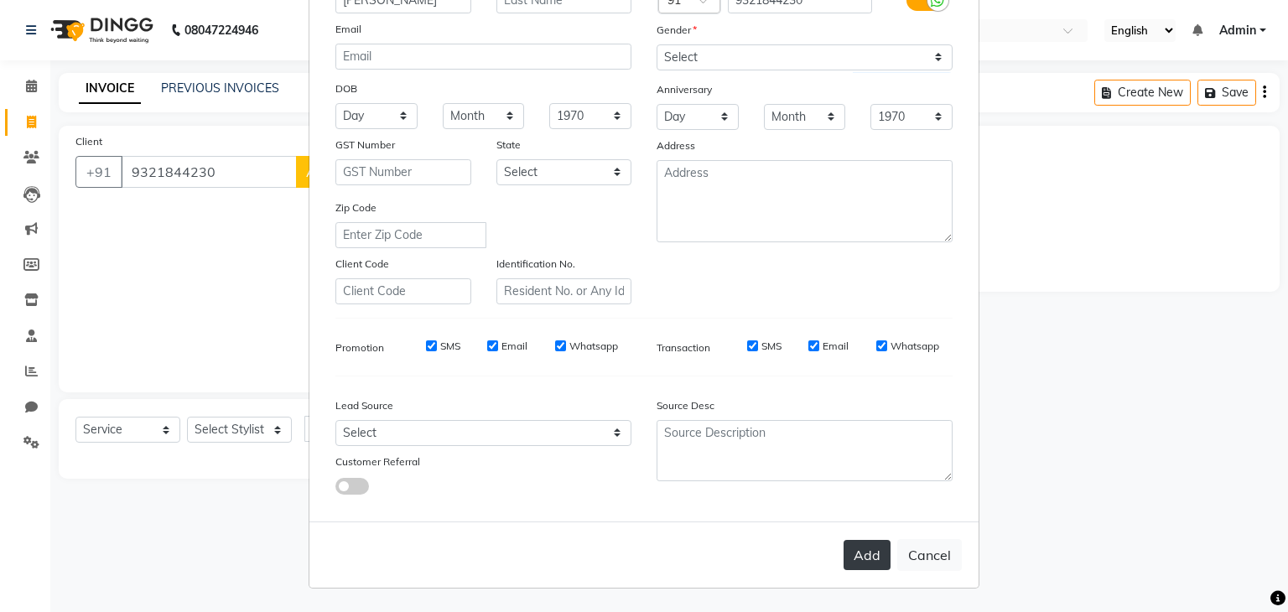
click at [859, 563] on button "Add" at bounding box center [866, 555] width 47 height 30
select select
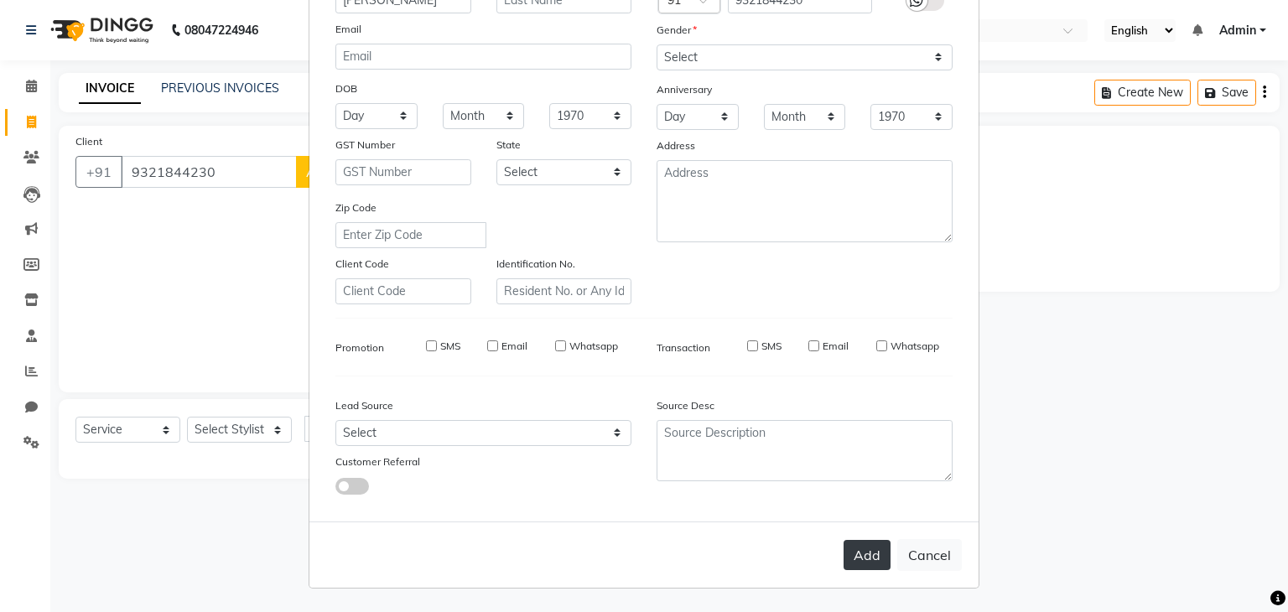
select select
checkbox input "false"
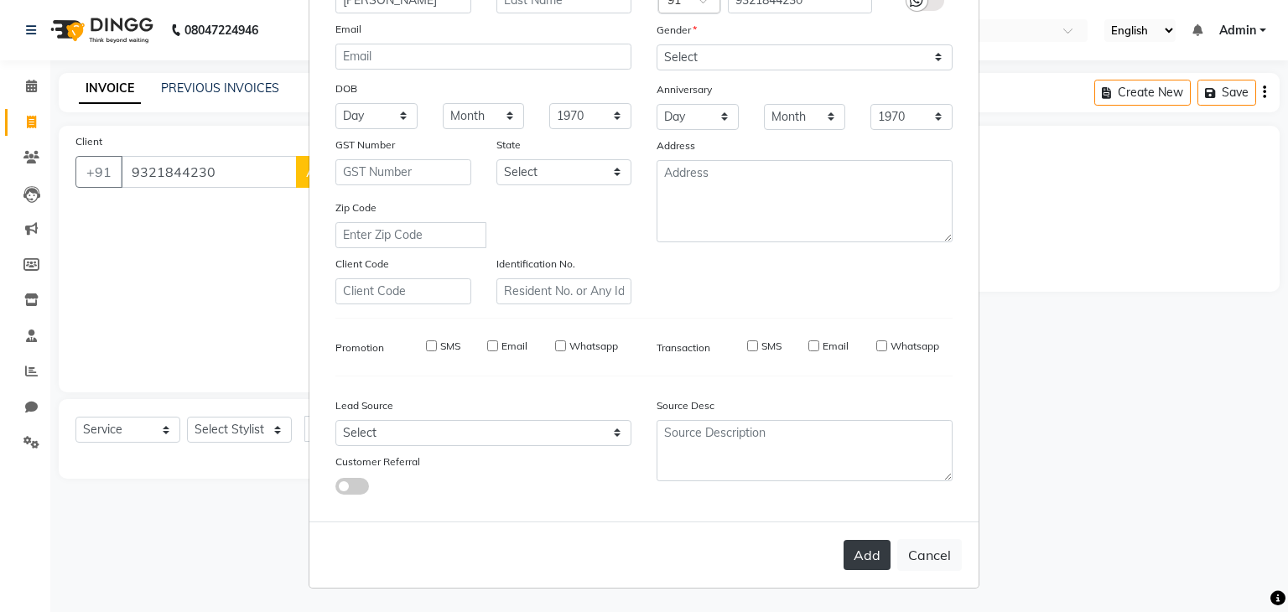
checkbox input "false"
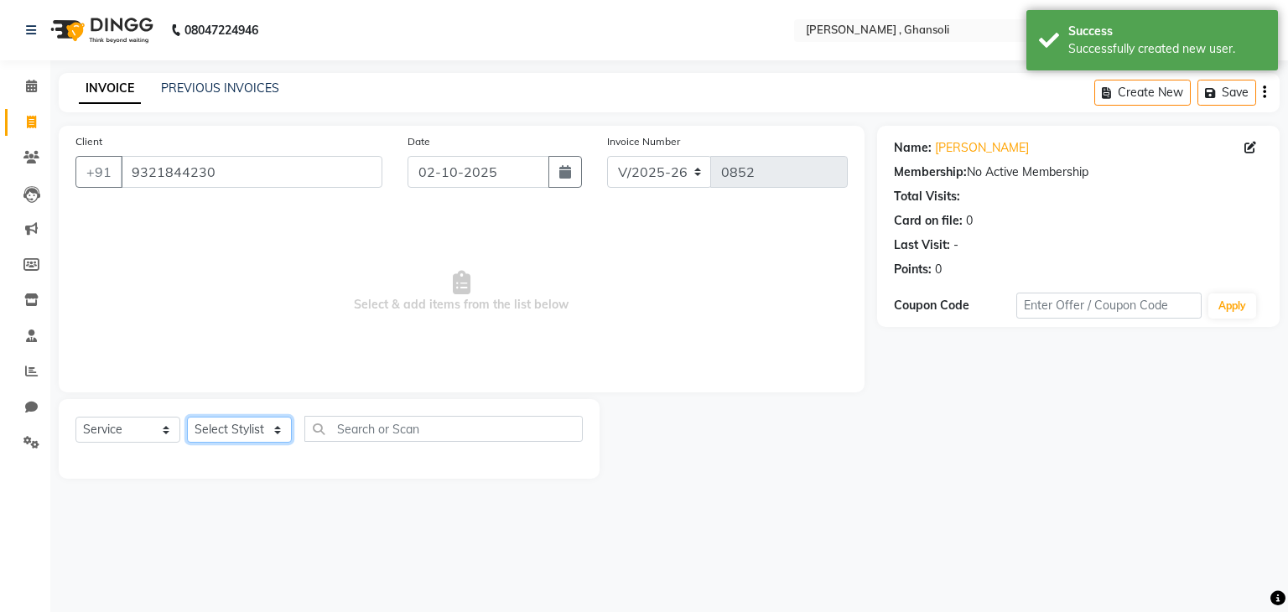
click at [280, 432] on select "Select Stylist deepa Lucky [PERSON_NAME] [PERSON_NAME] [PERSON_NAME] [PERSON_NA…" at bounding box center [239, 430] width 105 height 26
select select "92630"
click at [187, 418] on select "Select Stylist deepa Lucky [PERSON_NAME] [PERSON_NAME] [PERSON_NAME] [PERSON_NA…" at bounding box center [239, 430] width 105 height 26
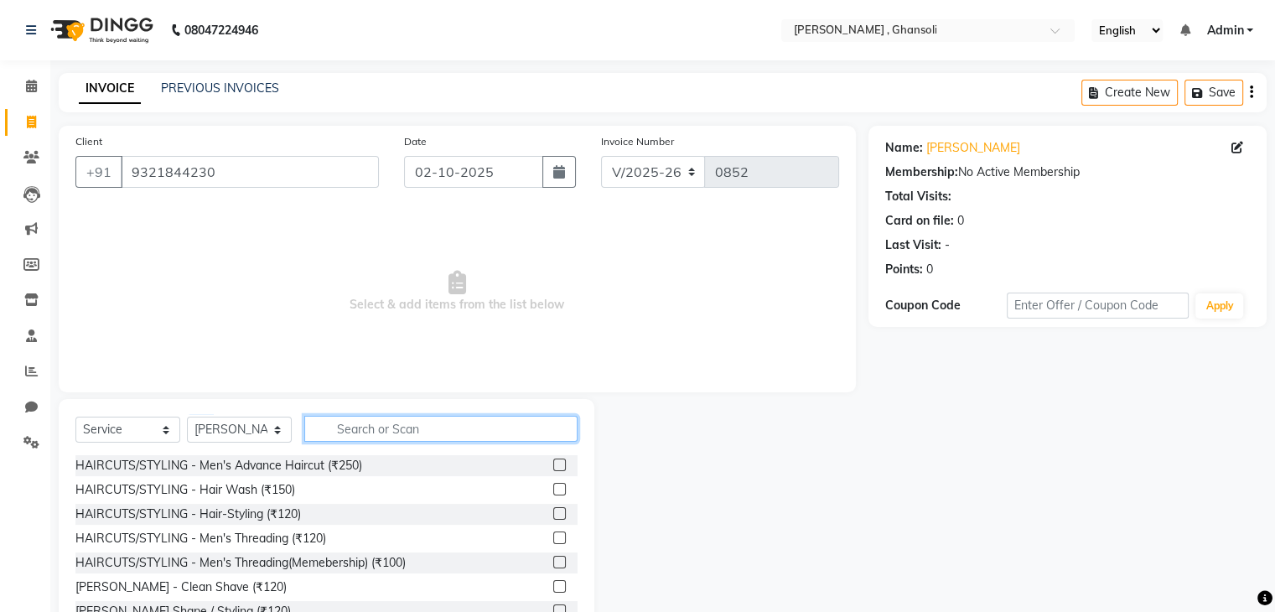
click at [394, 433] on input "text" at bounding box center [440, 429] width 273 height 26
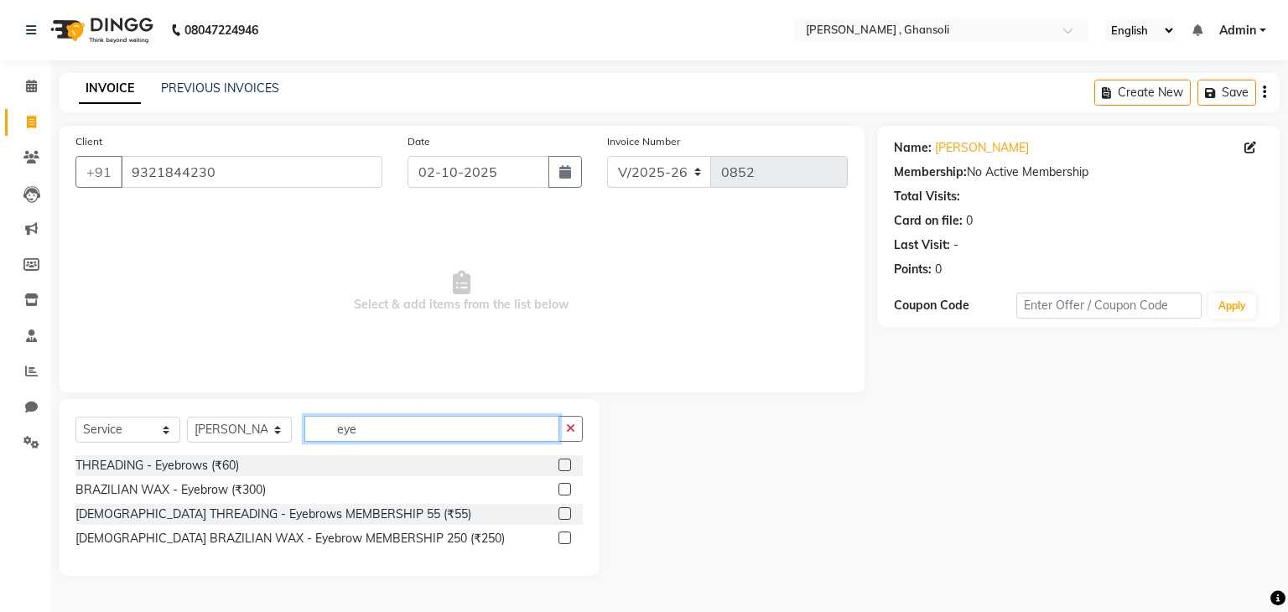
type input "eye"
click at [325, 464] on div "THREADING - Eyebrows (₹60)" at bounding box center [328, 465] width 507 height 21
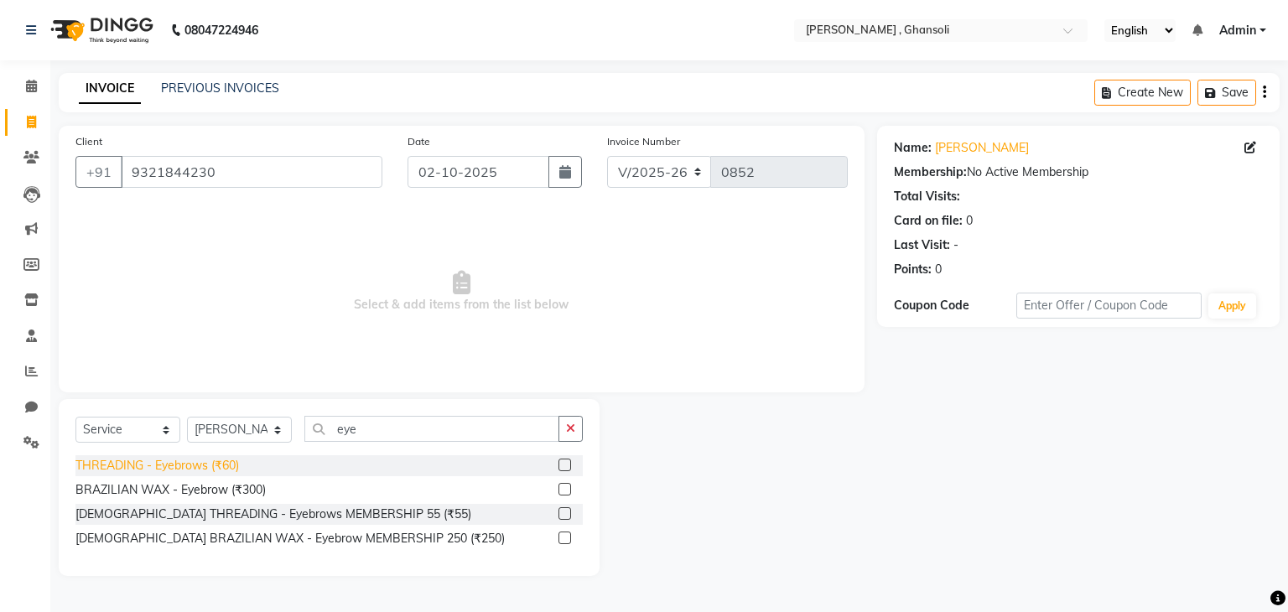
click at [231, 466] on div "THREADING - Eyebrows (₹60)" at bounding box center [156, 466] width 163 height 18
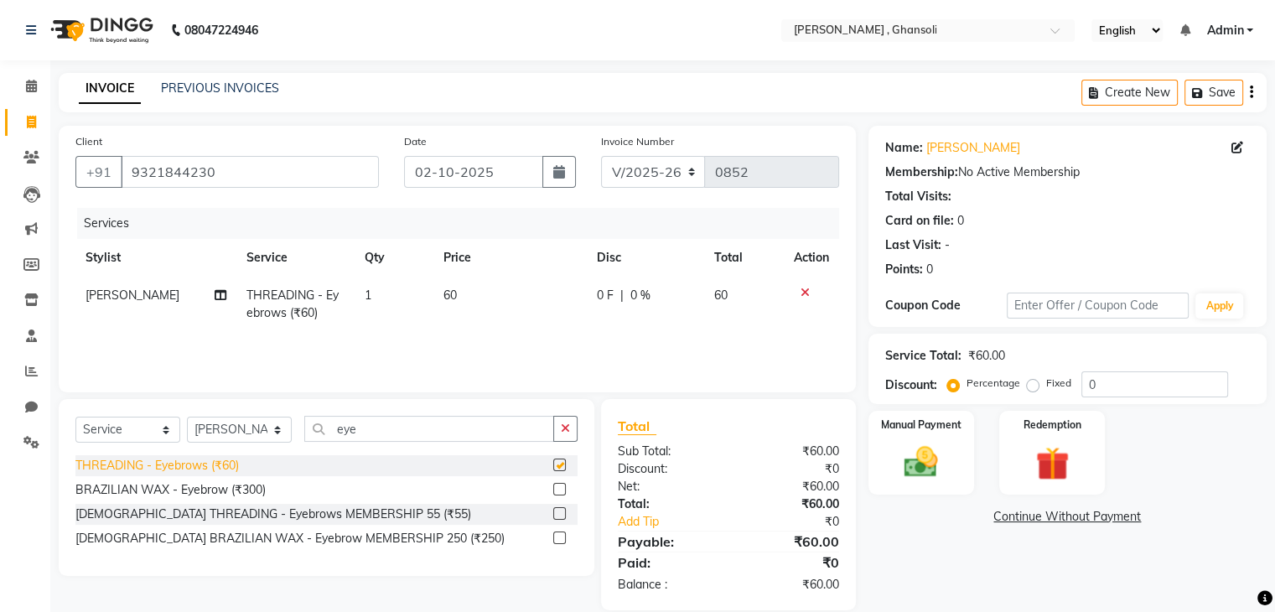
checkbox input "false"
click at [614, 294] on div "0 F | 0 %" at bounding box center [645, 296] width 97 height 18
select select "92630"
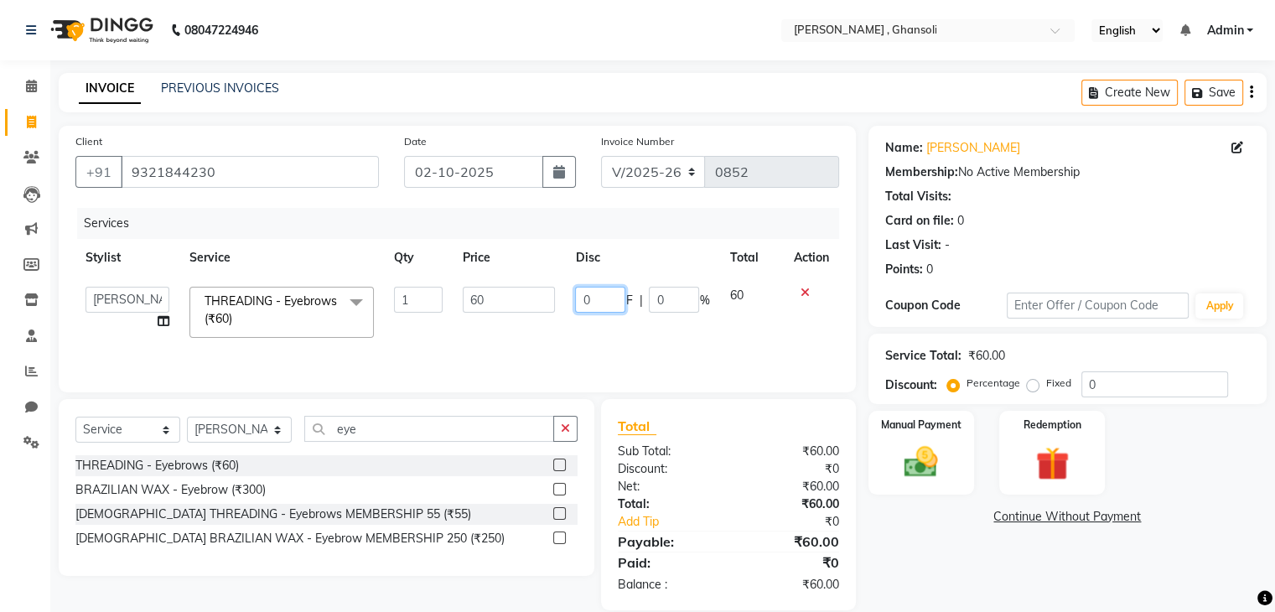
click at [601, 298] on input "0" at bounding box center [600, 300] width 50 height 26
type input "10"
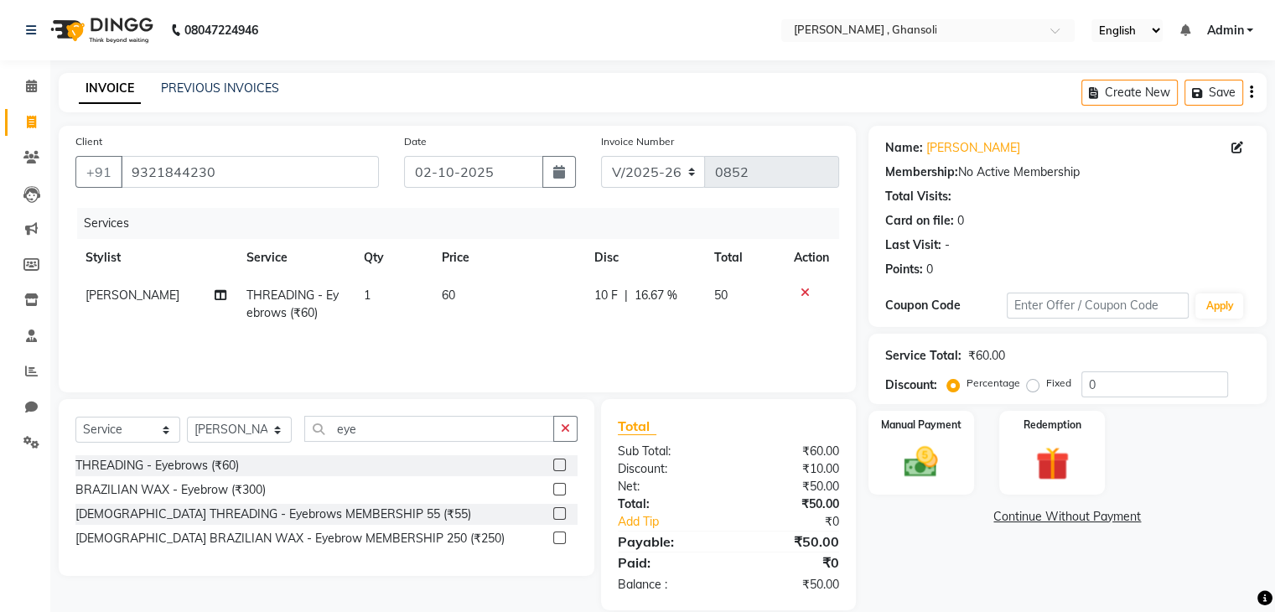
click at [1013, 567] on div "Name: [PERSON_NAME] Membership: No Active Membership Total Visits: Card on file…" at bounding box center [1074, 368] width 411 height 485
click at [274, 438] on select "Select Stylist deepa Lucky [PERSON_NAME] [PERSON_NAME] [PERSON_NAME] [PERSON_NA…" at bounding box center [239, 430] width 105 height 26
select select "87977"
click at [187, 418] on select "Select Stylist deepa Lucky [PERSON_NAME] [PERSON_NAME] [PERSON_NAME] [PERSON_NA…" at bounding box center [239, 430] width 105 height 26
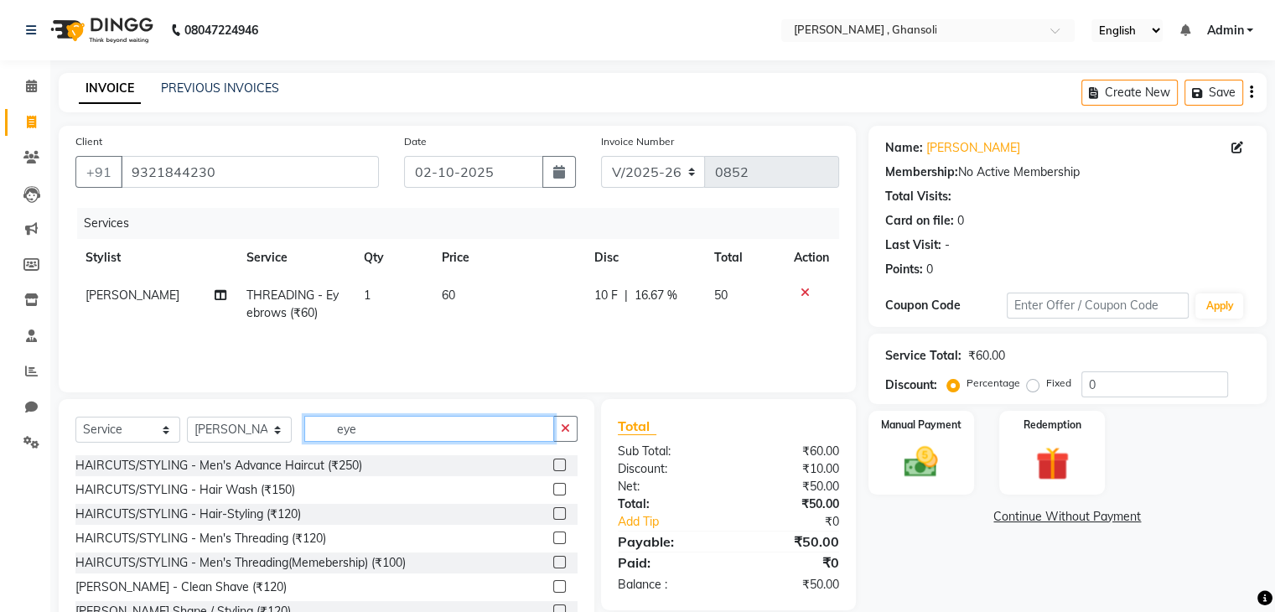
click at [360, 431] on input "eye" at bounding box center [429, 429] width 250 height 26
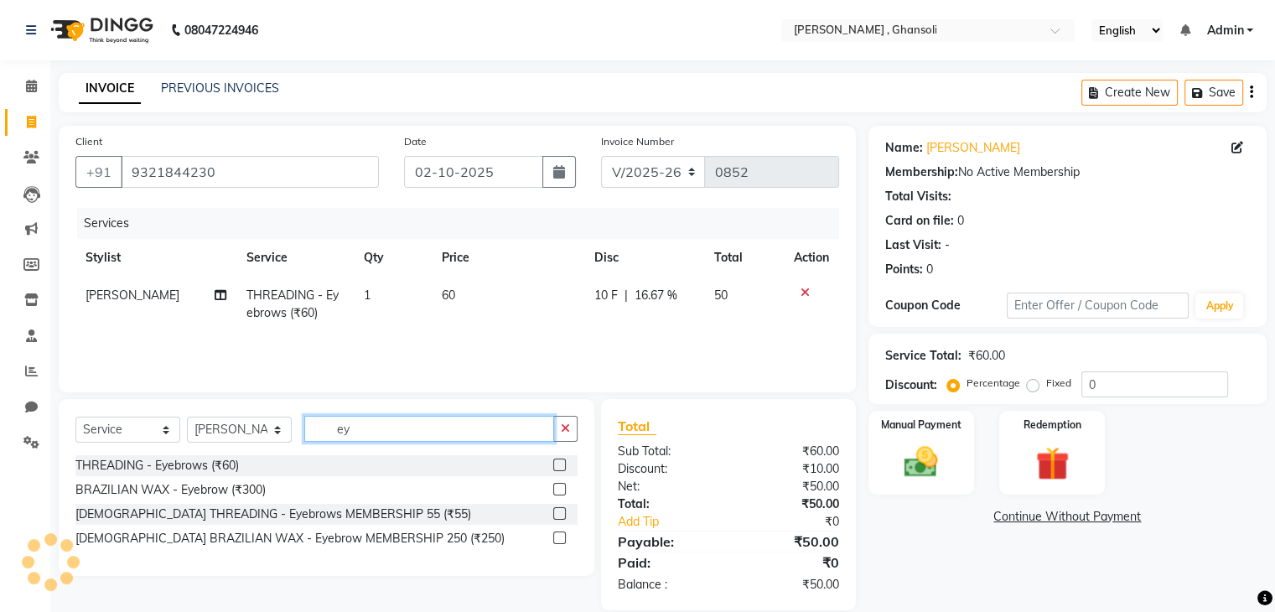
type input "e"
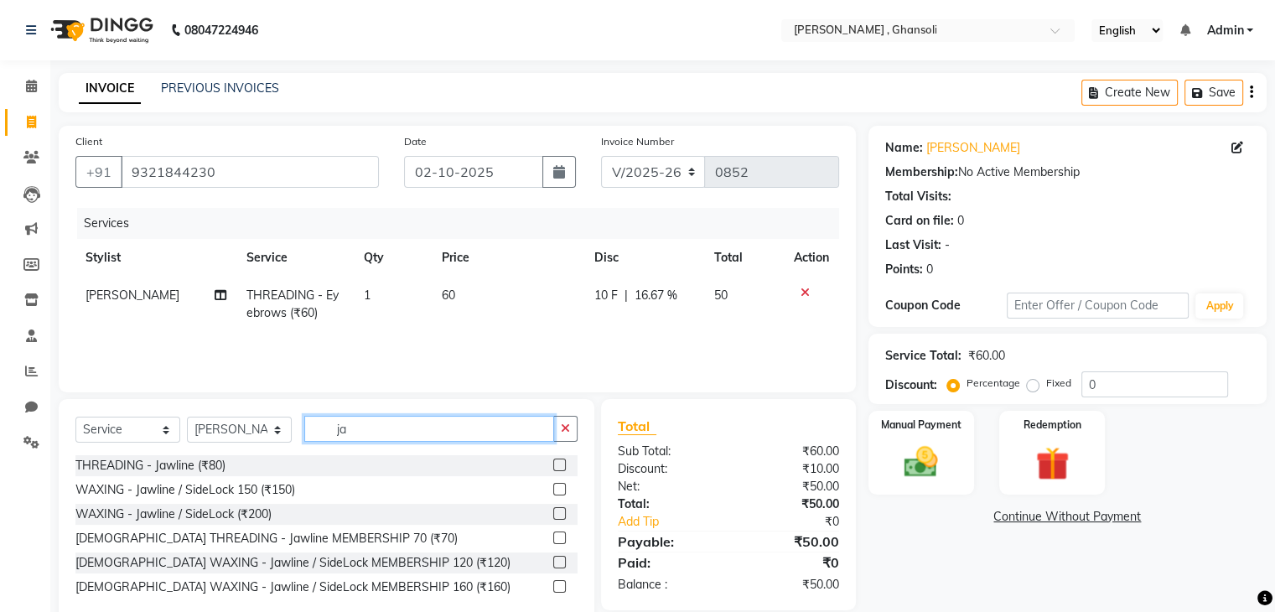
type input "j"
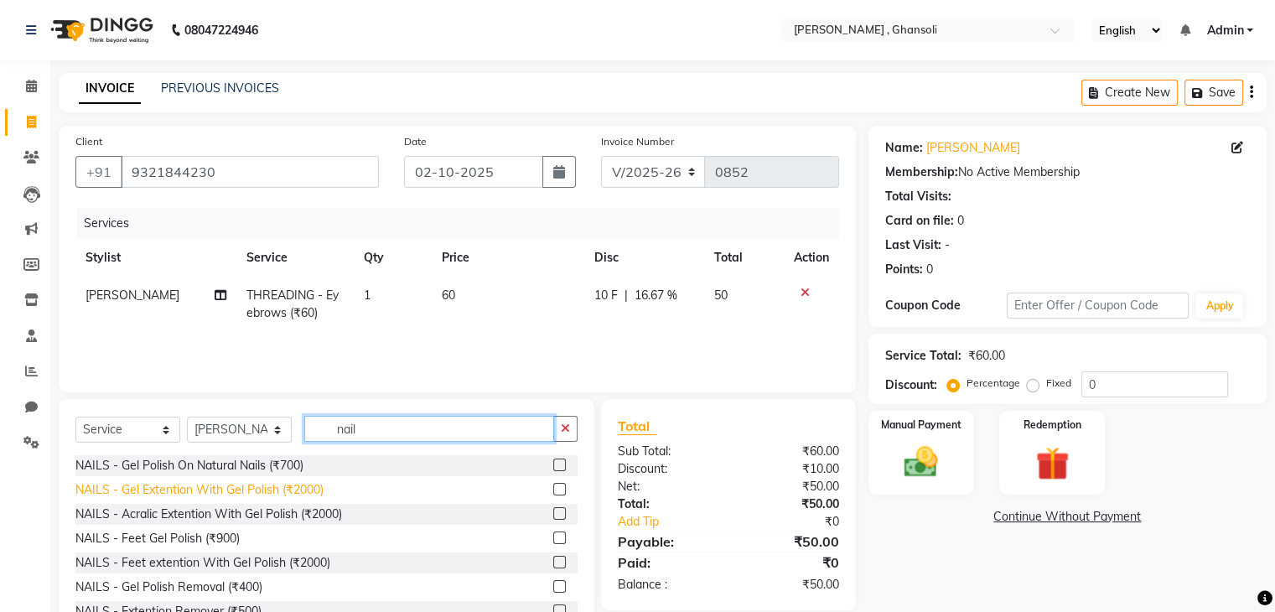
type input "nail"
click at [233, 490] on div "NAILS - Gel Extention With Gel Polish (₹2000)" at bounding box center [199, 490] width 248 height 18
checkbox input "false"
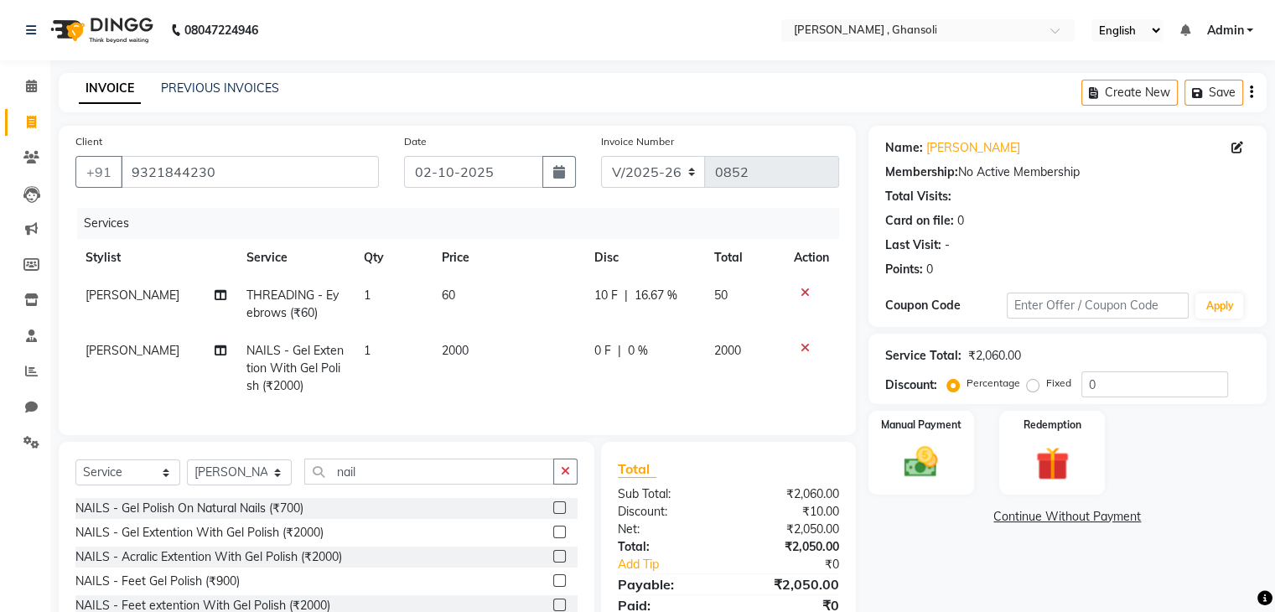
click at [597, 356] on span "0 F" at bounding box center [602, 351] width 17 height 18
select select "87977"
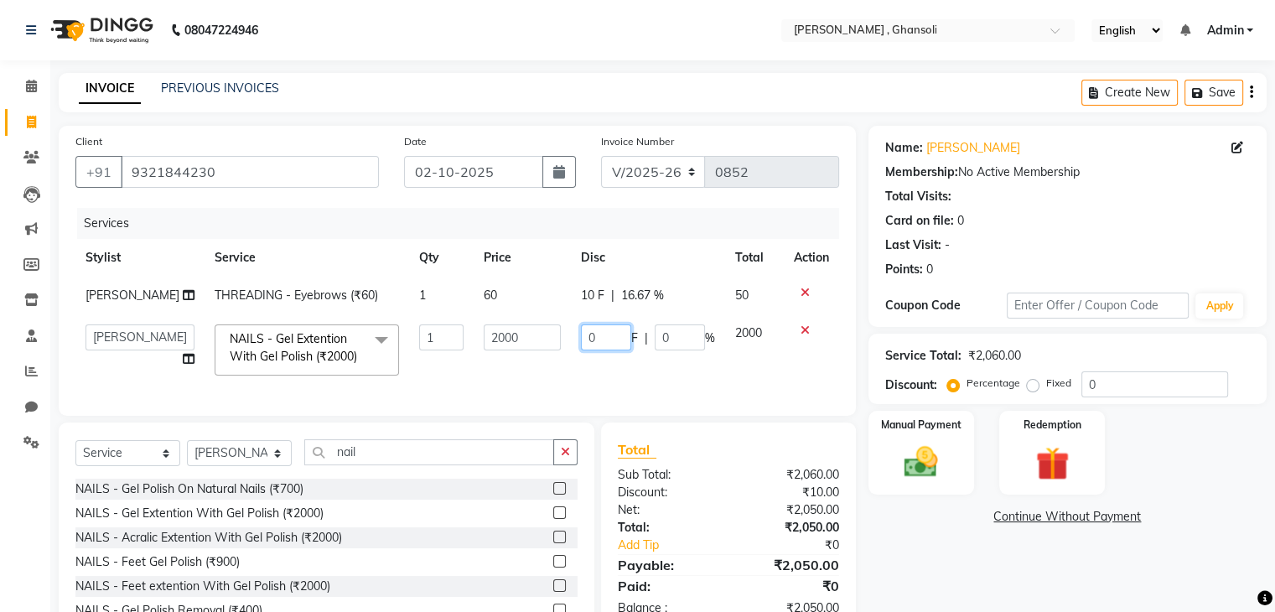
click at [602, 339] on input "0" at bounding box center [606, 337] width 50 height 26
type input "800"
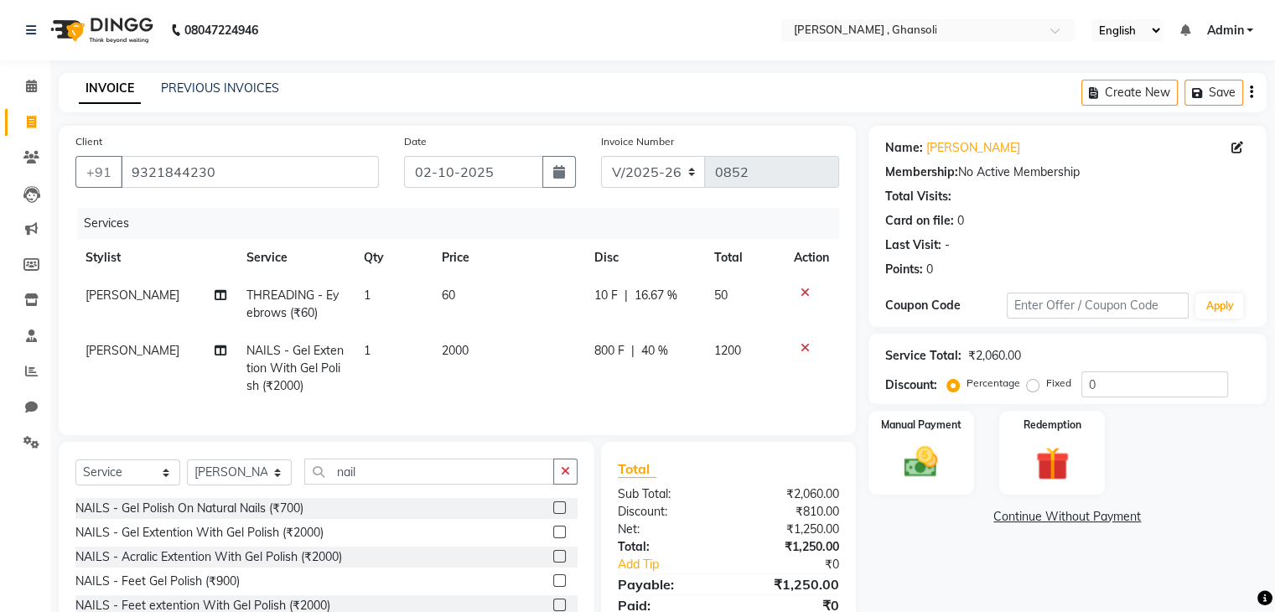
click at [961, 568] on div "Name: [PERSON_NAME] Membership: No Active Membership Total Visits: Card on file…" at bounding box center [1074, 407] width 411 height 563
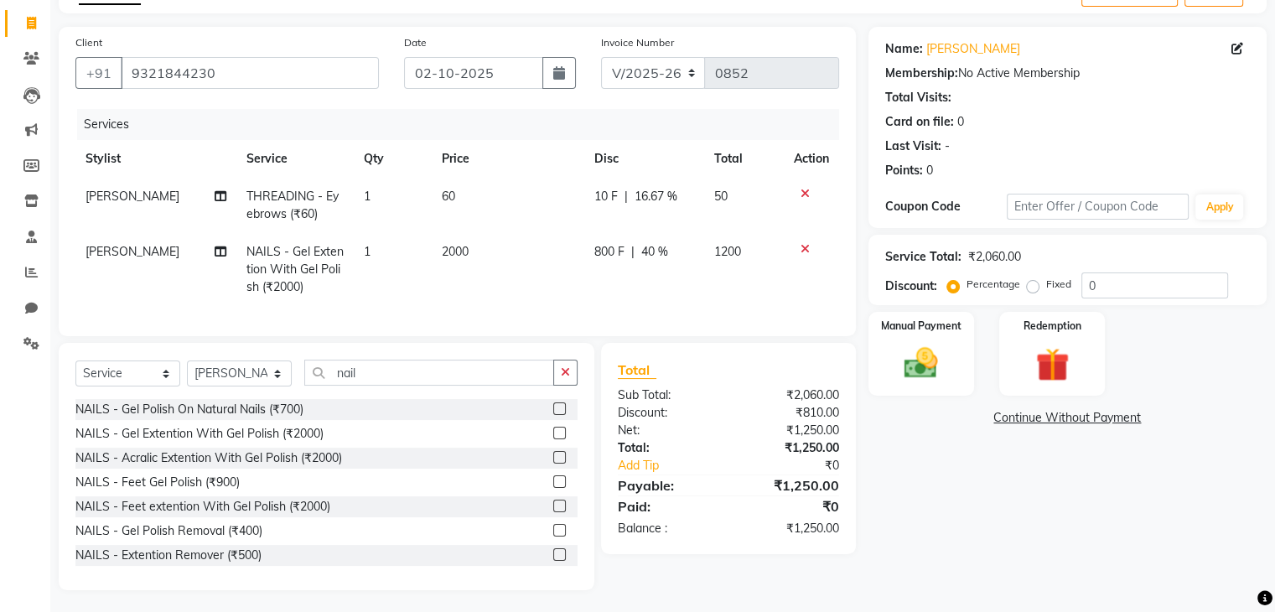
scroll to position [116, 0]
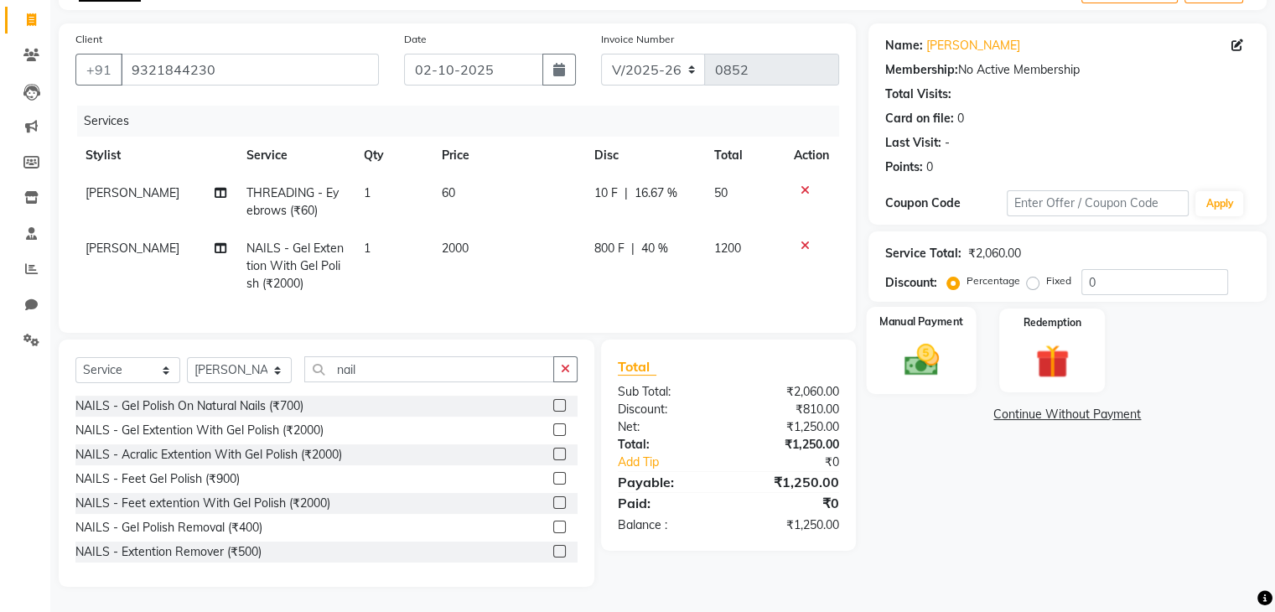
click at [902, 340] on img at bounding box center [921, 360] width 56 height 40
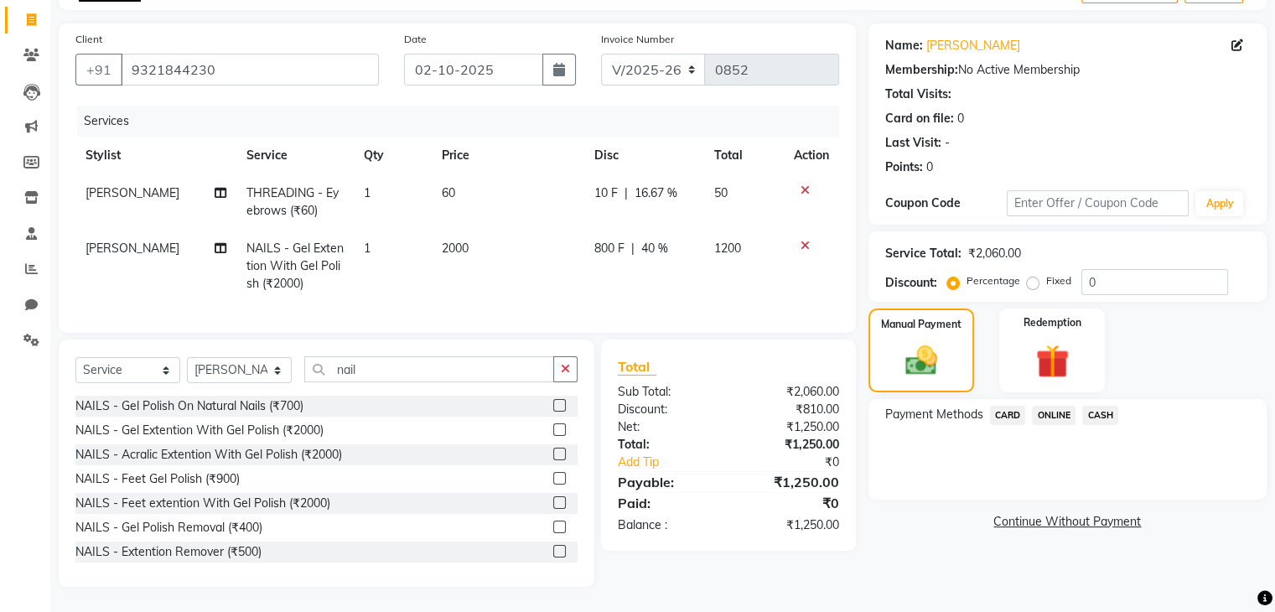
click at [1057, 406] on span "ONLINE" at bounding box center [1054, 415] width 44 height 19
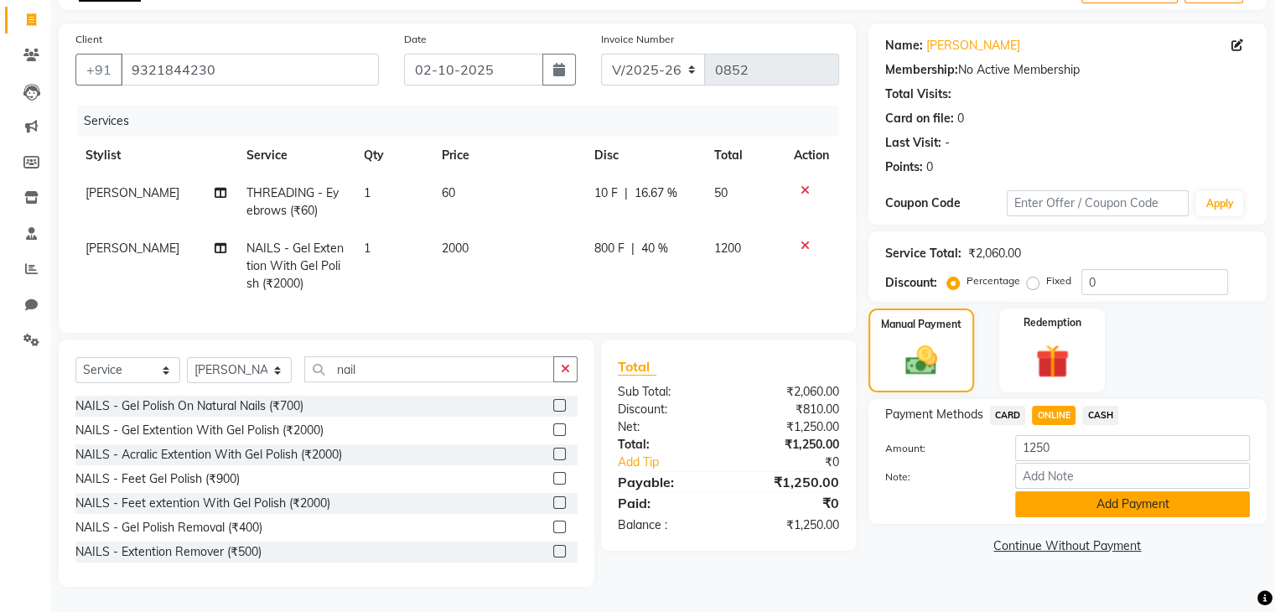
click at [1130, 491] on button "Add Payment" at bounding box center [1132, 504] width 235 height 26
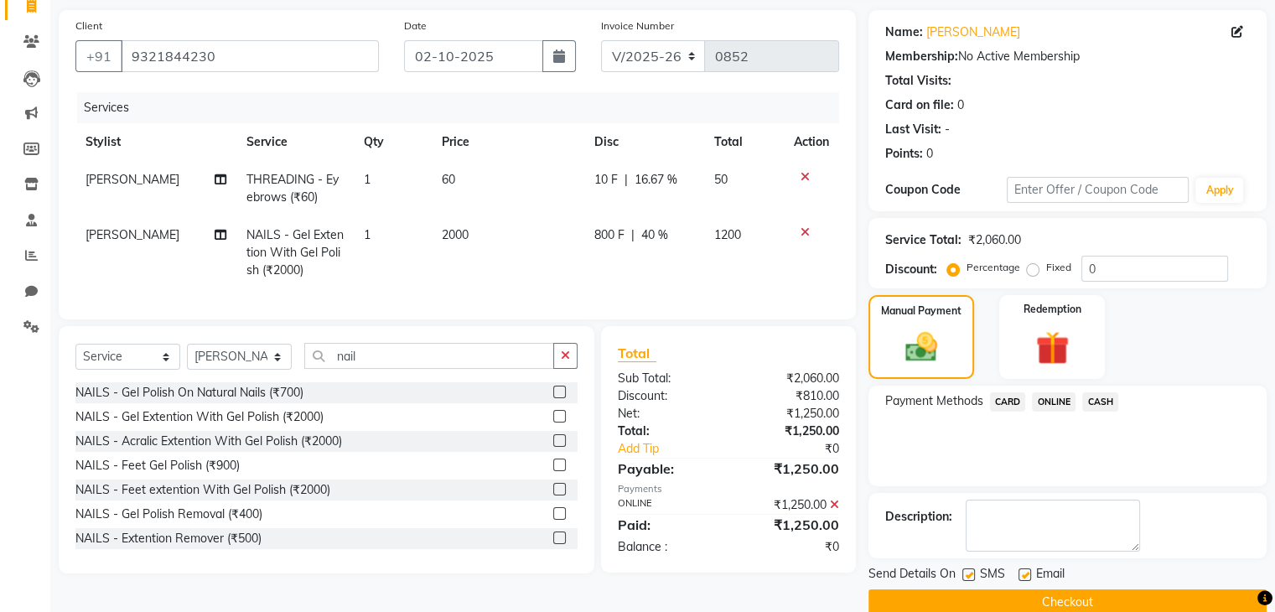
click at [1078, 595] on button "Checkout" at bounding box center [1068, 602] width 398 height 26
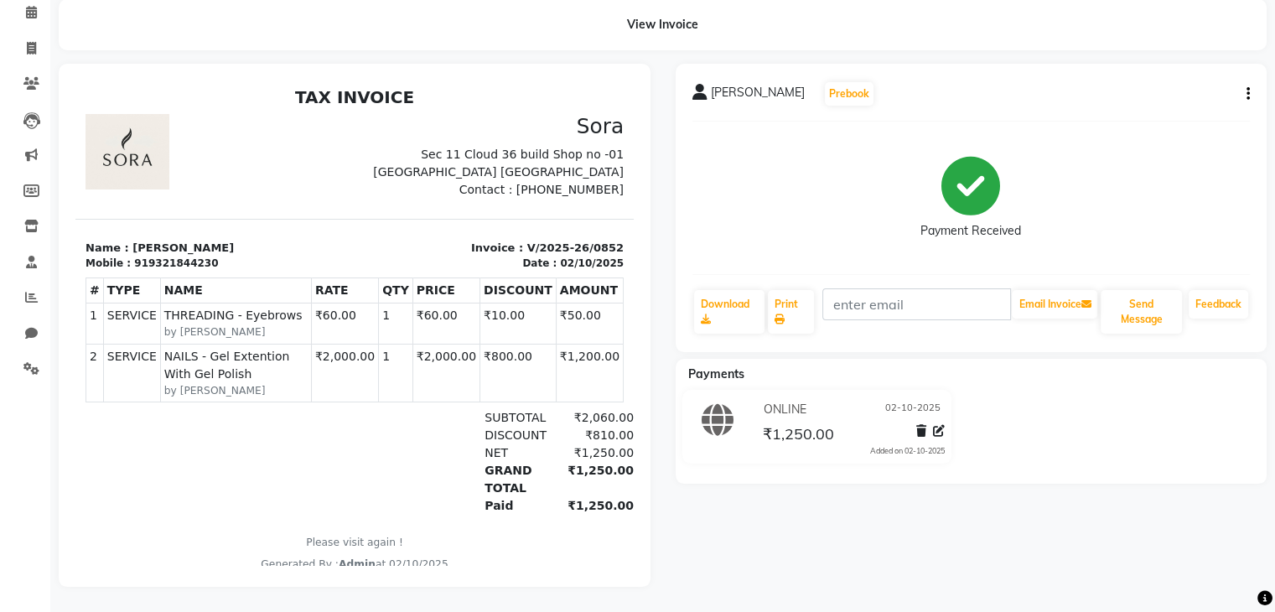
scroll to position [85, 0]
click at [29, 42] on icon at bounding box center [31, 48] width 9 height 13
select select "8446"
select select "service"
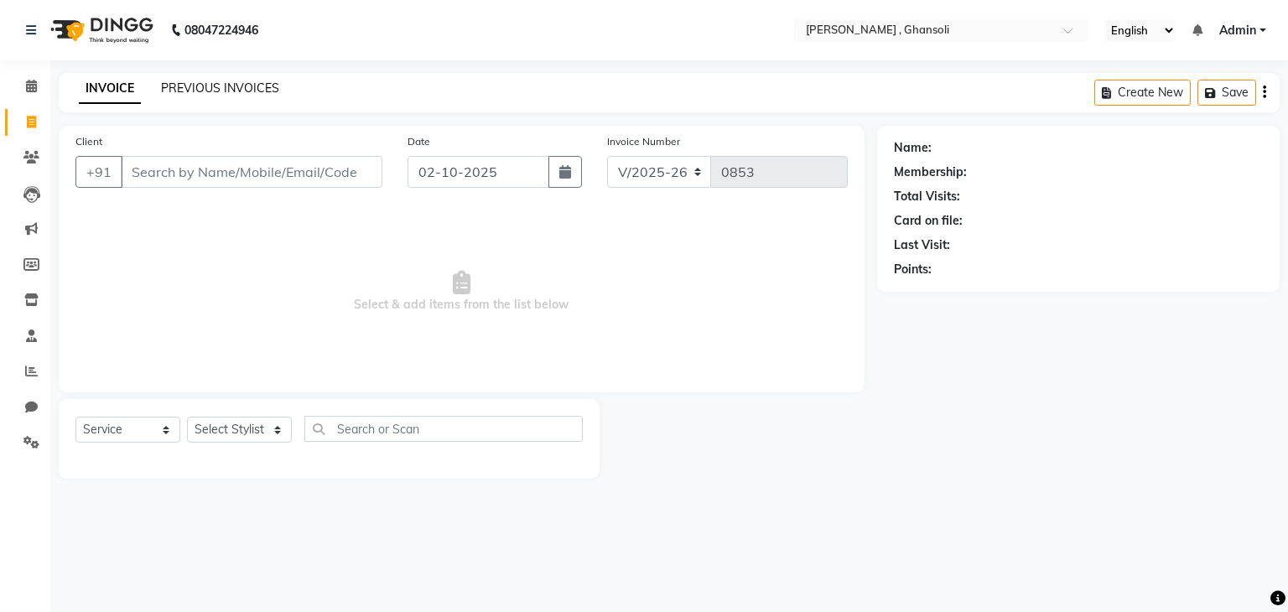
click at [247, 94] on link "PREVIOUS INVOICES" at bounding box center [220, 87] width 118 height 15
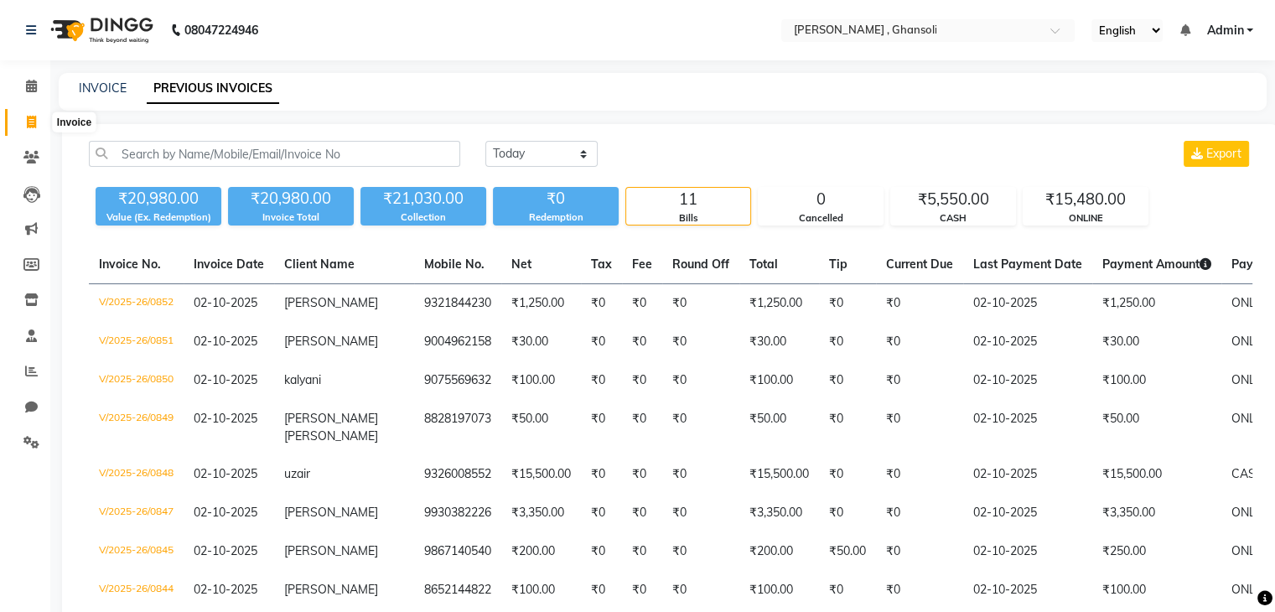
click at [32, 118] on icon at bounding box center [31, 122] width 9 height 13
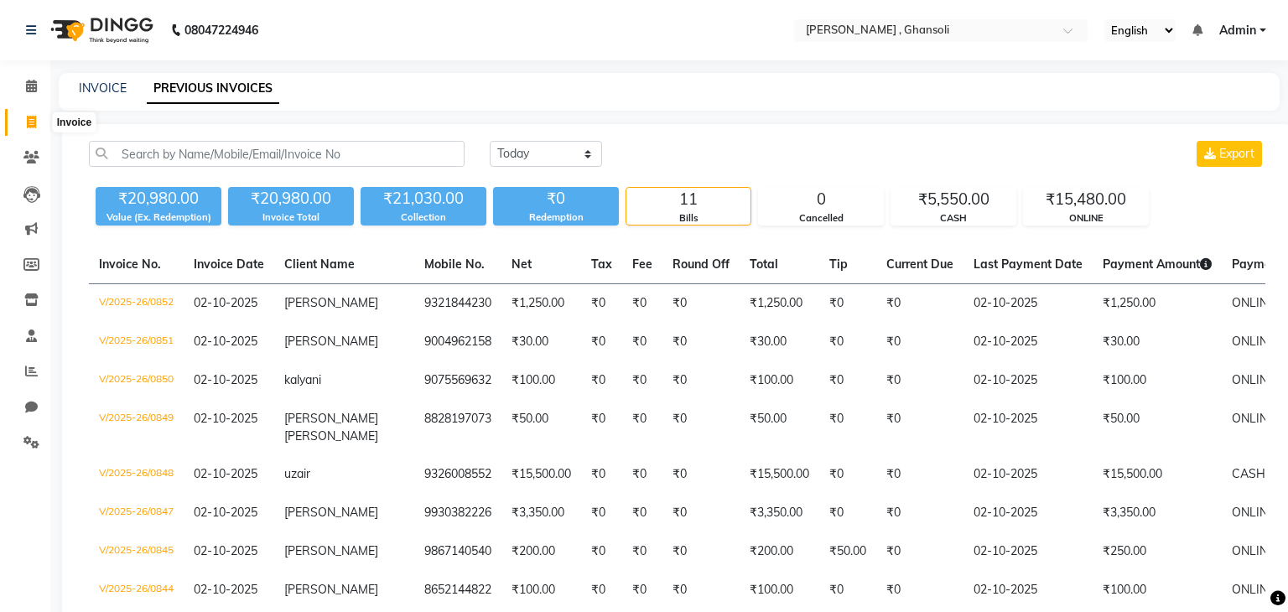
select select "service"
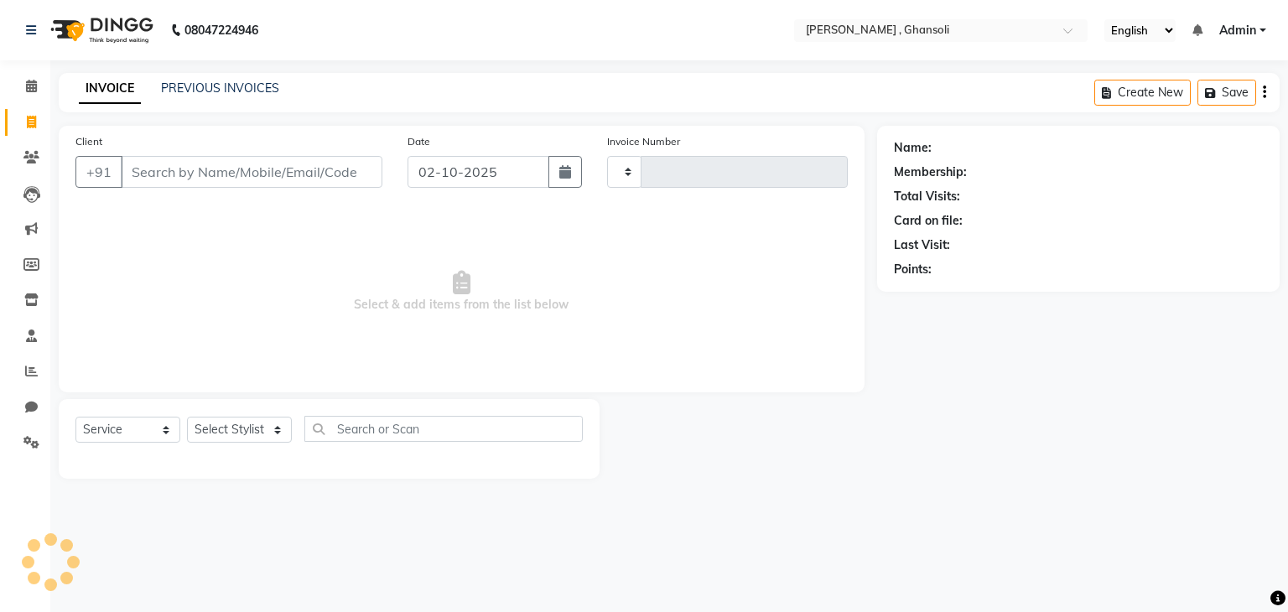
type input "0853"
select select "8446"
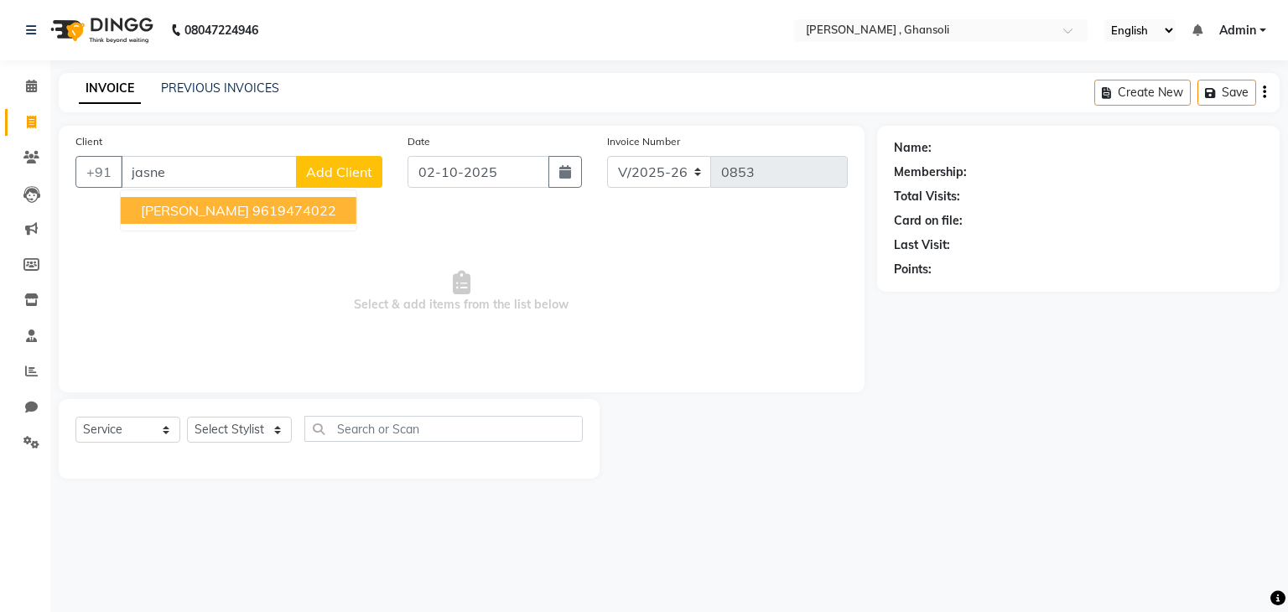
click at [163, 217] on span "[PERSON_NAME]" at bounding box center [195, 210] width 108 height 17
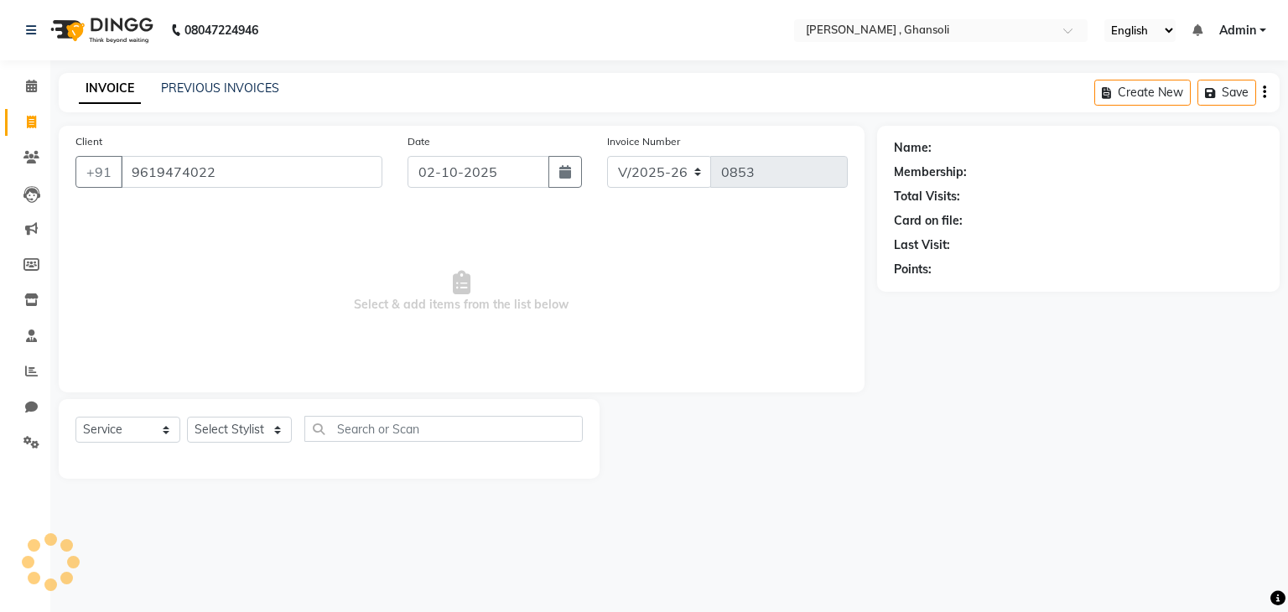
type input "9619474022"
select select "1: Object"
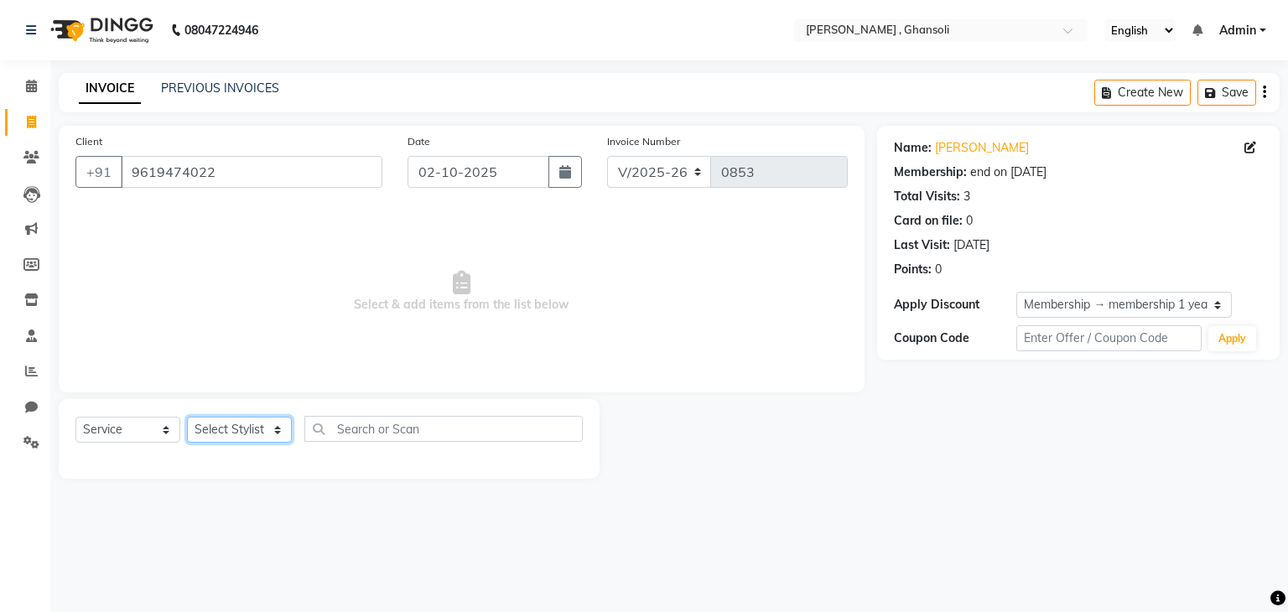
click at [243, 437] on select "Select Stylist deepa Lucky [PERSON_NAME] [PERSON_NAME] [PERSON_NAME] [PERSON_NA…" at bounding box center [239, 430] width 105 height 26
select select "81971"
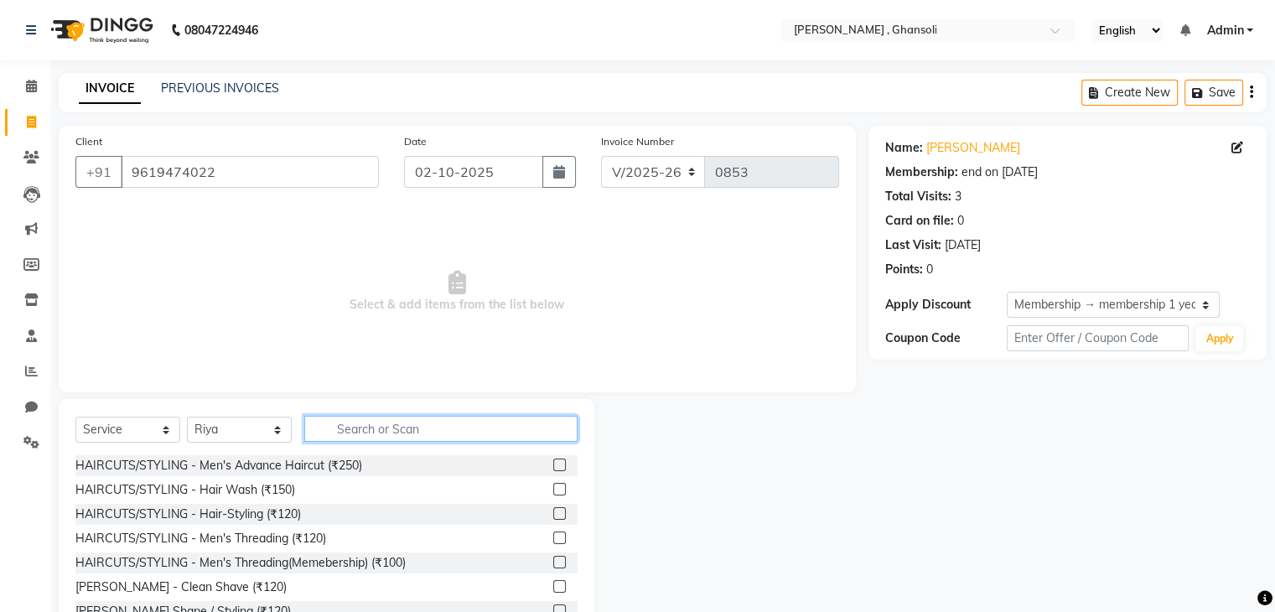
click at [332, 439] on input "text" at bounding box center [440, 429] width 273 height 26
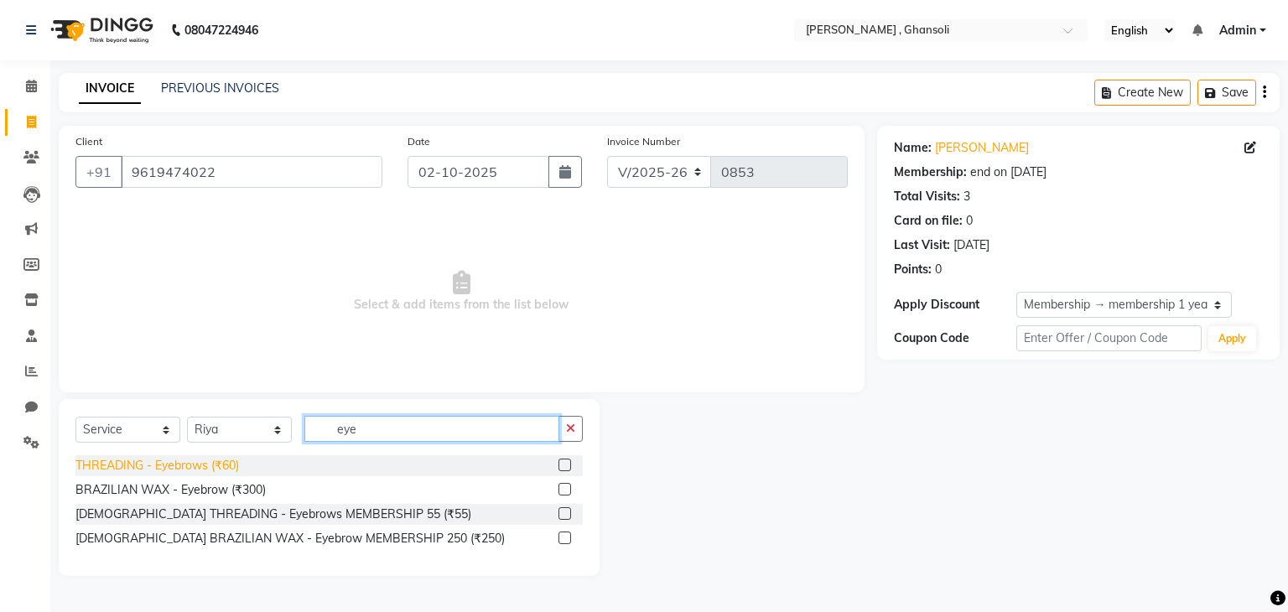
type input "eye"
click at [195, 470] on div "THREADING - Eyebrows (₹60)" at bounding box center [156, 466] width 163 height 18
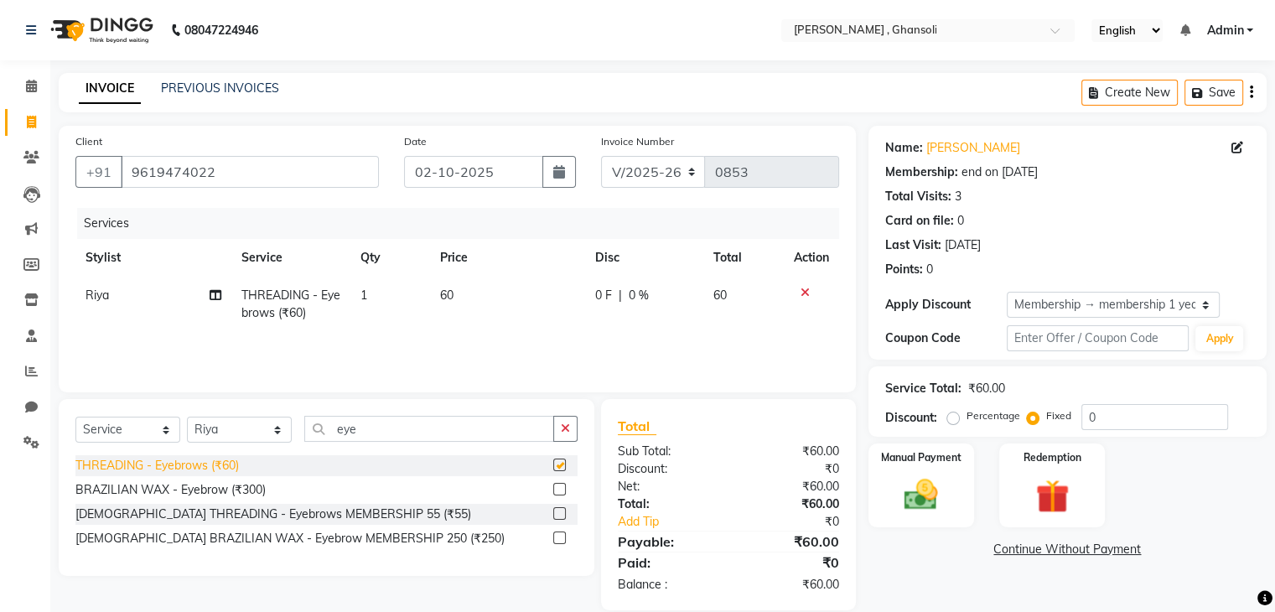
checkbox input "false"
drag, startPoint x: 340, startPoint y: 391, endPoint x: 414, endPoint y: 330, distance: 95.3
click at [414, 330] on div "Client [PHONE_NUMBER] Date [DATE] Invoice Number V/2025 V/[PHONE_NUMBER] Servic…" at bounding box center [457, 259] width 797 height 267
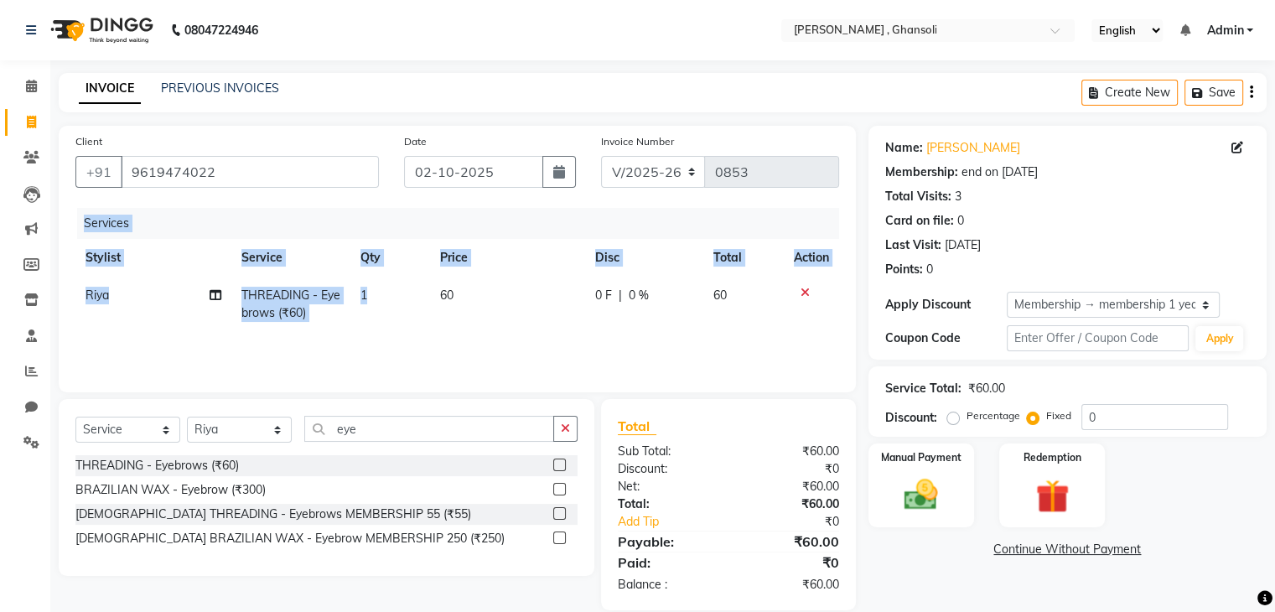
click at [414, 330] on td "1" at bounding box center [390, 304] width 80 height 55
select select "81971"
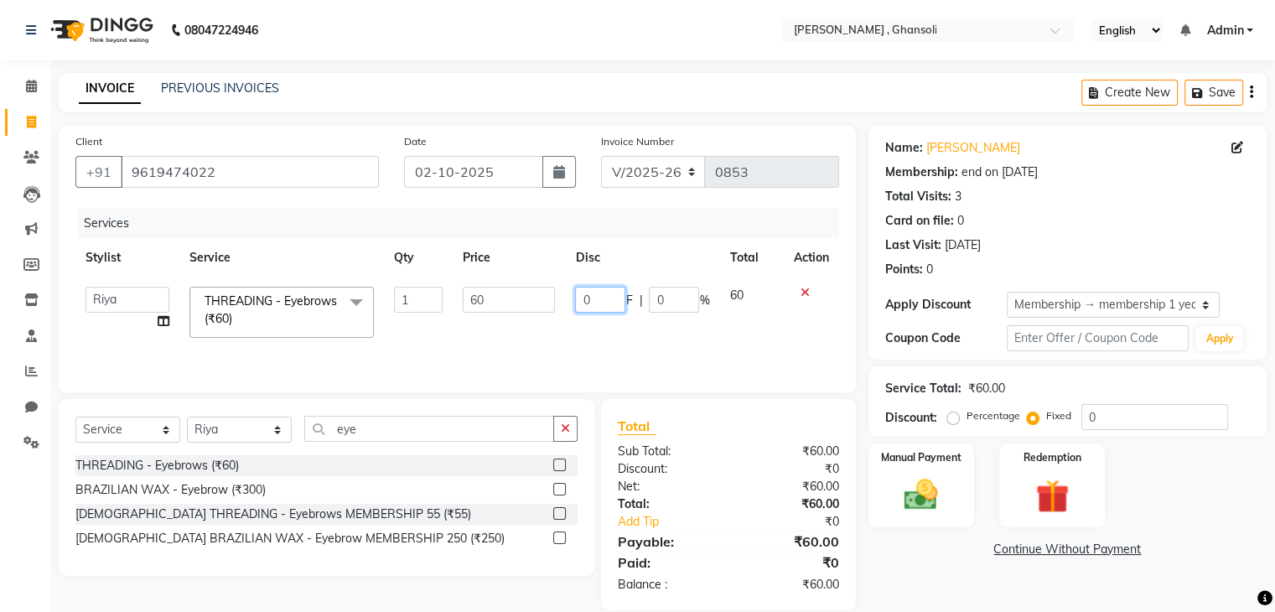
click at [602, 306] on input "0" at bounding box center [600, 300] width 50 height 26
type input "10"
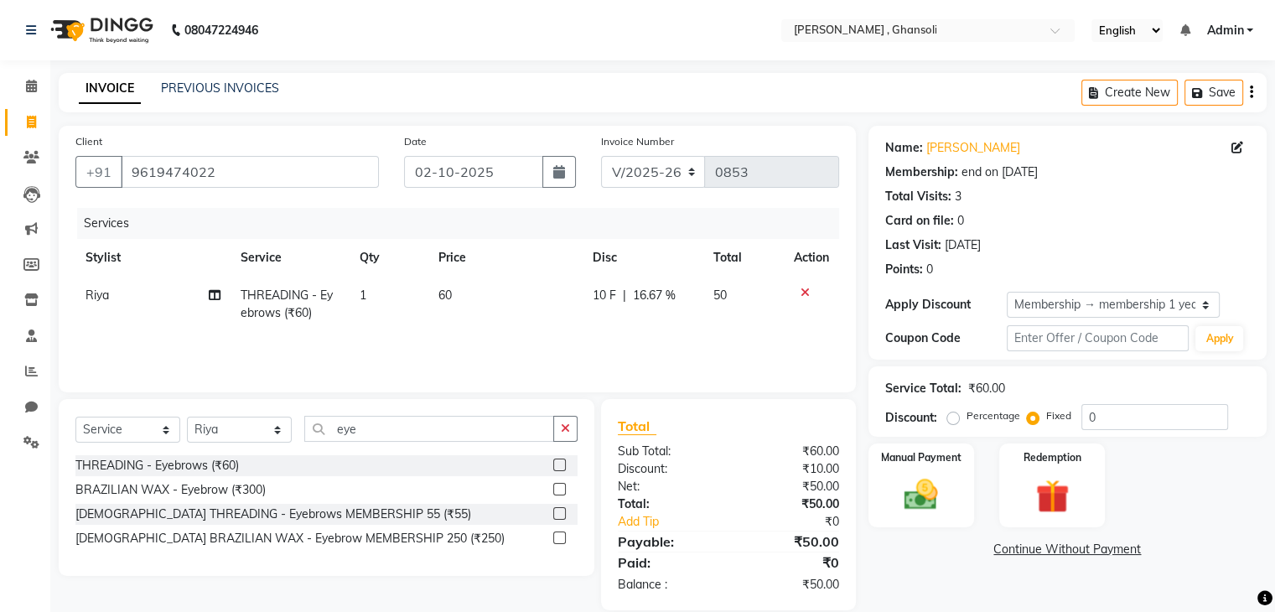
click at [911, 561] on div "Name: [PERSON_NAME] Membership: end on [DATE] Total Visits: 3 Card on file: 0 L…" at bounding box center [1074, 368] width 411 height 485
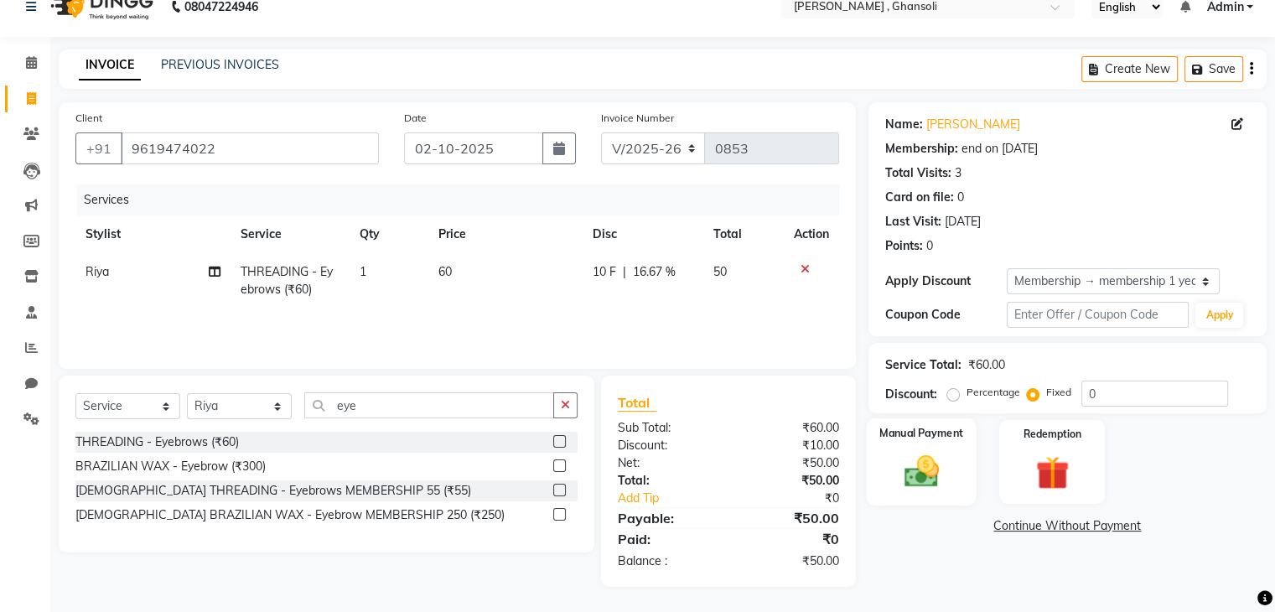
click at [935, 447] on div "Manual Payment" at bounding box center [921, 461] width 110 height 86
click at [1055, 532] on span "ONLINE" at bounding box center [1054, 526] width 44 height 19
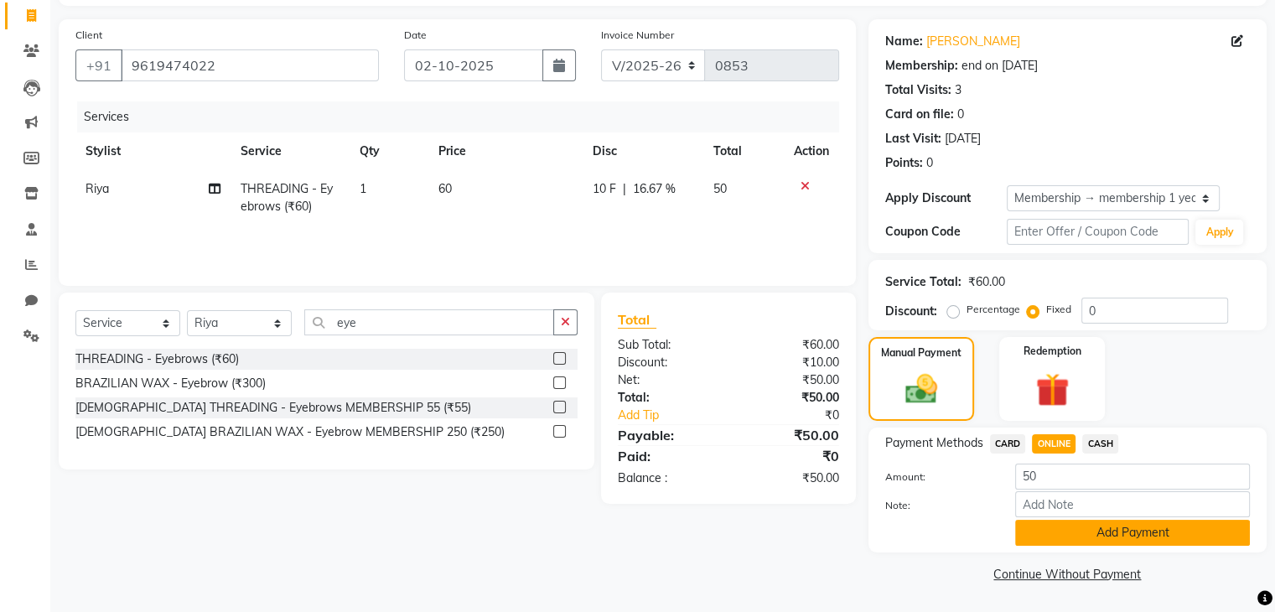
click at [1066, 542] on button "Add Payment" at bounding box center [1132, 533] width 235 height 26
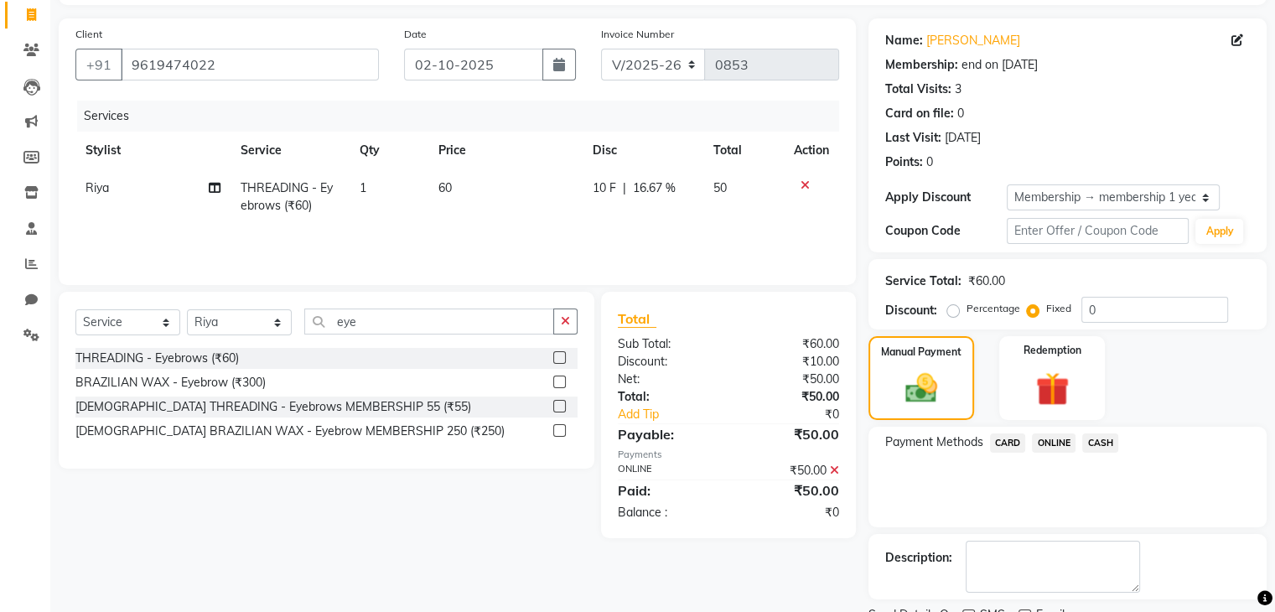
scroll to position [175, 0]
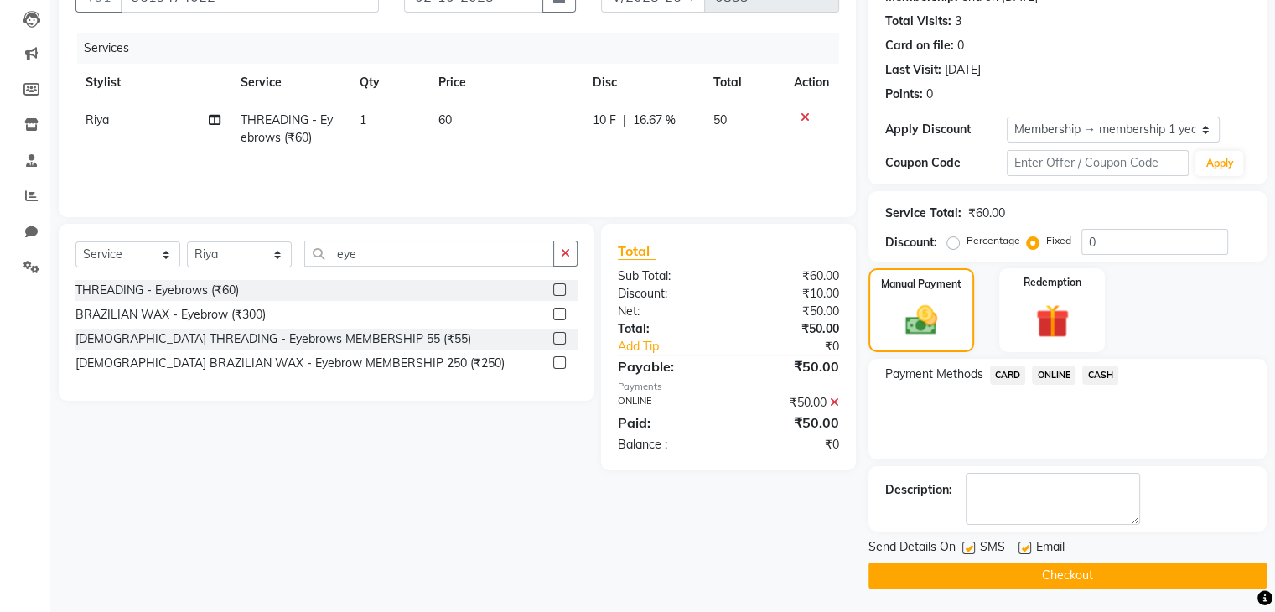
click at [1067, 576] on button "Checkout" at bounding box center [1068, 576] width 398 height 26
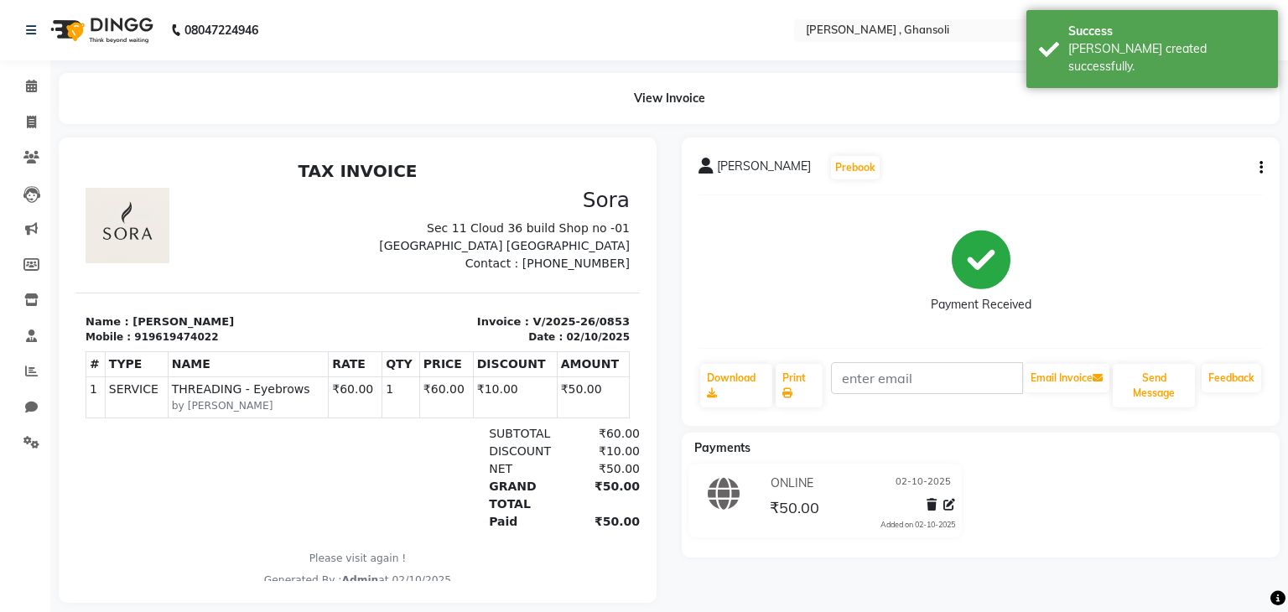
select select "8446"
select select "service"
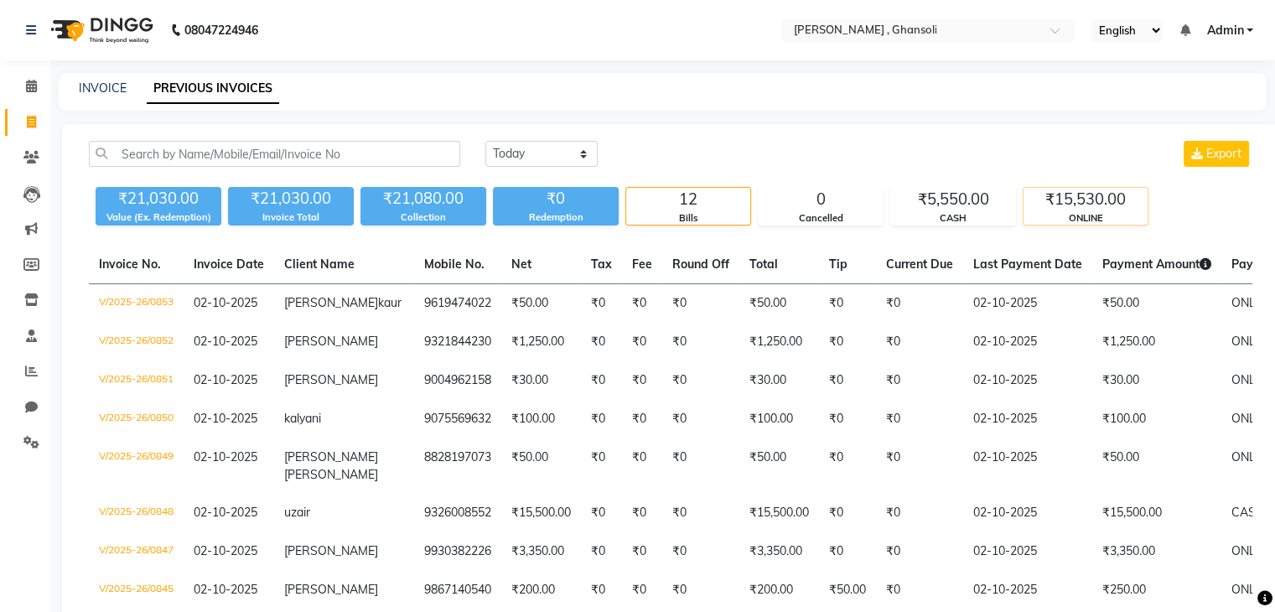
click at [1088, 200] on div "₹15,530.00" at bounding box center [1086, 199] width 124 height 23
click at [1083, 205] on div "₹15,530.00" at bounding box center [1086, 199] width 124 height 23
click at [519, 146] on select "[DATE] [DATE] Custom Range" at bounding box center [541, 154] width 112 height 26
select select "[DATE]"
click at [485, 141] on select "[DATE] [DATE] Custom Range" at bounding box center [541, 154] width 112 height 26
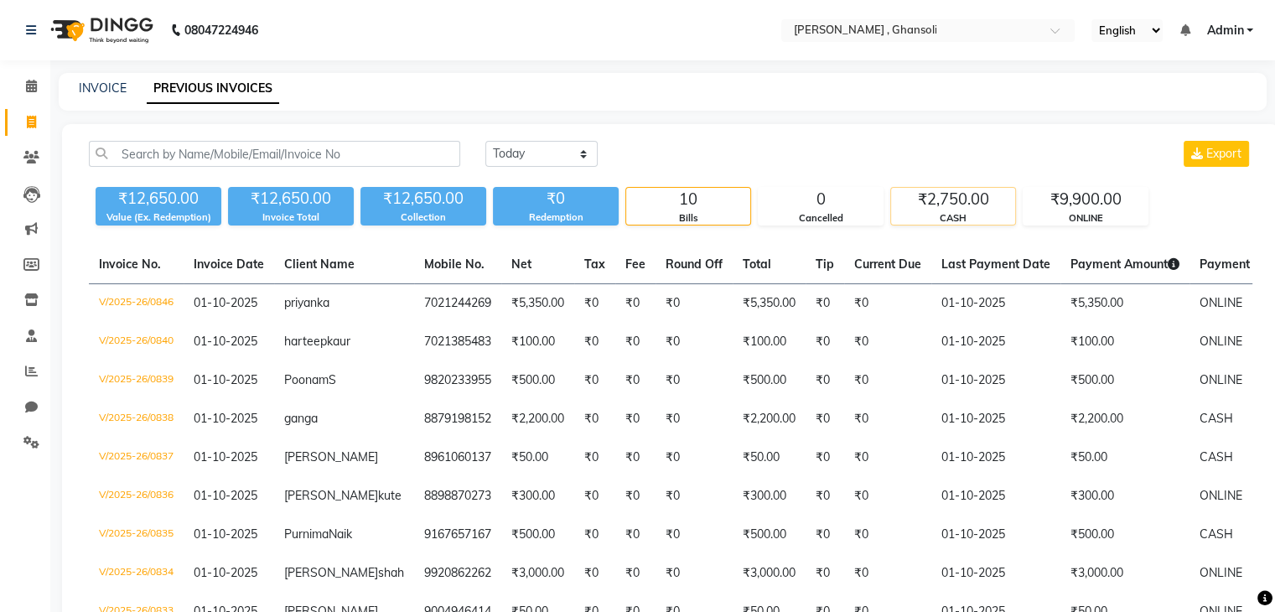
click at [934, 202] on div "₹2,750.00" at bounding box center [953, 199] width 124 height 23
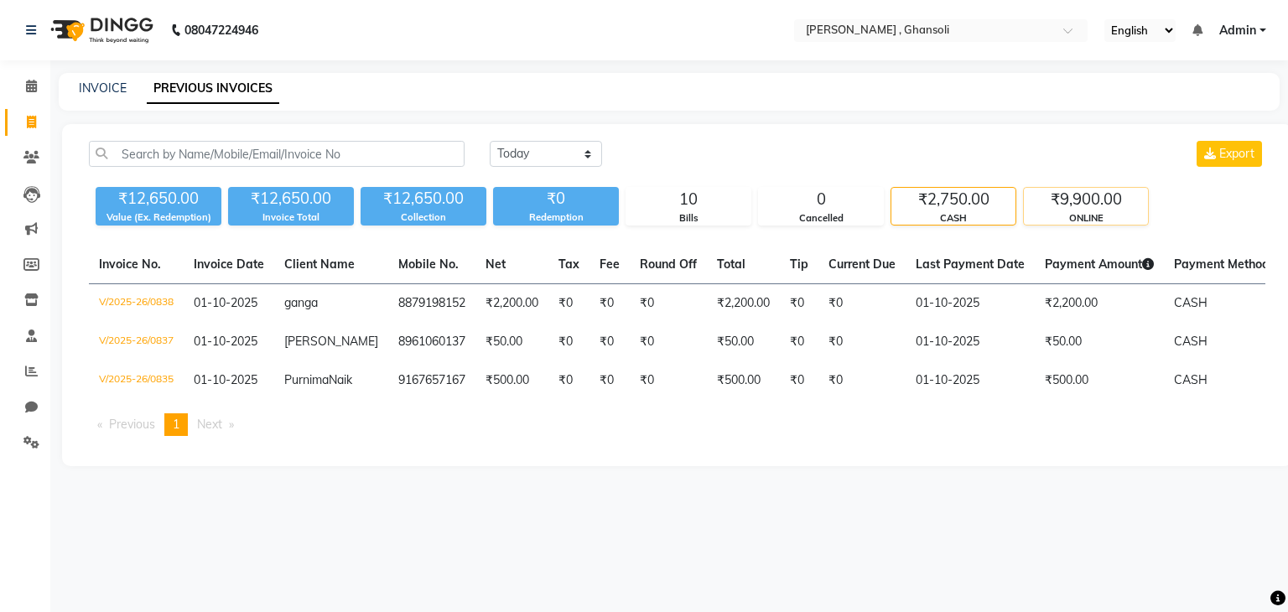
click at [1099, 203] on div "₹9,900.00" at bounding box center [1086, 199] width 124 height 23
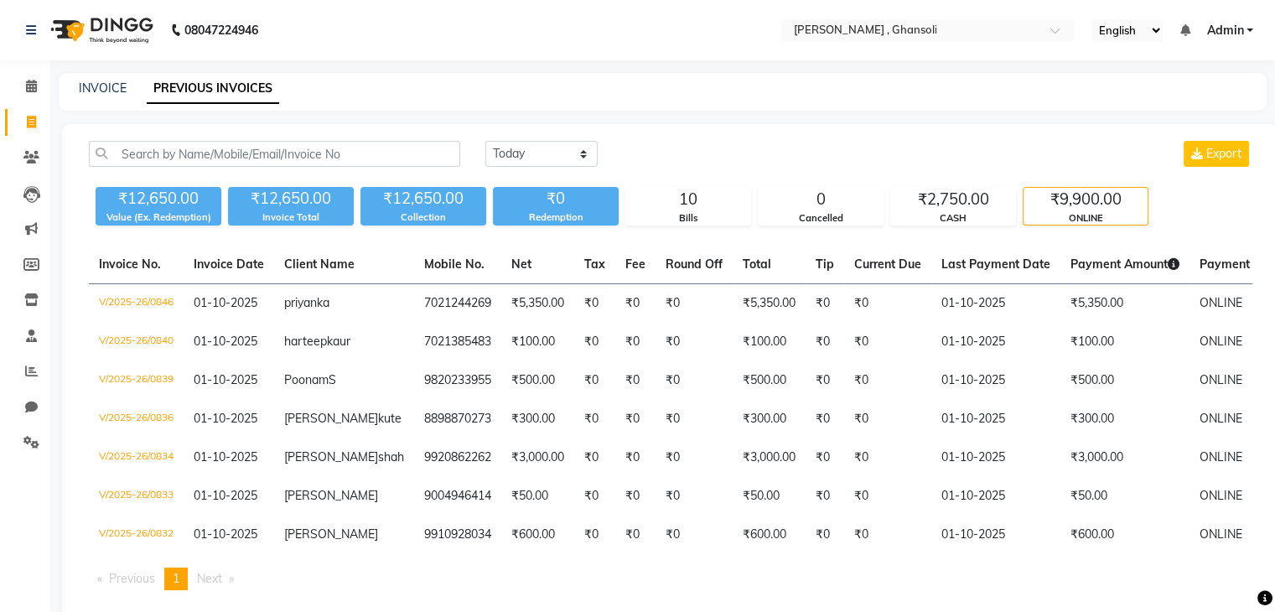
click at [646, 138] on div "[DATE] [DATE] Custom Range Export ₹12,650.00 Value (Ex. Redemption) ₹12,650.00 …" at bounding box center [670, 372] width 1217 height 496
click at [83, 91] on link "INVOICE" at bounding box center [103, 87] width 48 height 15
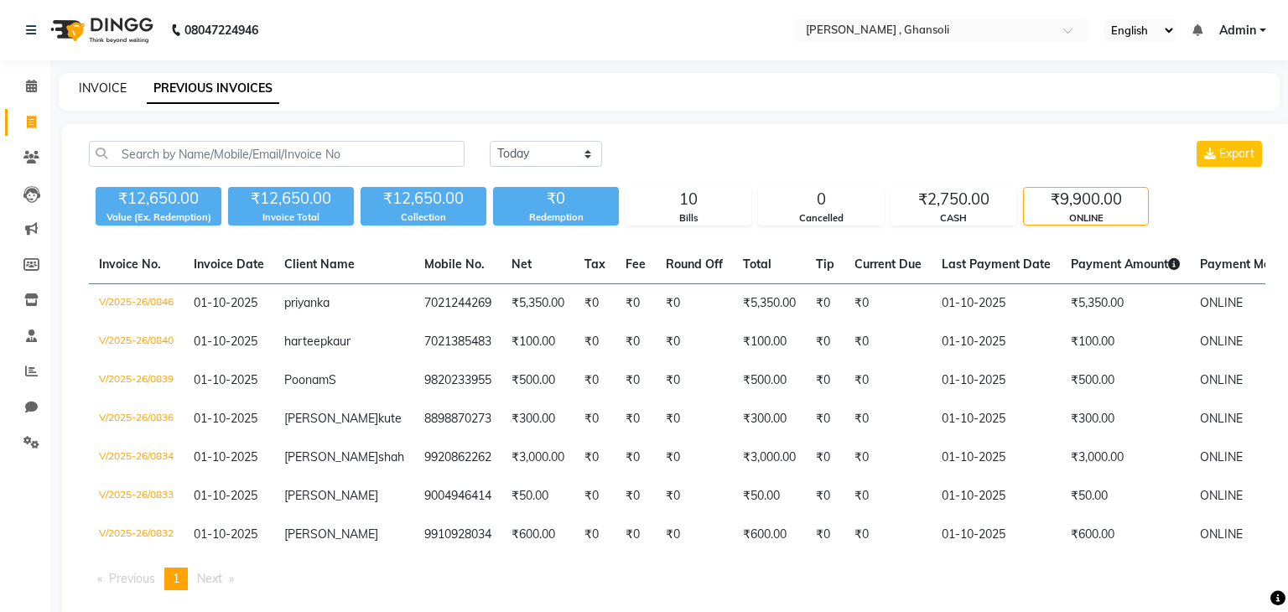
select select "8446"
select select "service"
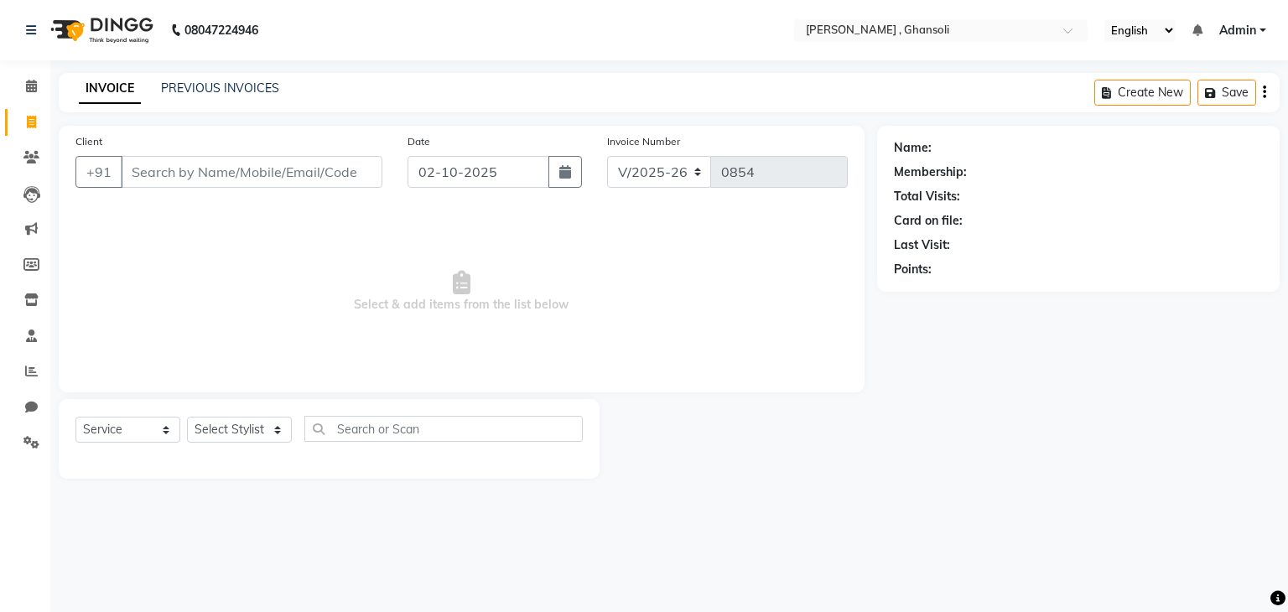
click at [193, 168] on input "Client" at bounding box center [252, 172] width 262 height 32
type input "8936837099"
click at [356, 168] on span "Add Client" at bounding box center [339, 171] width 66 height 17
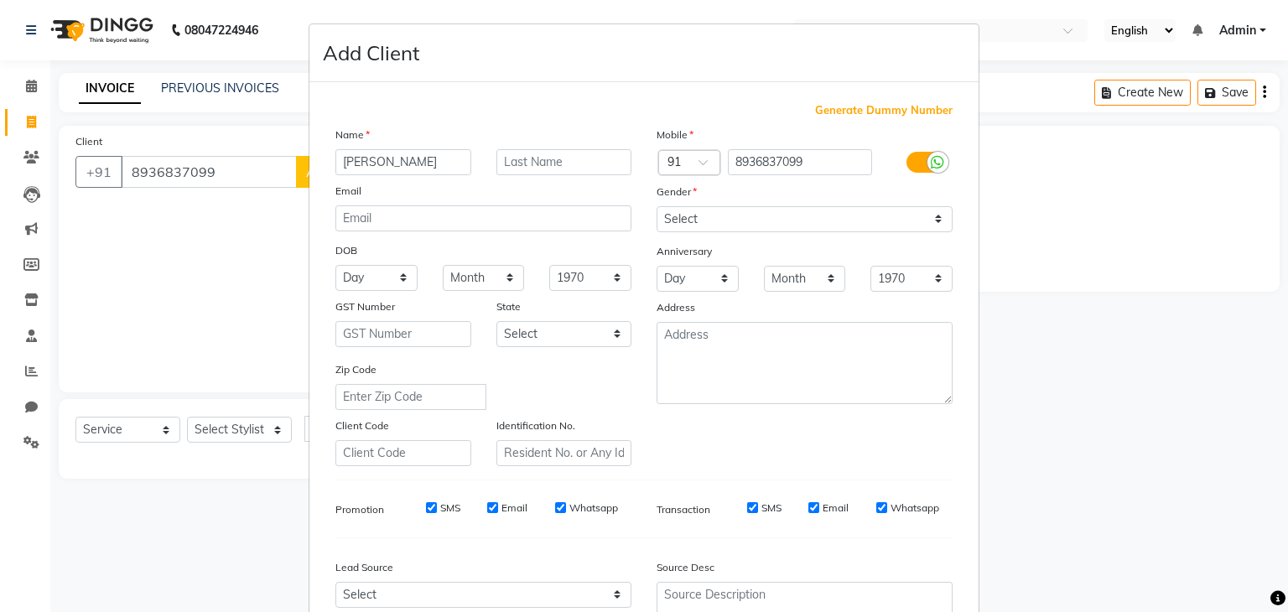
type input "[PERSON_NAME]"
click at [745, 219] on select "Select [DEMOGRAPHIC_DATA] [DEMOGRAPHIC_DATA] Other Prefer Not To Say" at bounding box center [805, 219] width 296 height 26
select select "[DEMOGRAPHIC_DATA]"
click at [657, 207] on select "Select [DEMOGRAPHIC_DATA] [DEMOGRAPHIC_DATA] Other Prefer Not To Say" at bounding box center [805, 219] width 296 height 26
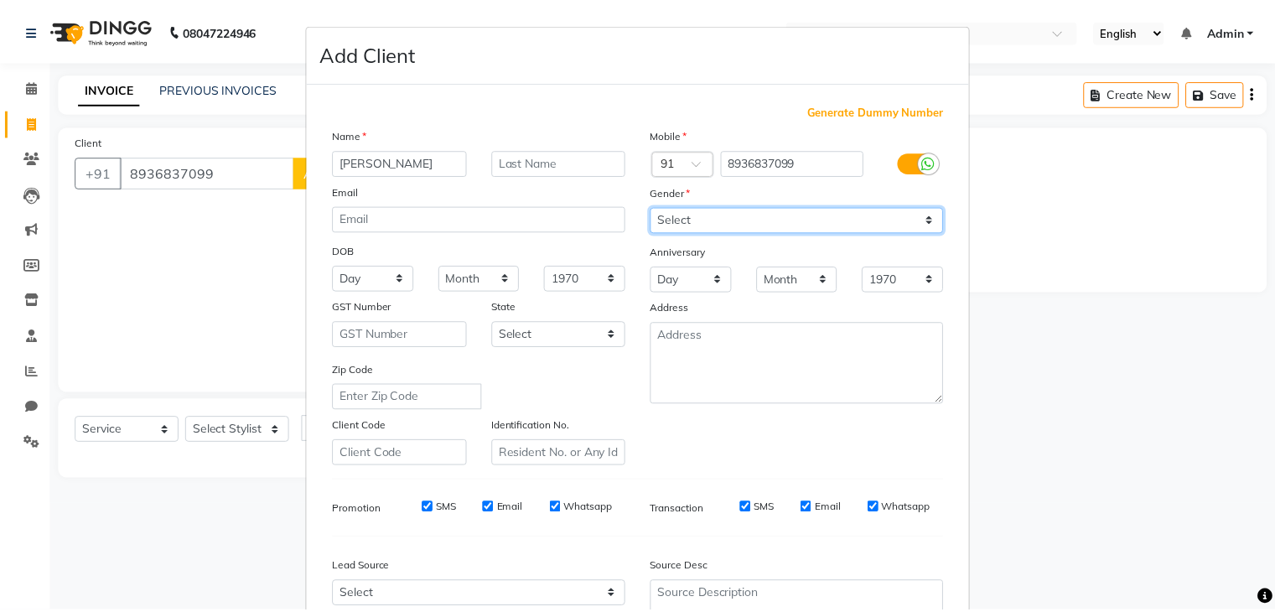
scroll to position [170, 0]
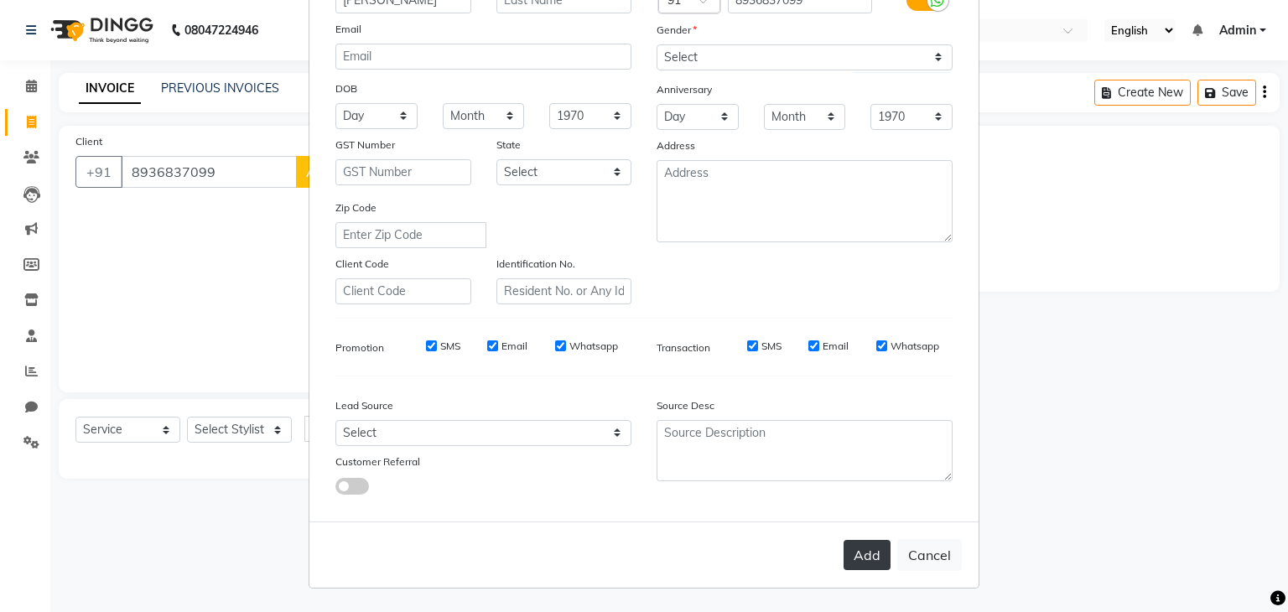
click at [852, 563] on button "Add" at bounding box center [866, 555] width 47 height 30
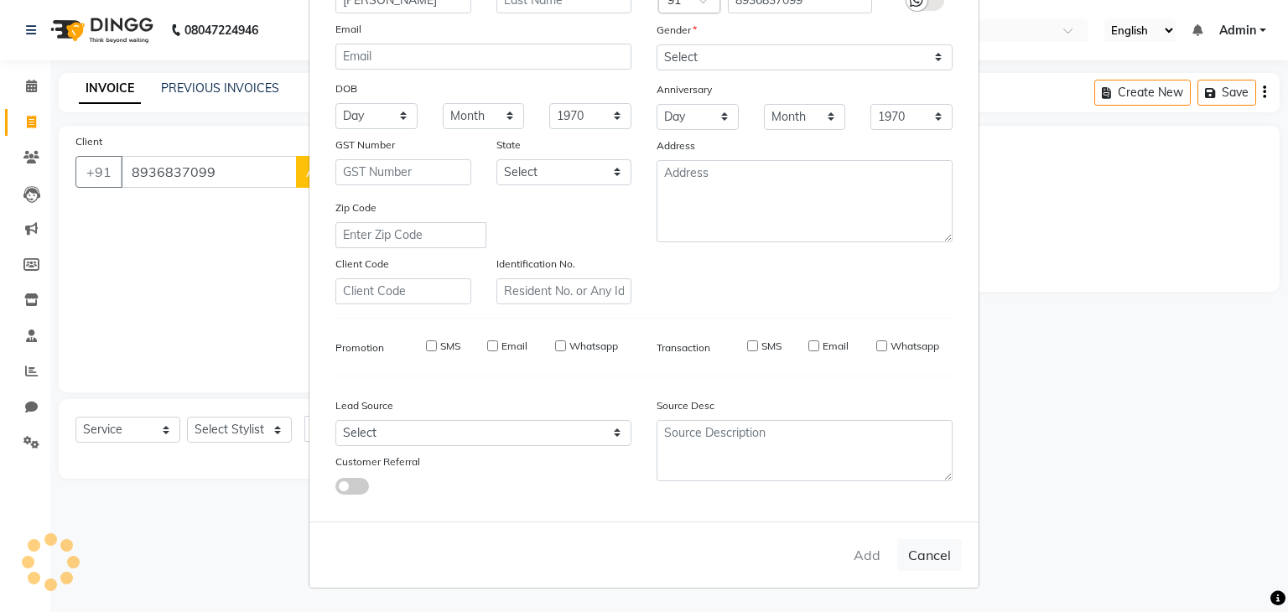
select select
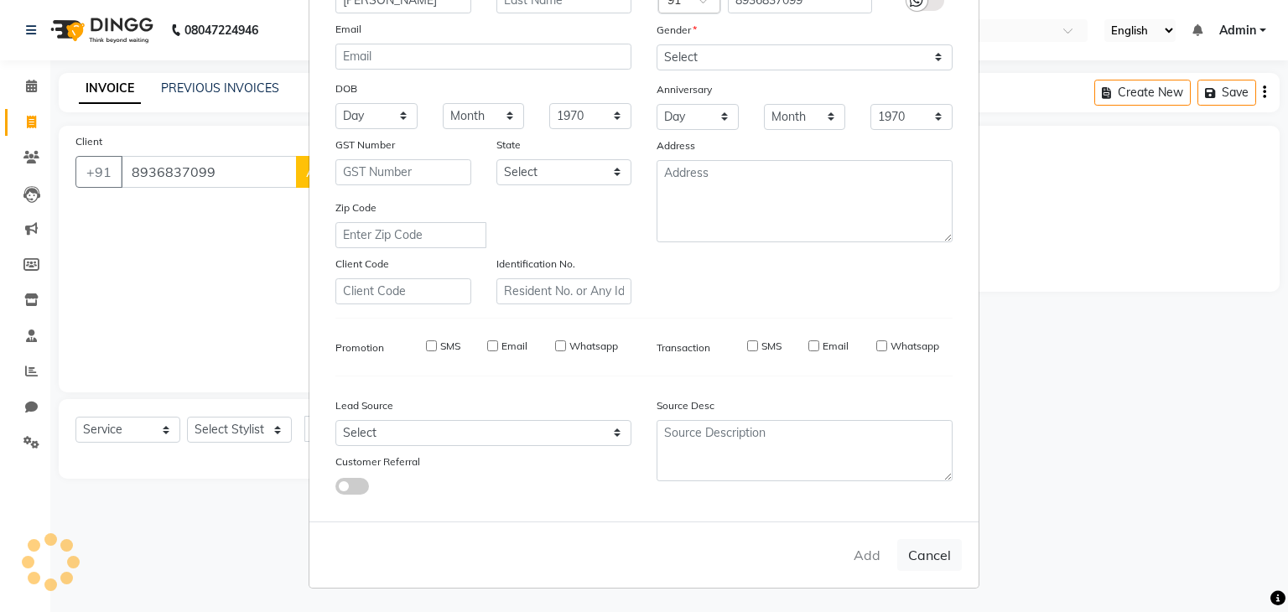
select select
checkbox input "false"
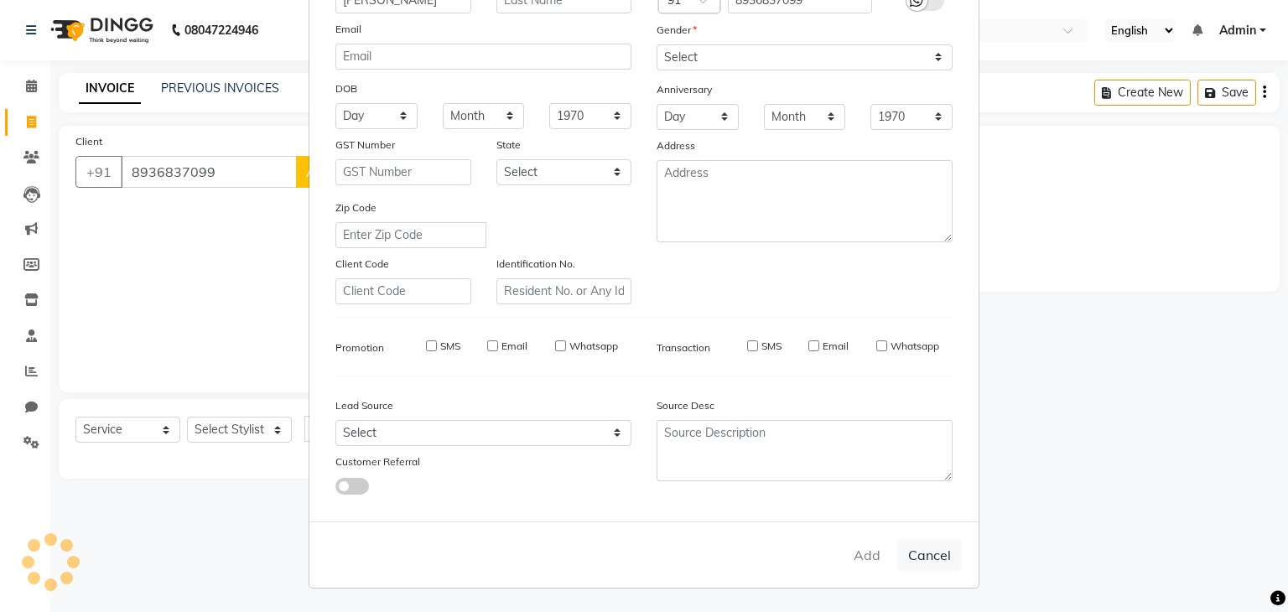
checkbox input "false"
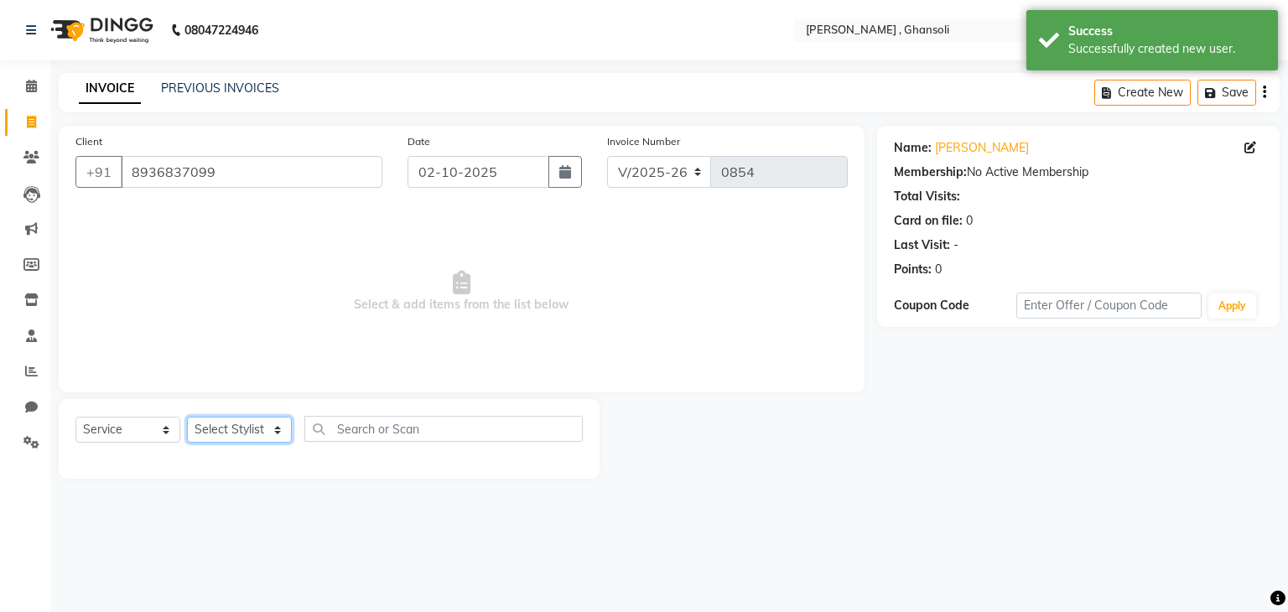
click at [233, 424] on select "Select Stylist deepa Lucky [PERSON_NAME] [PERSON_NAME] [PERSON_NAME] [PERSON_NA…" at bounding box center [239, 430] width 105 height 26
select select "93001"
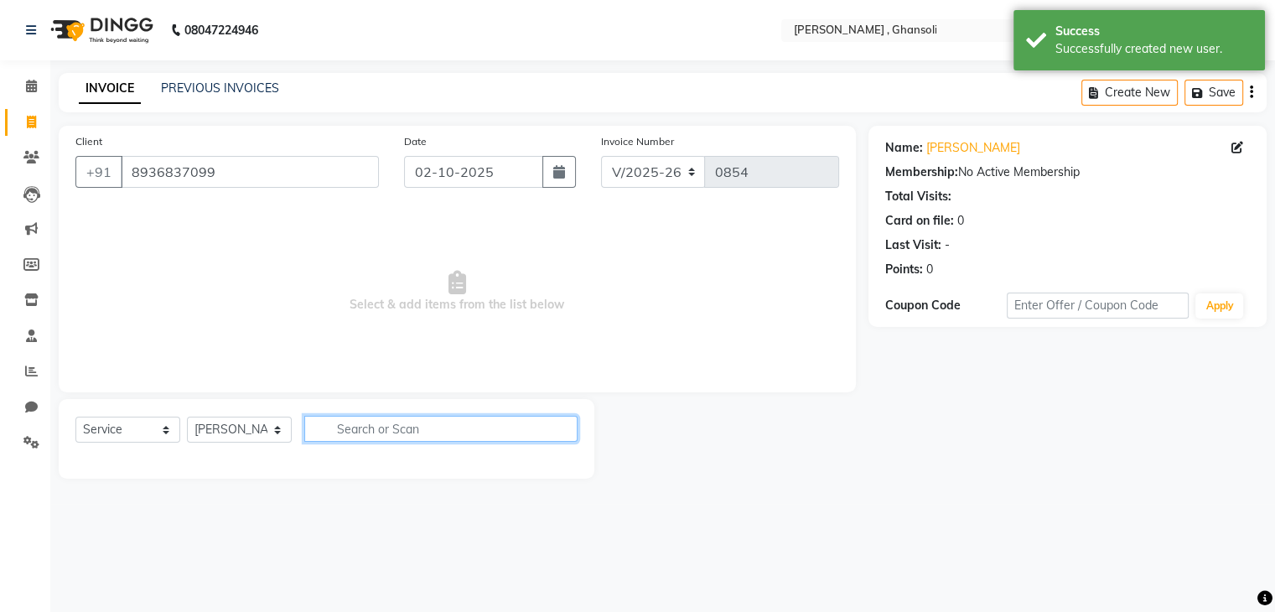
click at [401, 423] on input "text" at bounding box center [440, 429] width 273 height 26
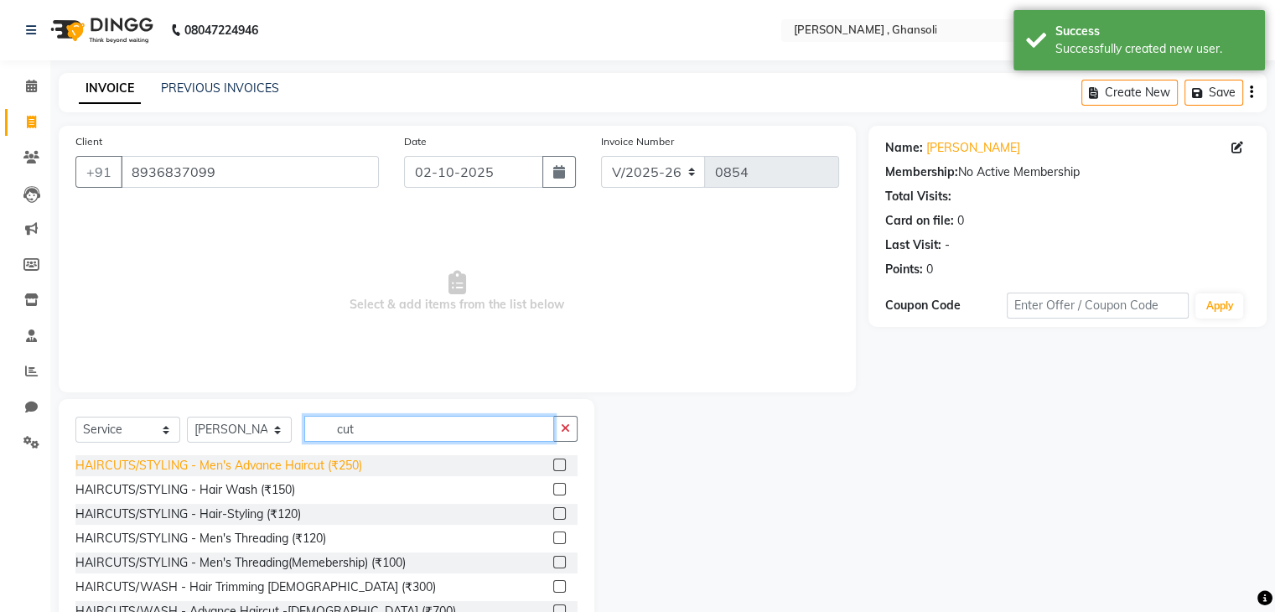
type input "cut"
click at [262, 460] on div "HAIRCUTS/STYLING - Men's Advance Haircut (₹250)" at bounding box center [218, 466] width 287 height 18
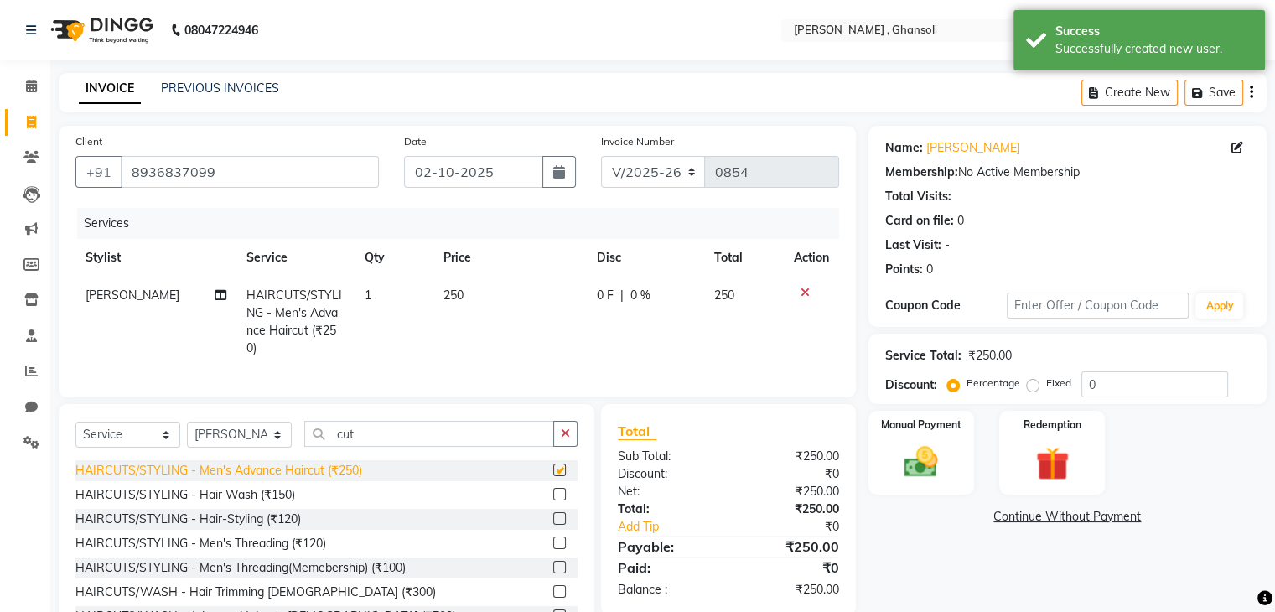
checkbox input "false"
click at [587, 304] on td "0 F | 0 %" at bounding box center [645, 322] width 117 height 91
select select "93001"
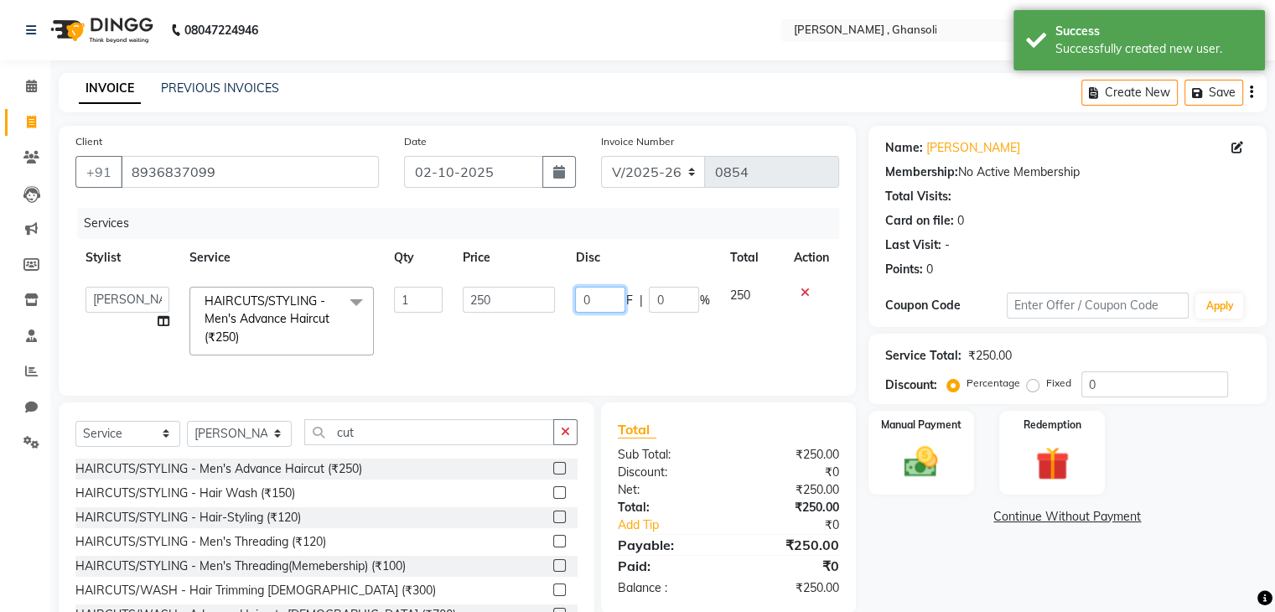
click at [603, 301] on input "0" at bounding box center [600, 300] width 50 height 26
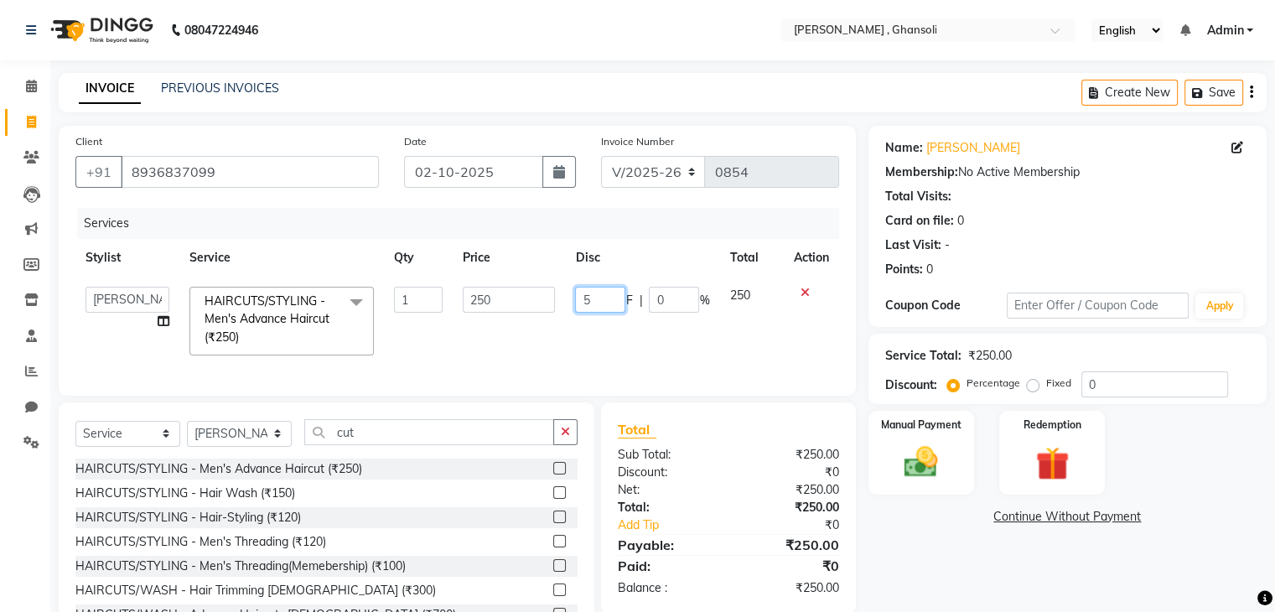
type input "50"
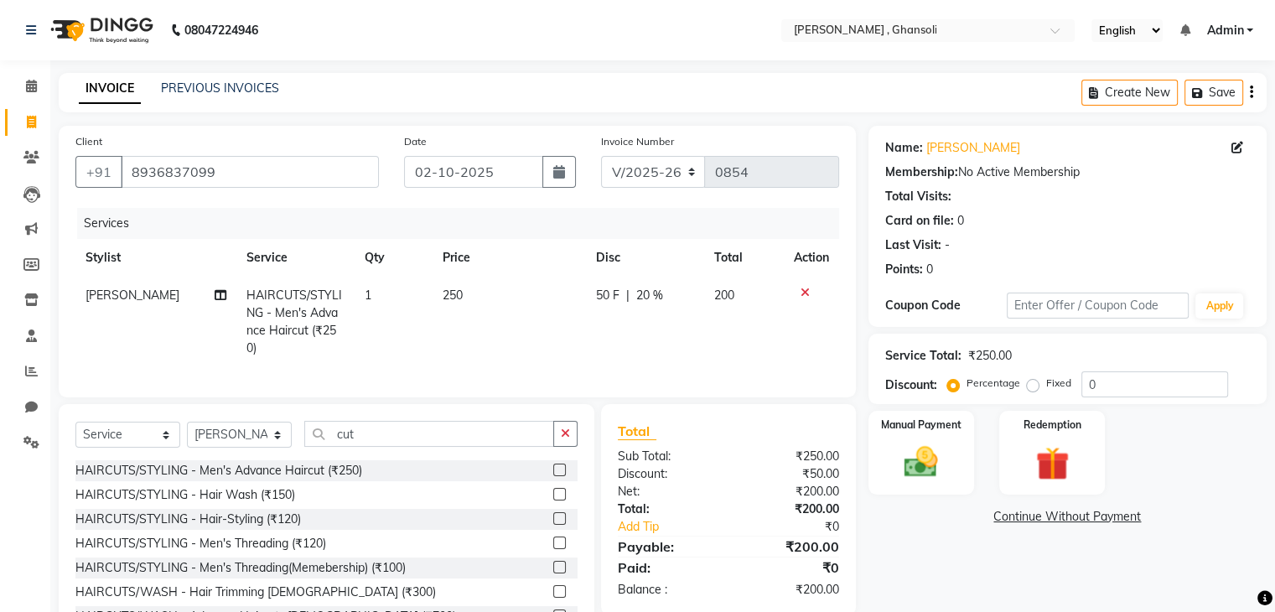
click at [936, 560] on div "Name: [PERSON_NAME] Membership: No Active Membership Total Visits: Card on file…" at bounding box center [1074, 389] width 411 height 526
click at [910, 443] on img at bounding box center [921, 463] width 56 height 40
click at [1062, 518] on span "ONLINE" at bounding box center [1054, 517] width 44 height 19
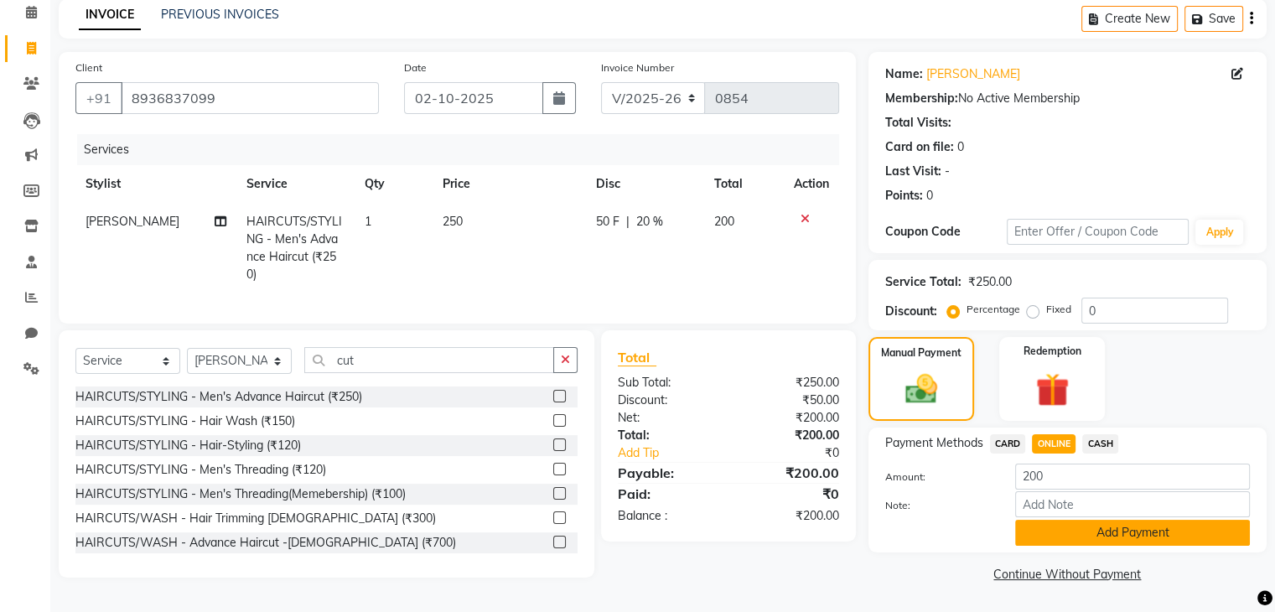
click at [1078, 532] on button "Add Payment" at bounding box center [1132, 533] width 235 height 26
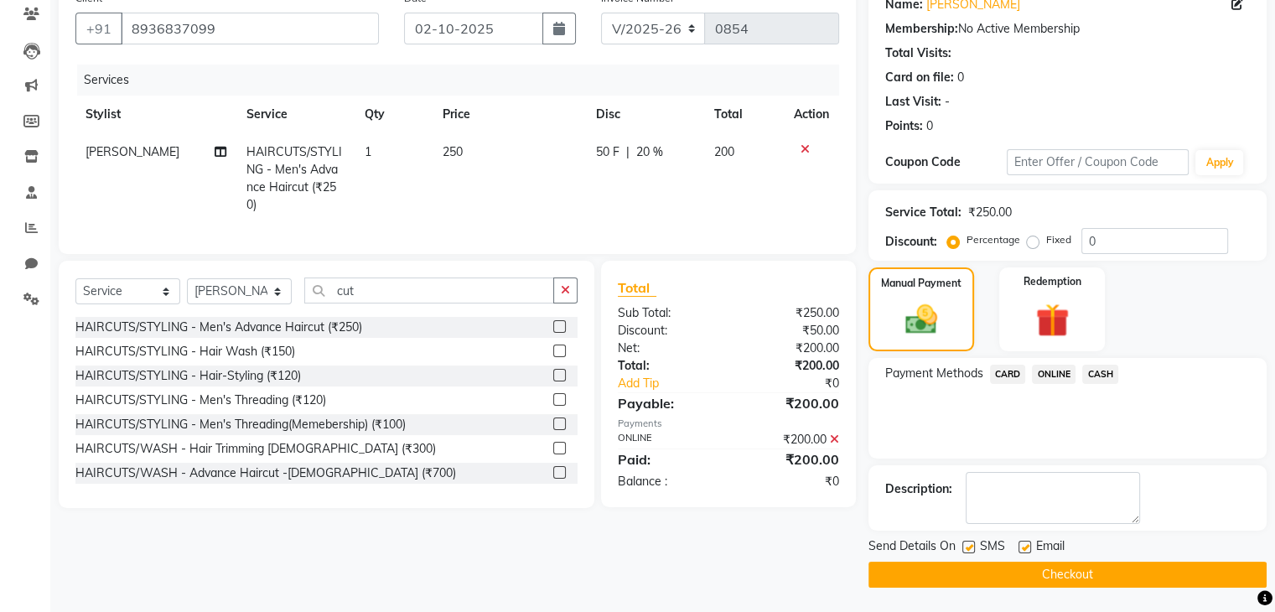
scroll to position [143, 0]
click at [1075, 577] on button "Checkout" at bounding box center [1068, 576] width 398 height 26
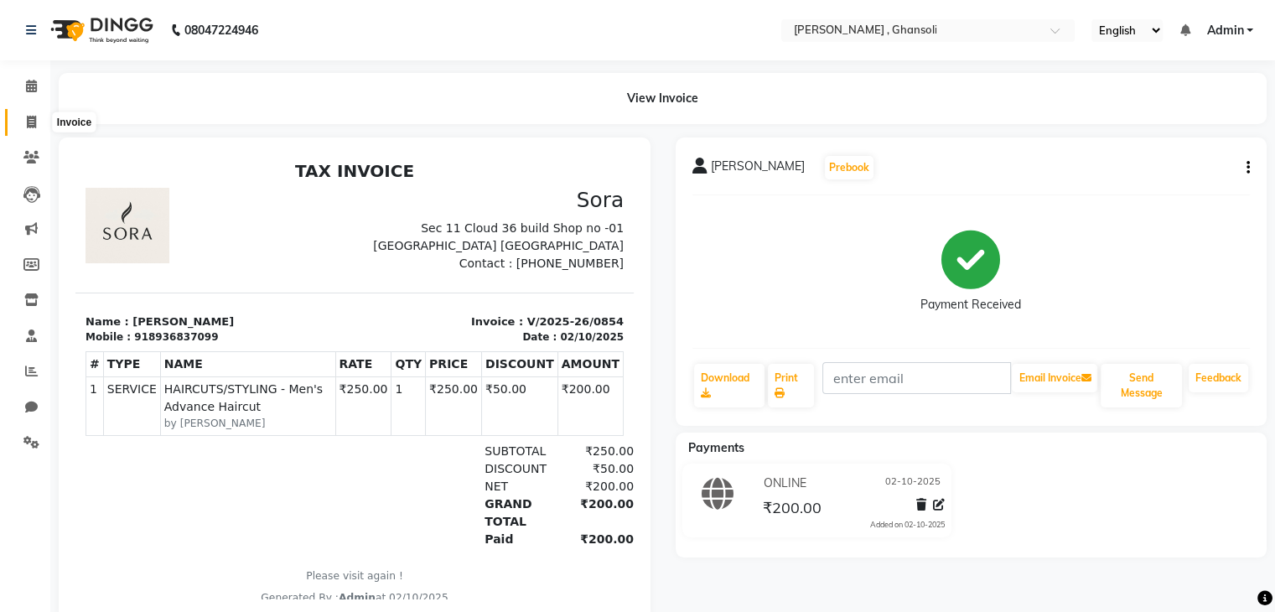
click at [37, 125] on span at bounding box center [31, 122] width 29 height 19
select select "service"
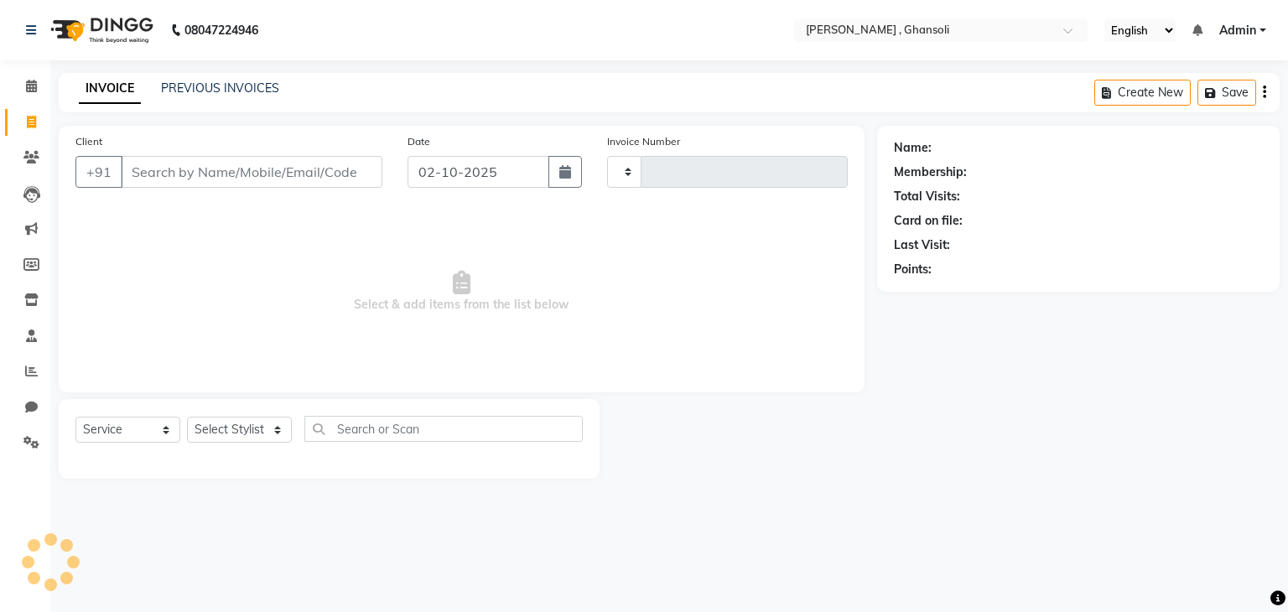
type input "0855"
select select "8446"
click at [235, 85] on link "PREVIOUS INVOICES" at bounding box center [220, 87] width 118 height 15
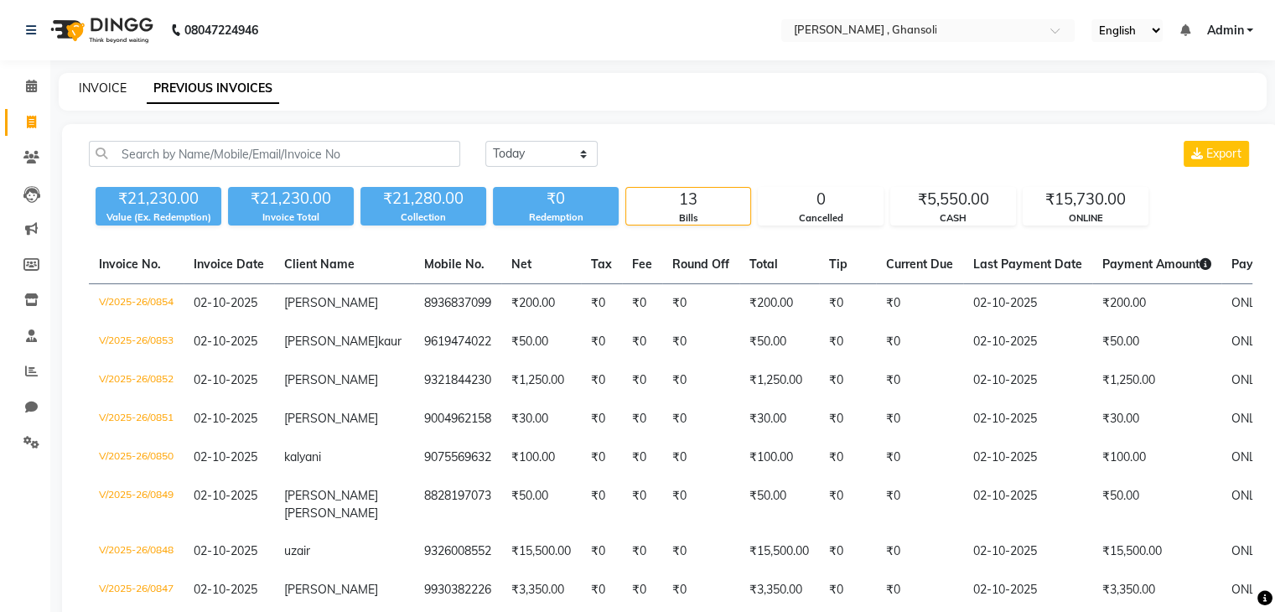
click at [86, 83] on link "INVOICE" at bounding box center [103, 87] width 48 height 15
select select "service"
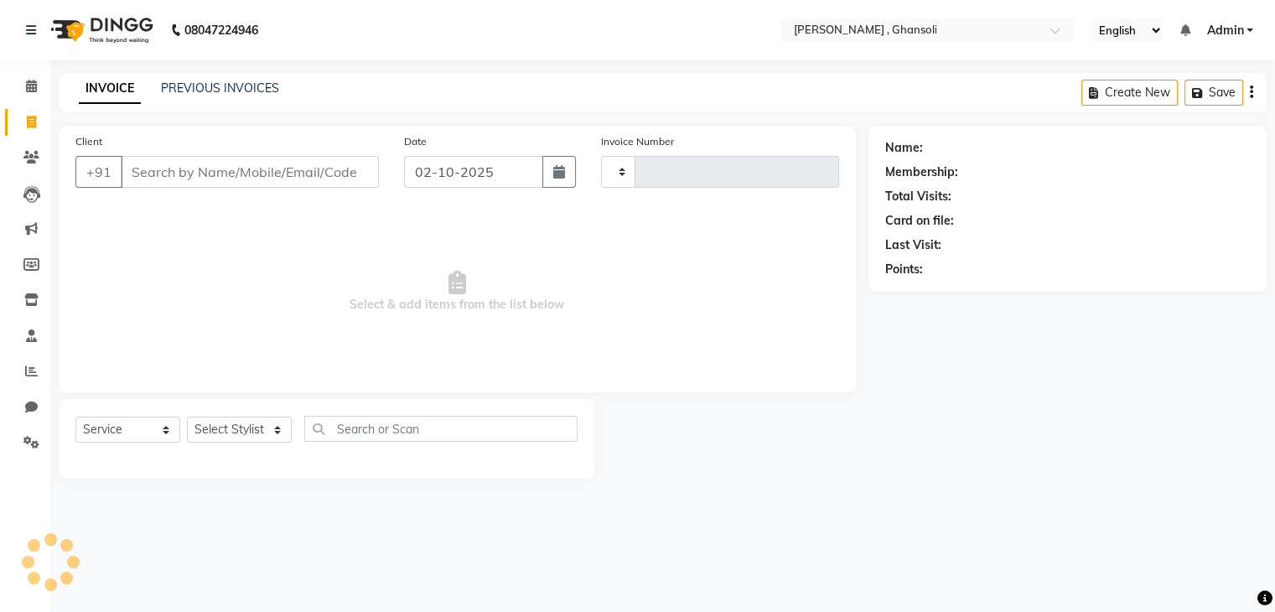
type input "0855"
select select "8446"
click at [219, 91] on link "PREVIOUS INVOICES" at bounding box center [220, 87] width 118 height 15
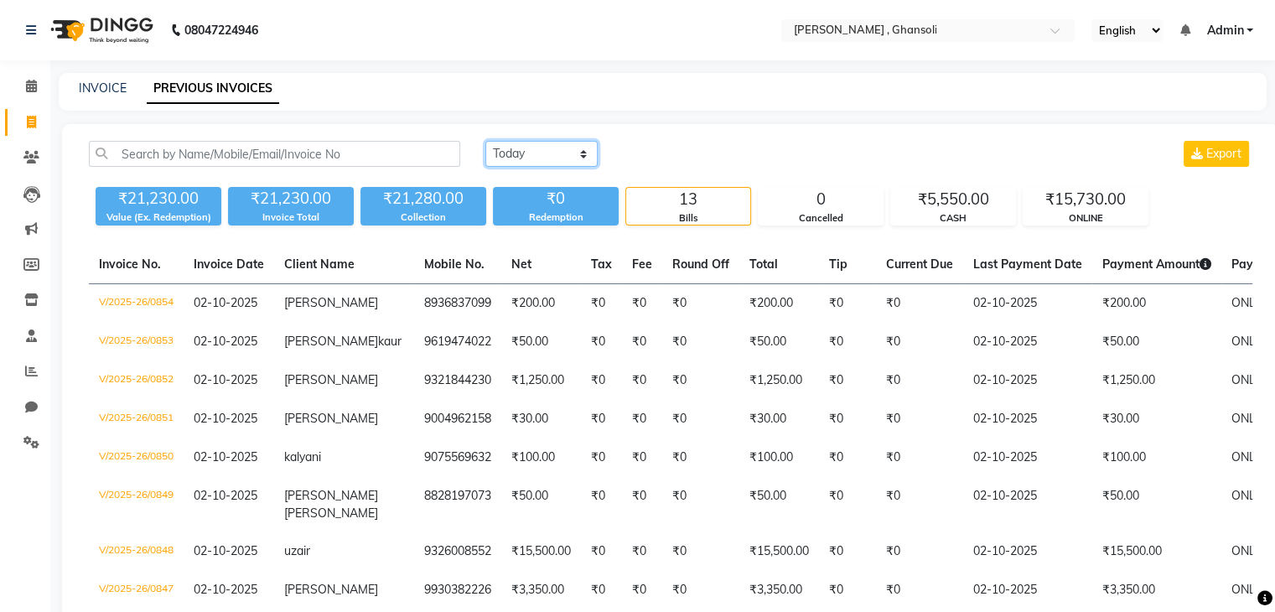
click at [559, 152] on select "[DATE] [DATE] Custom Range" at bounding box center [541, 154] width 112 height 26
click at [485, 141] on select "[DATE] [DATE] Custom Range" at bounding box center [541, 154] width 112 height 26
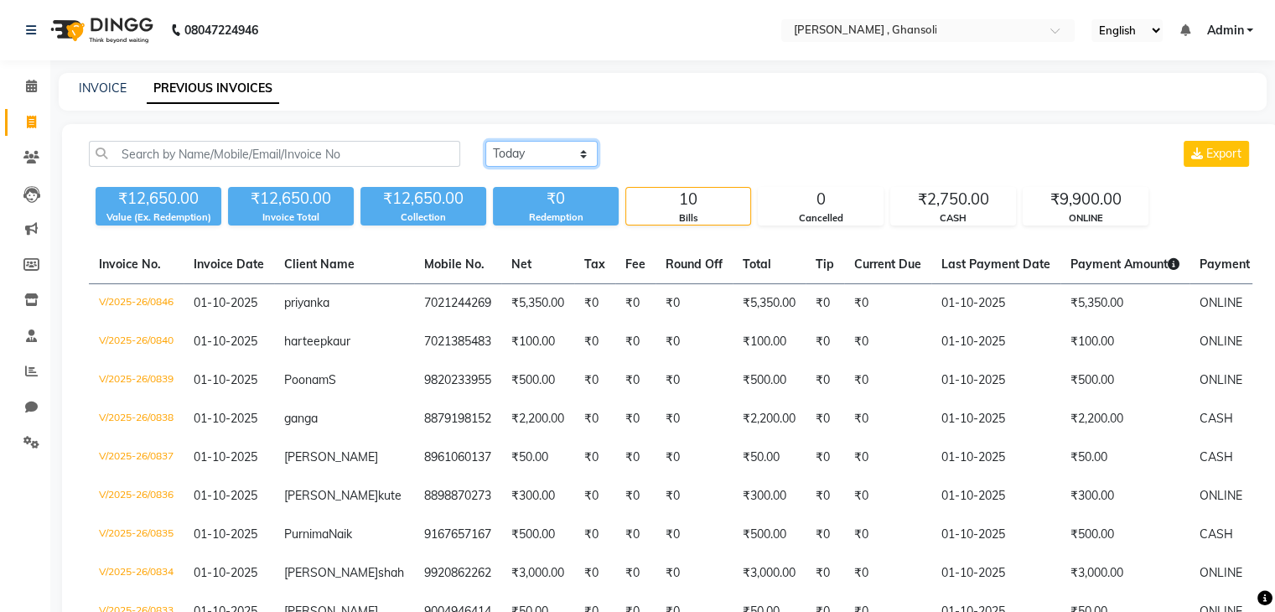
click at [568, 160] on select "[DATE] [DATE] Custom Range" at bounding box center [541, 154] width 112 height 26
click at [485, 141] on select "[DATE] [DATE] Custom Range" at bounding box center [541, 154] width 112 height 26
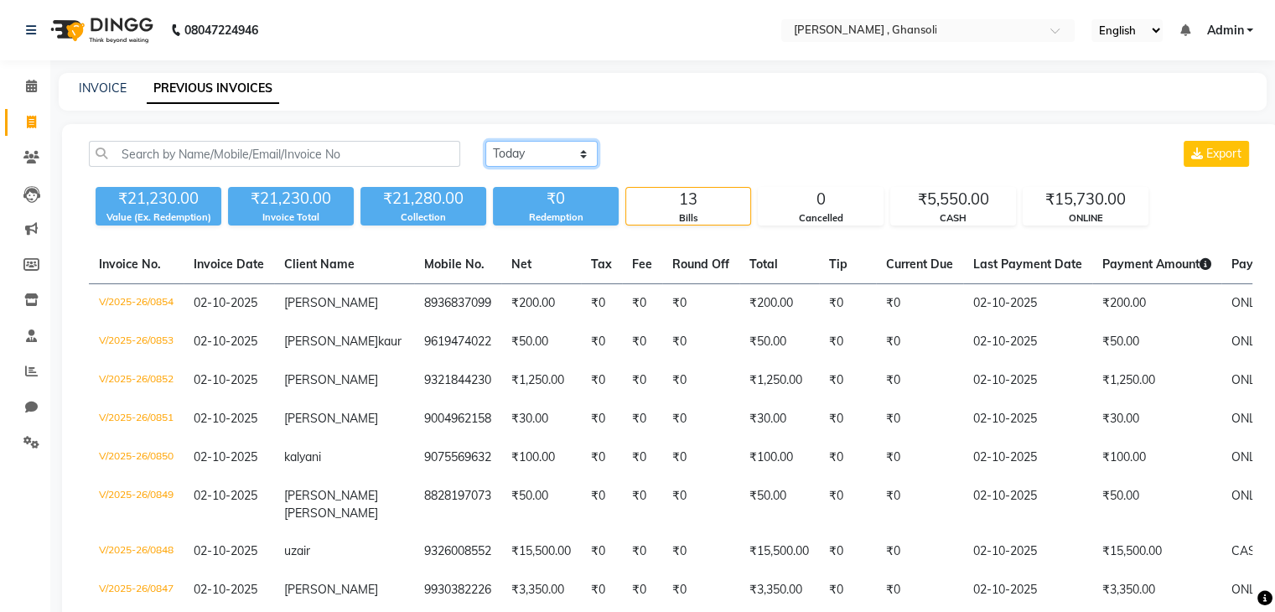
click at [571, 148] on select "[DATE] [DATE] Custom Range" at bounding box center [541, 154] width 112 height 26
click at [485, 141] on select "[DATE] [DATE] Custom Range" at bounding box center [541, 154] width 112 height 26
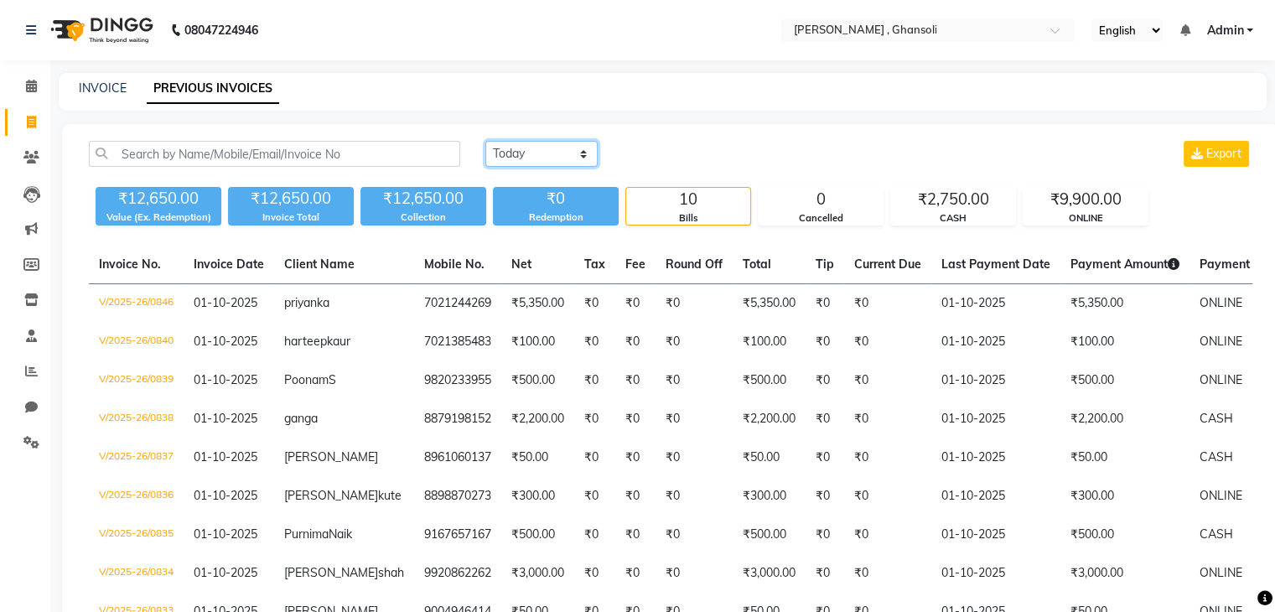
click at [534, 154] on select "[DATE] [DATE] Custom Range" at bounding box center [541, 154] width 112 height 26
click at [485, 141] on select "[DATE] [DATE] Custom Range" at bounding box center [541, 154] width 112 height 26
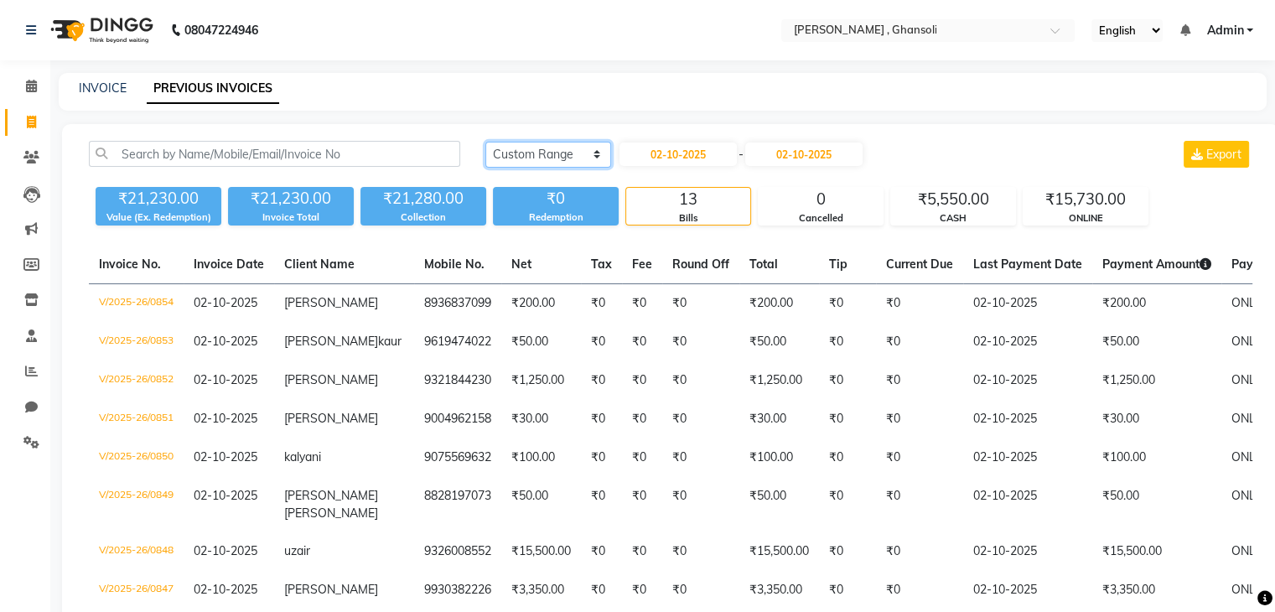
click at [540, 164] on select "[DATE] [DATE] Custom Range" at bounding box center [548, 155] width 126 height 26
select select "[DATE]"
click at [485, 142] on select "[DATE] [DATE] Custom Range" at bounding box center [548, 155] width 126 height 26
click at [91, 92] on link "INVOICE" at bounding box center [103, 87] width 48 height 15
select select "service"
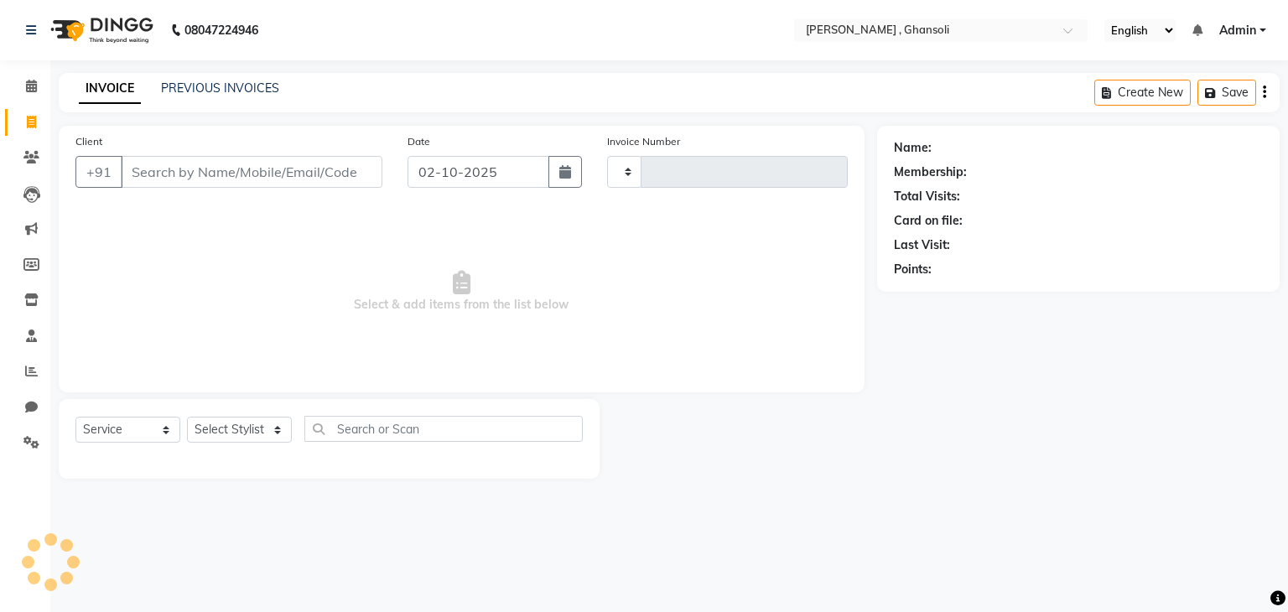
type input "0855"
select select "8446"
click at [33, 370] on icon at bounding box center [31, 371] width 13 height 13
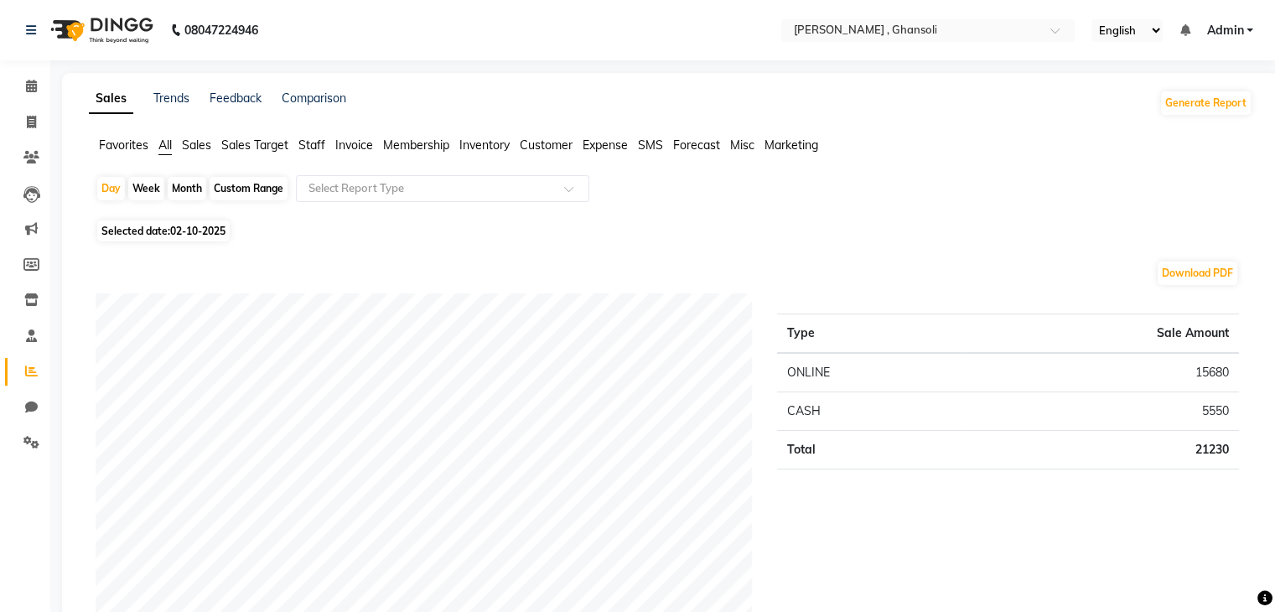
click at [193, 190] on div "Month" at bounding box center [187, 188] width 39 height 23
select select "10"
select select "2025"
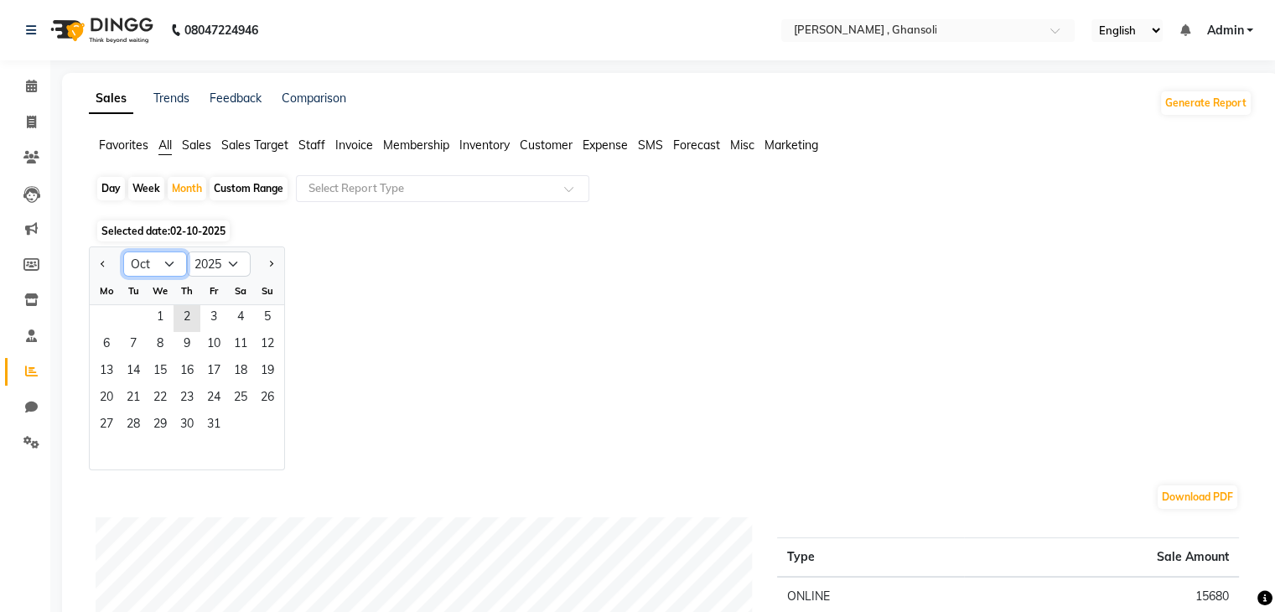
click at [158, 269] on select "Jan Feb Mar Apr May Jun [DATE] Aug Sep Oct Nov Dec" at bounding box center [155, 264] width 64 height 25
select select "9"
click at [123, 252] on select "Jan Feb Mar Apr May Jun [DATE] Aug Sep Oct Nov Dec" at bounding box center [155, 264] width 64 height 25
click at [93, 323] on span "1" at bounding box center [106, 318] width 27 height 27
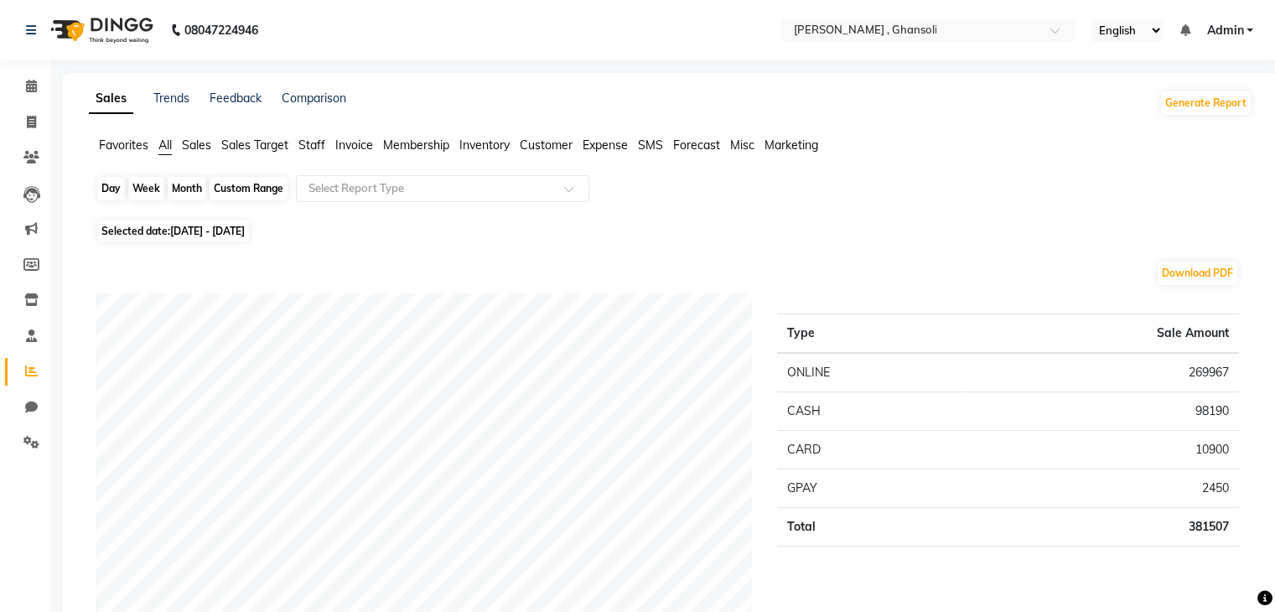
click at [197, 196] on div "Month" at bounding box center [187, 188] width 39 height 23
select select "9"
select select "2025"
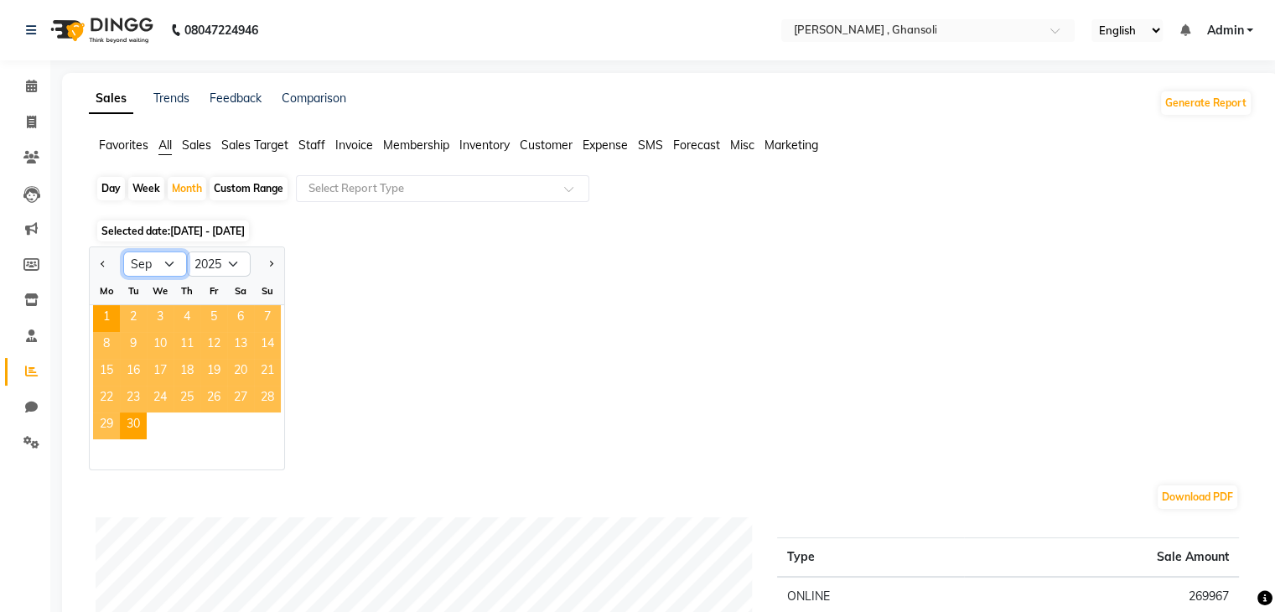
click at [165, 266] on select "Jan Feb Mar Apr May Jun [DATE] Aug Sep Oct Nov Dec" at bounding box center [155, 264] width 64 height 25
select select "10"
click at [123, 252] on select "Jan Feb Mar Apr May Jun [DATE] Aug Sep Oct Nov Dec" at bounding box center [155, 264] width 64 height 25
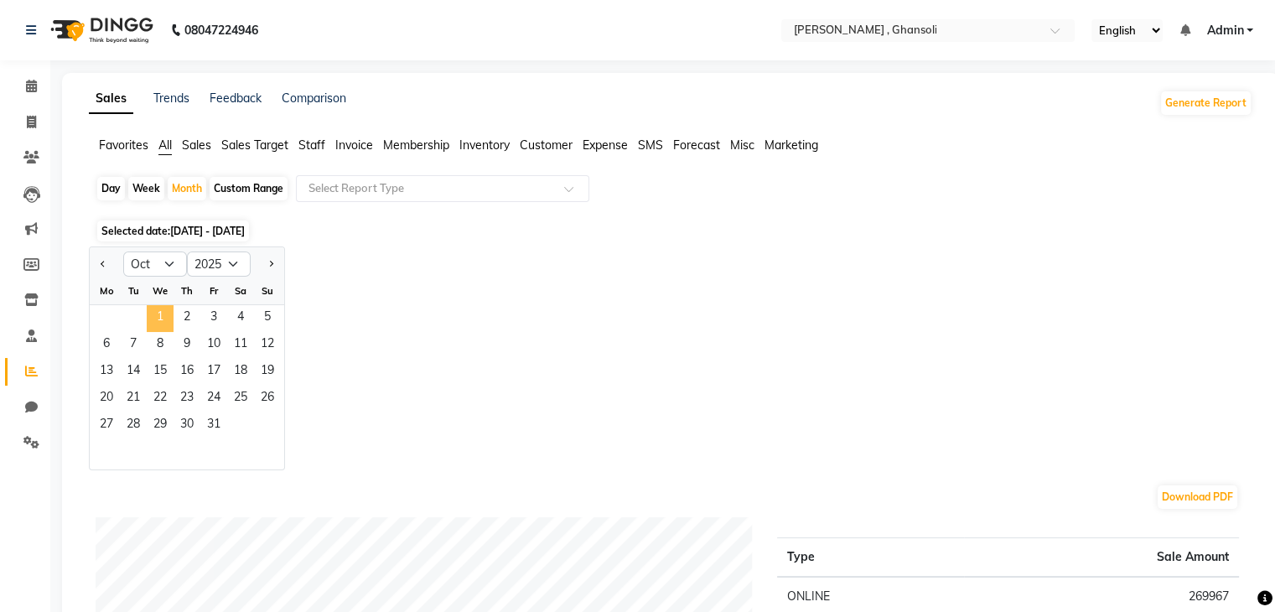
click at [154, 315] on span "1" at bounding box center [160, 318] width 27 height 27
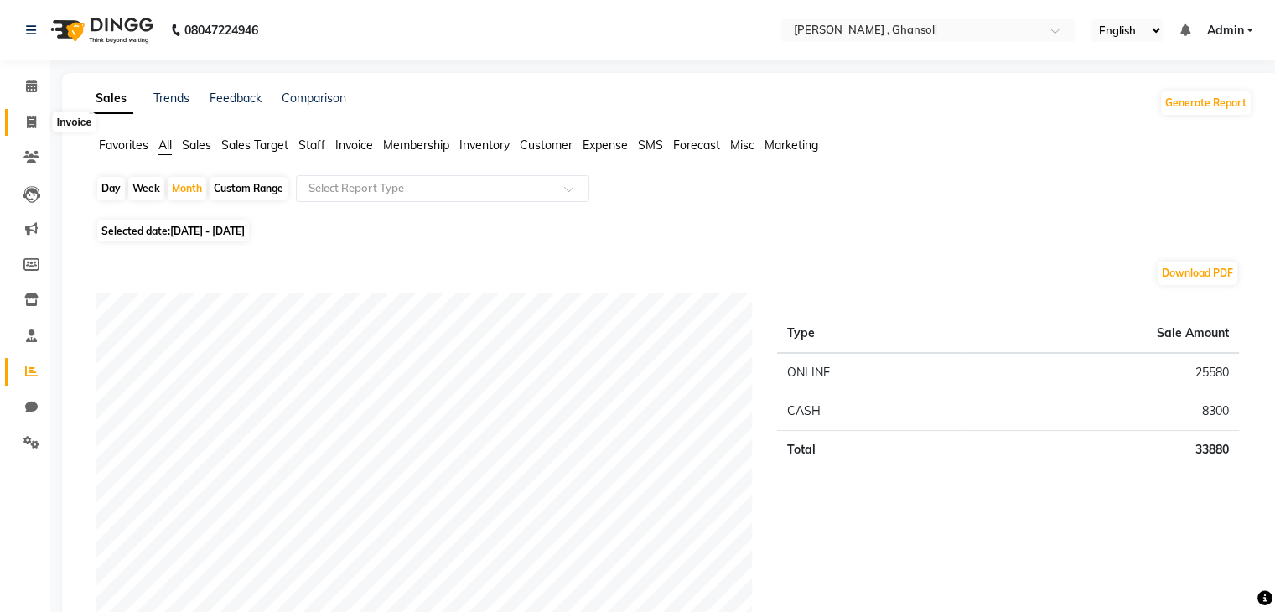
click at [28, 125] on icon at bounding box center [31, 122] width 9 height 13
select select "8446"
select select "service"
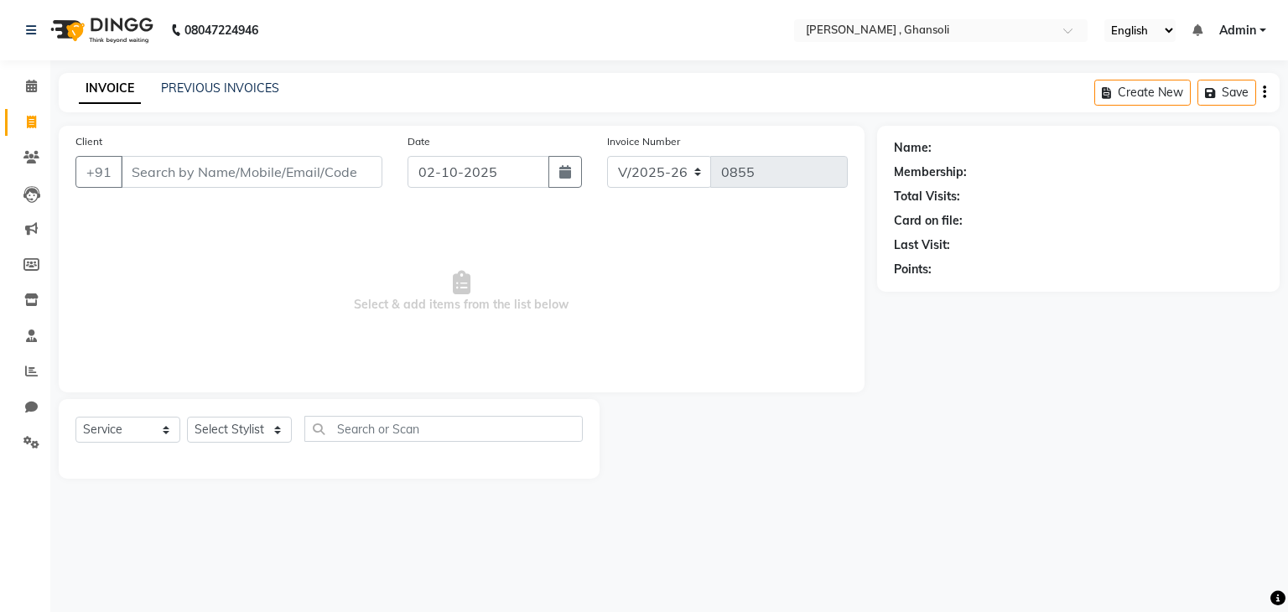
click at [188, 98] on div "INVOICE PREVIOUS INVOICES" at bounding box center [179, 89] width 241 height 19
click at [196, 96] on div "PREVIOUS INVOICES" at bounding box center [220, 89] width 118 height 18
click at [200, 88] on link "PREVIOUS INVOICES" at bounding box center [220, 87] width 118 height 15
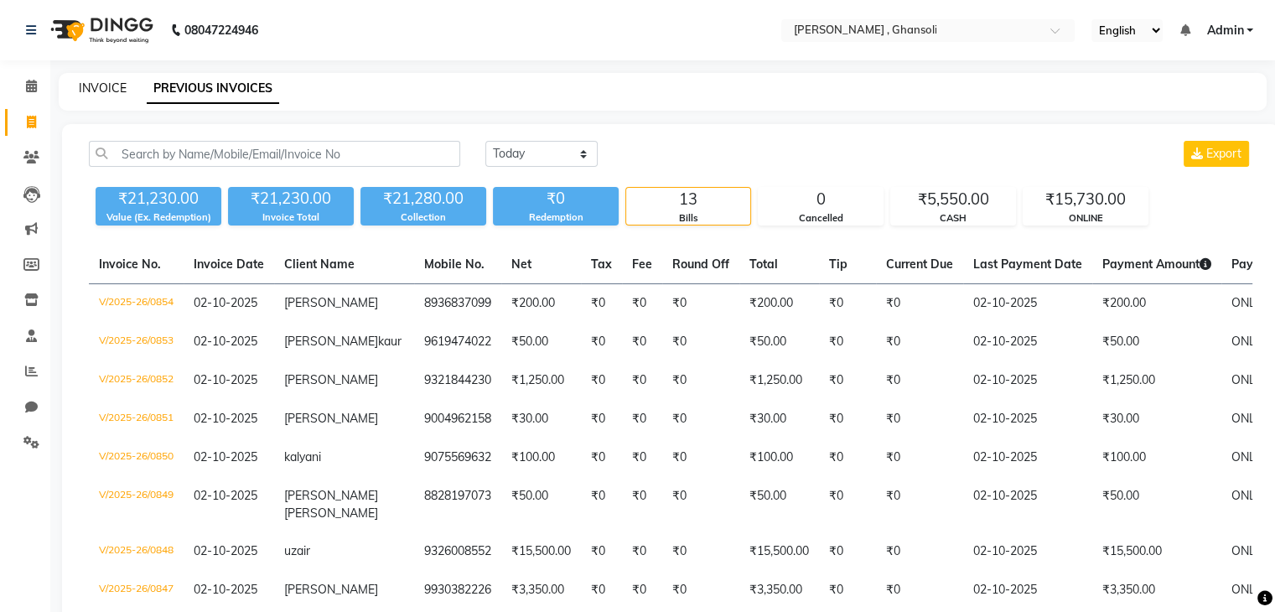
click at [112, 83] on link "INVOICE" at bounding box center [103, 87] width 48 height 15
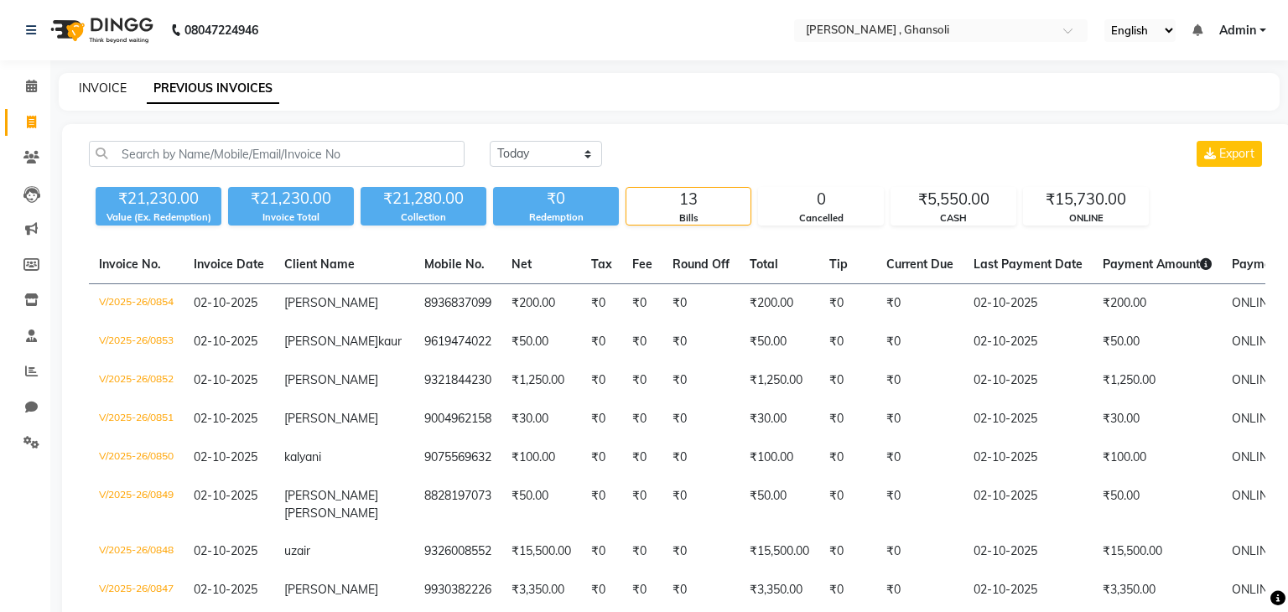
select select "8446"
select select "service"
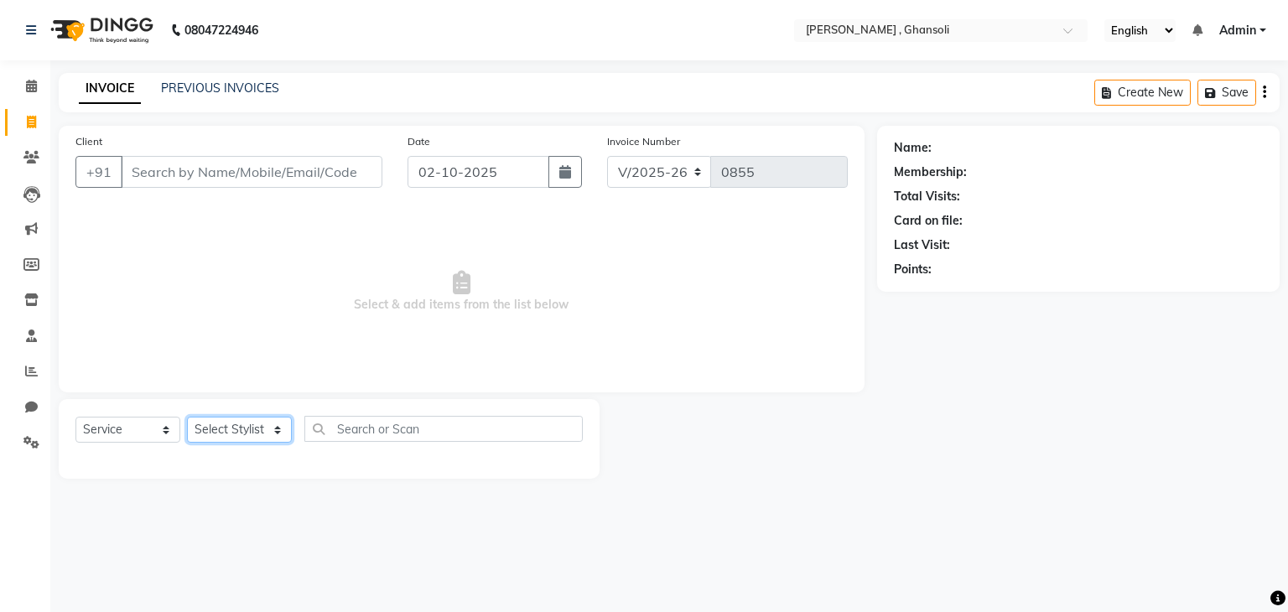
click at [261, 430] on select "Select Stylist deepa Lucky [PERSON_NAME] [PERSON_NAME] [PERSON_NAME] [PERSON_NA…" at bounding box center [239, 430] width 105 height 26
click at [344, 340] on span "Select & add items from the list below" at bounding box center [461, 292] width 772 height 168
